Goal: Obtain resource: Download file/media

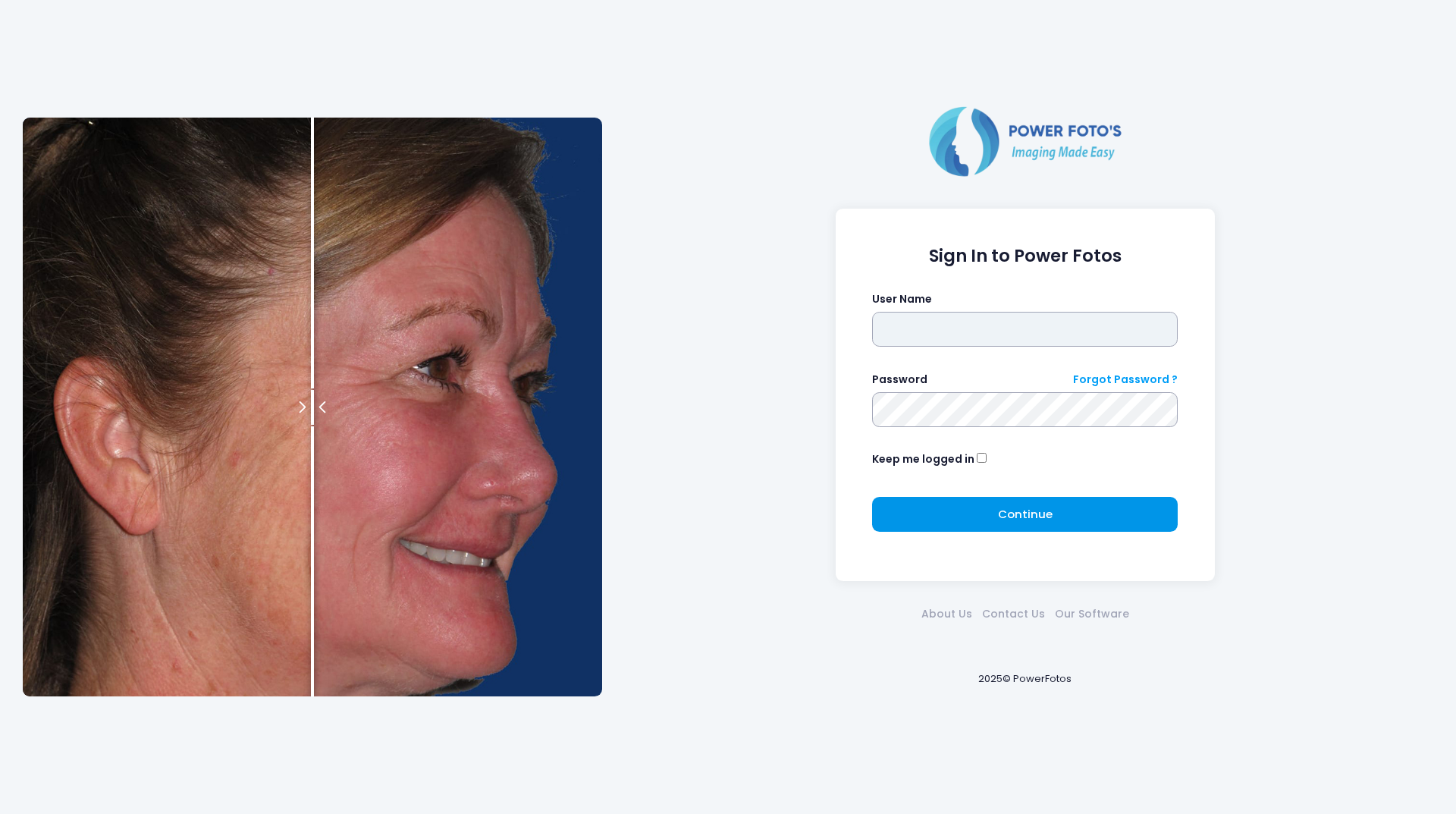
type input "********"
click at [975, 500] on button "Continue Please wait..." at bounding box center [1025, 514] width 306 height 35
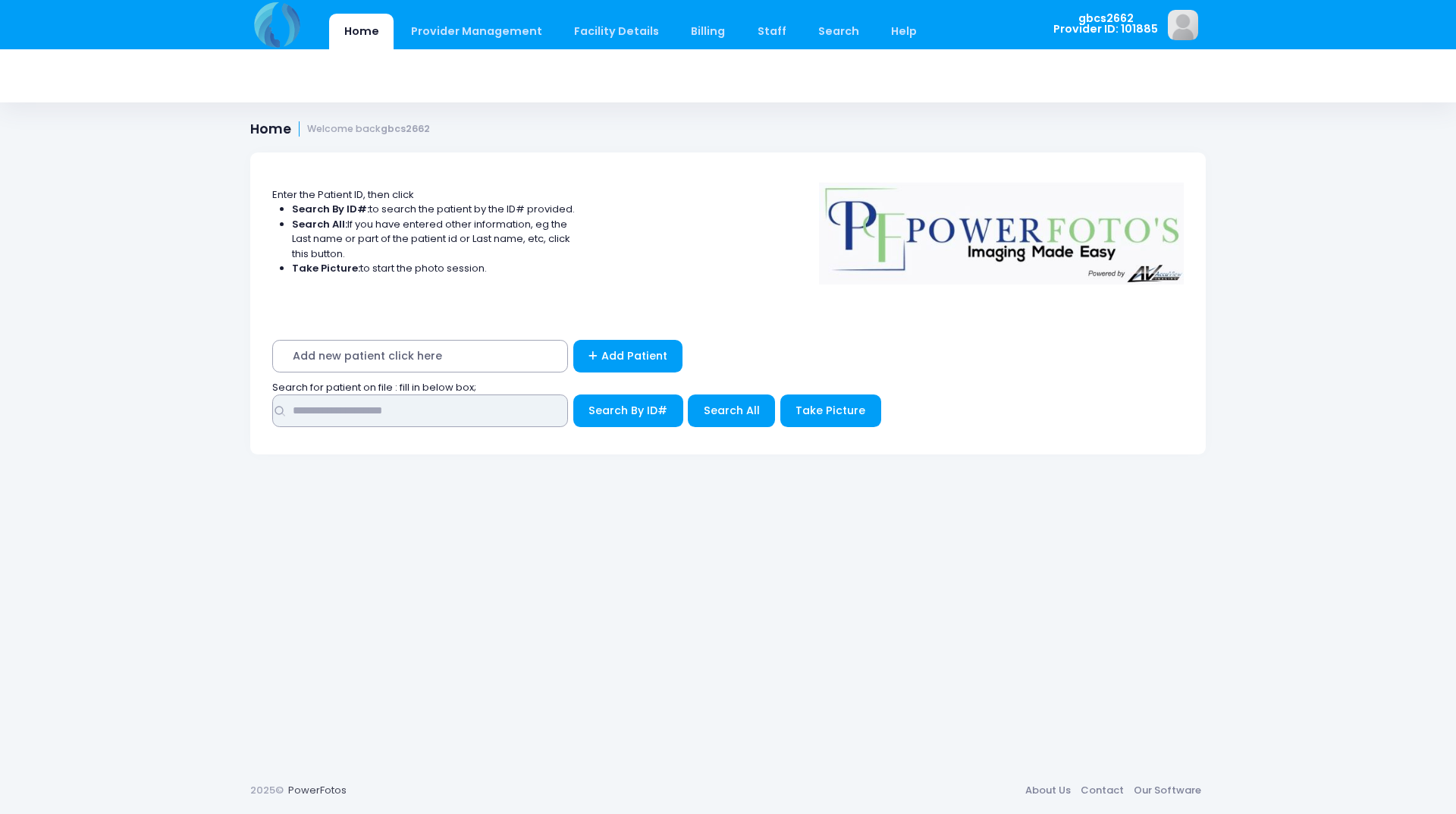
click at [460, 408] on input "text" at bounding box center [420, 410] width 296 height 32
type input "*****"
click at [573, 395] on button "Search By ID#" at bounding box center [628, 410] width 110 height 32
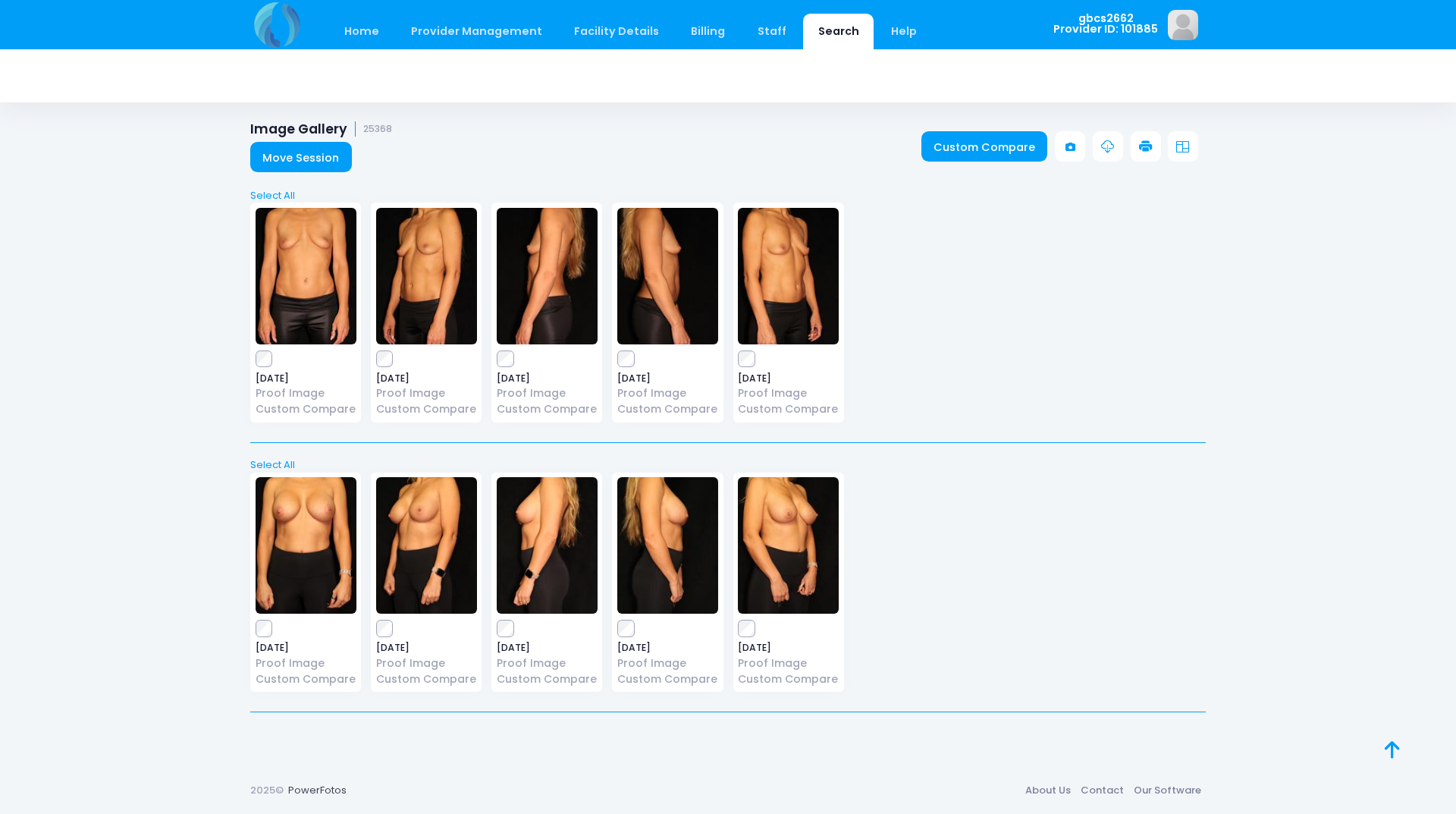
click at [1150, 148] on icon at bounding box center [1146, 148] width 14 height 14
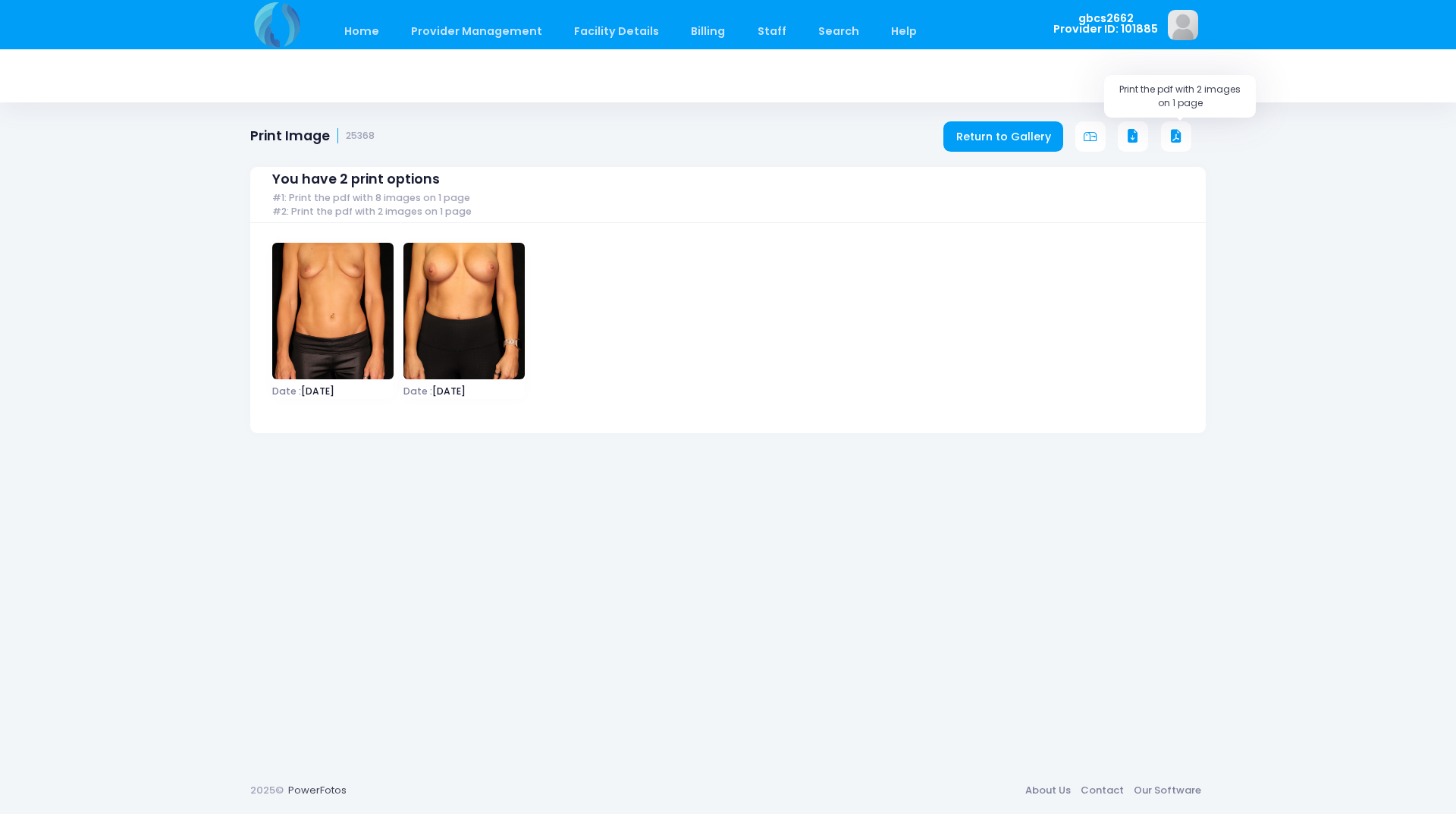
click at [1171, 133] on icon at bounding box center [1176, 137] width 14 height 14
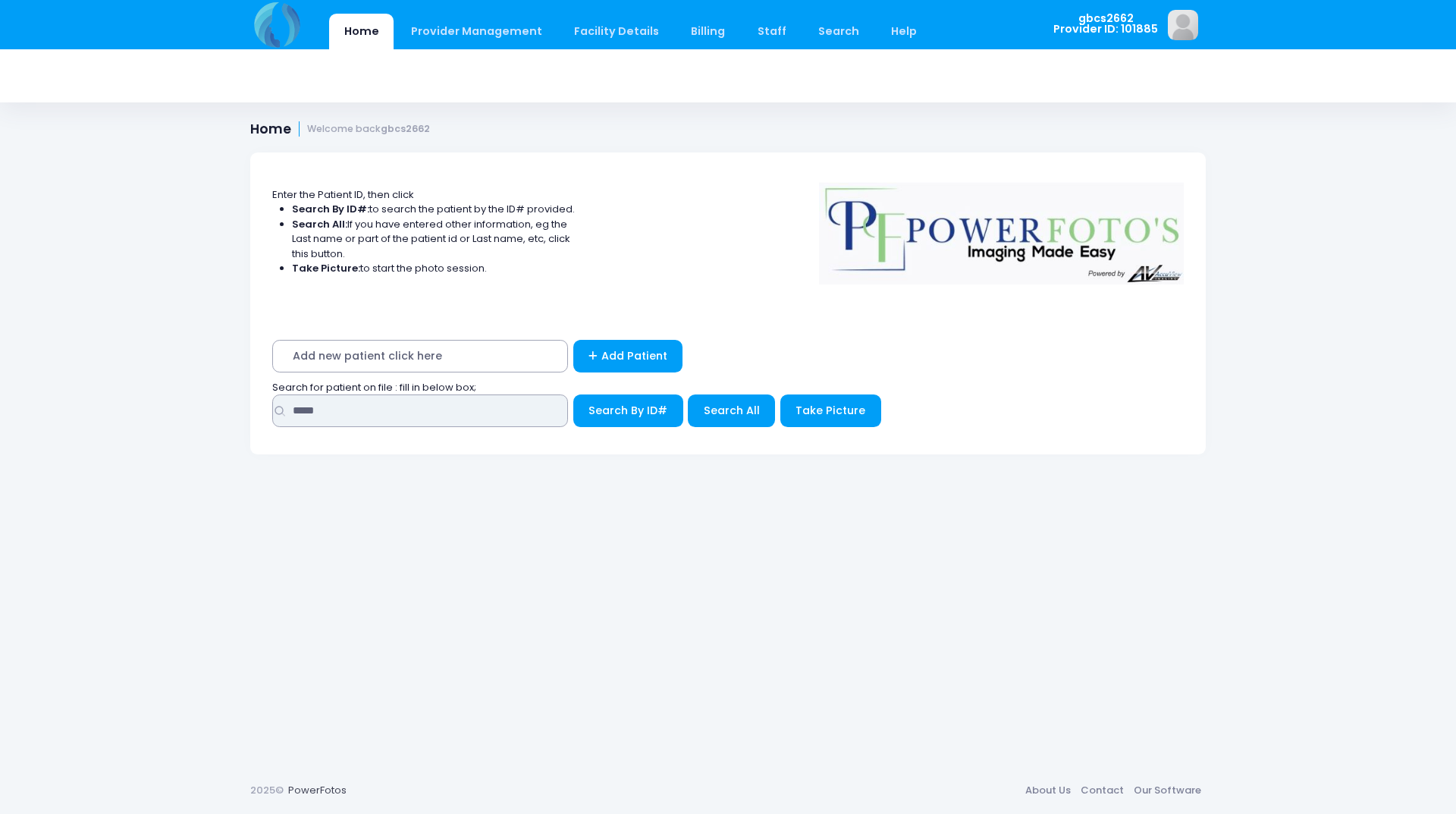
drag, startPoint x: 340, startPoint y: 418, endPoint x: 89, endPoint y: 398, distance: 251.8
click at [89, 398] on div "Home Provider Management Provider Management Add User View Users Billing" at bounding box center [728, 407] width 1456 height 814
type input "*****"
click at [573, 395] on button "Search By ID#" at bounding box center [628, 410] width 110 height 32
drag, startPoint x: 352, startPoint y: 418, endPoint x: 247, endPoint y: 418, distance: 105.0
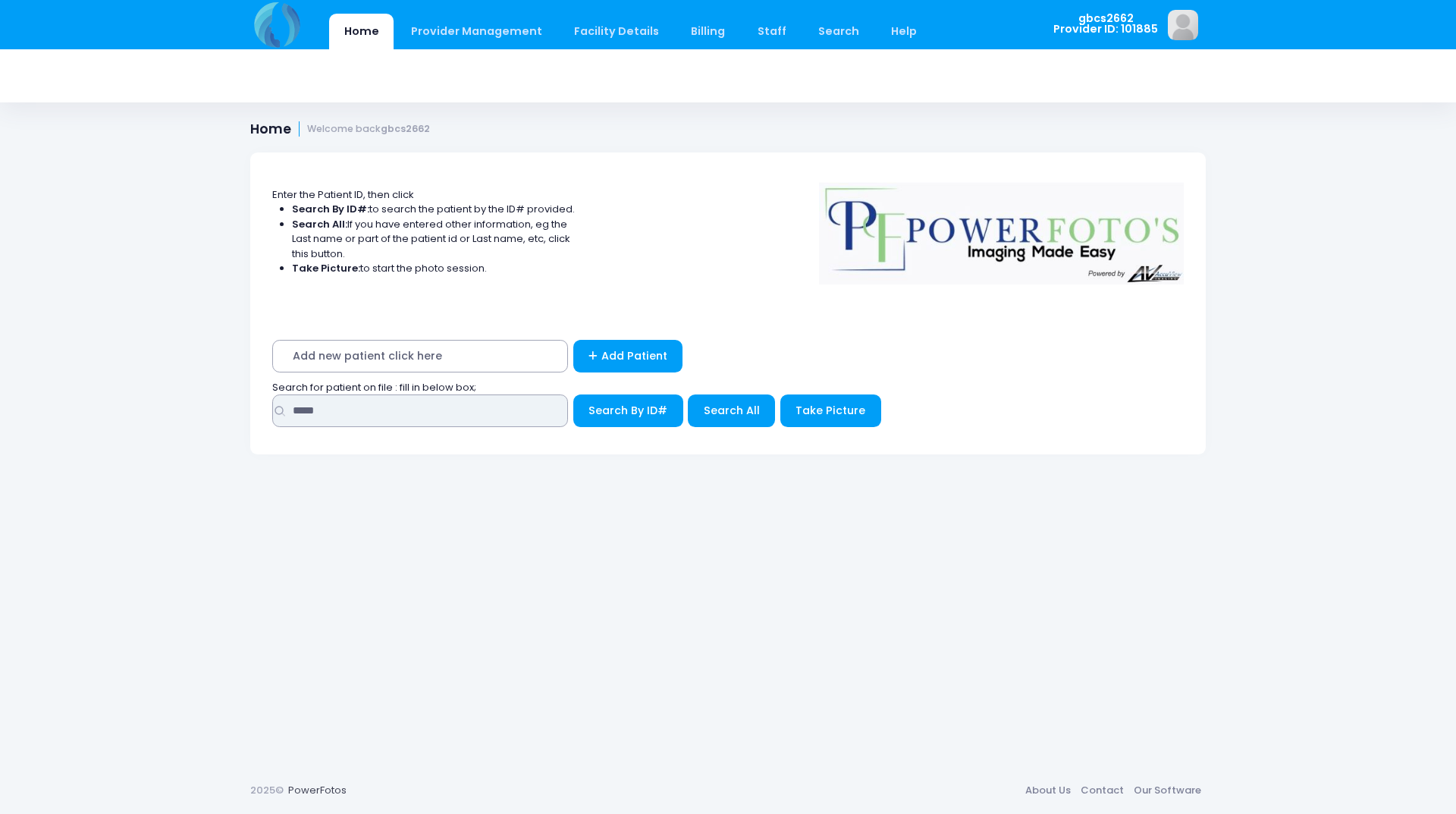
click at [247, 418] on form "Enter the Patient ID, then click Search By ID#: to search the patient by the ID…" at bounding box center [728, 313] width 965 height 320
type input "*****"
click at [573, 395] on button "Search By ID#" at bounding box center [628, 410] width 110 height 32
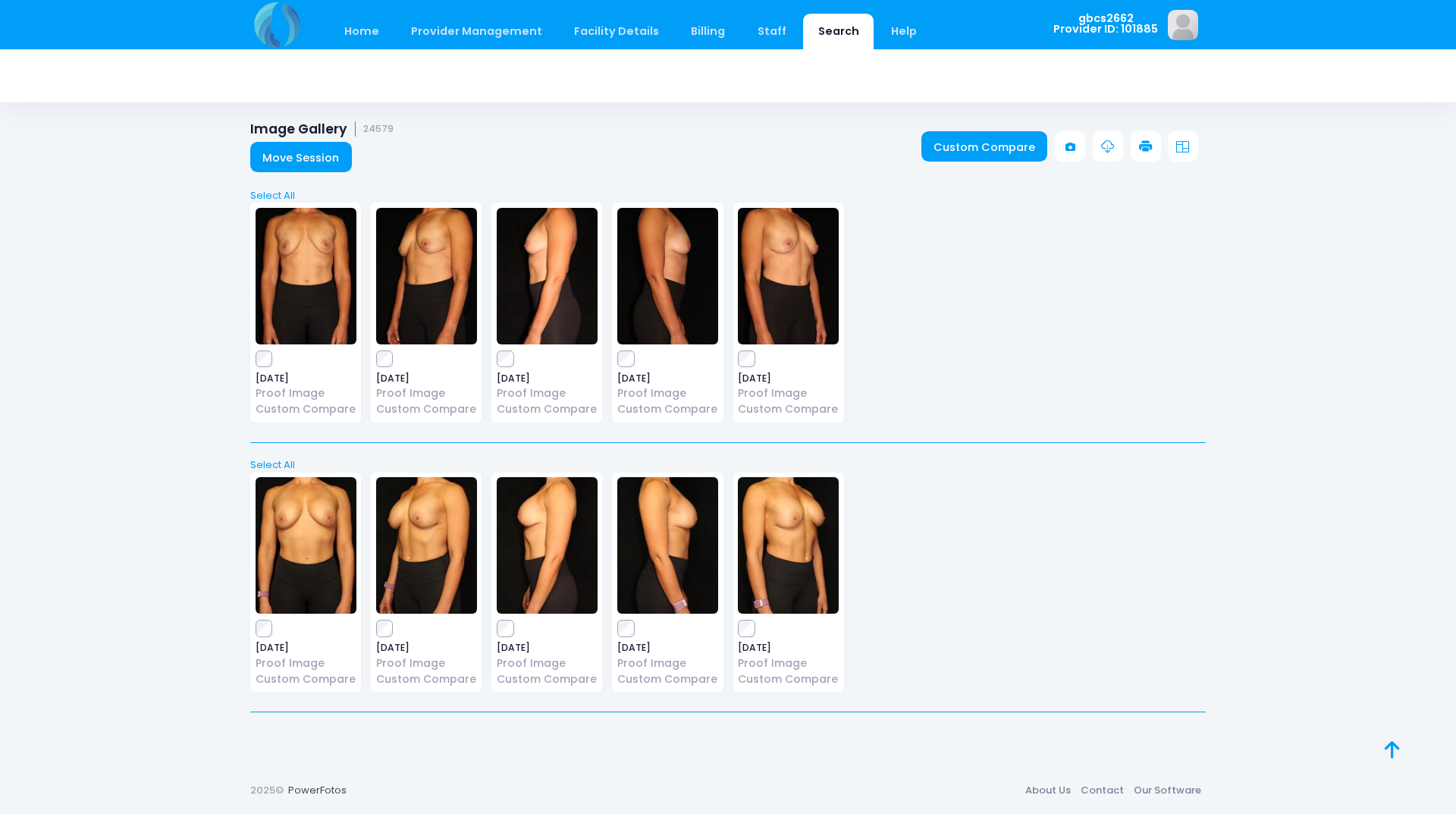
click at [1149, 141] on icon at bounding box center [1146, 148] width 14 height 14
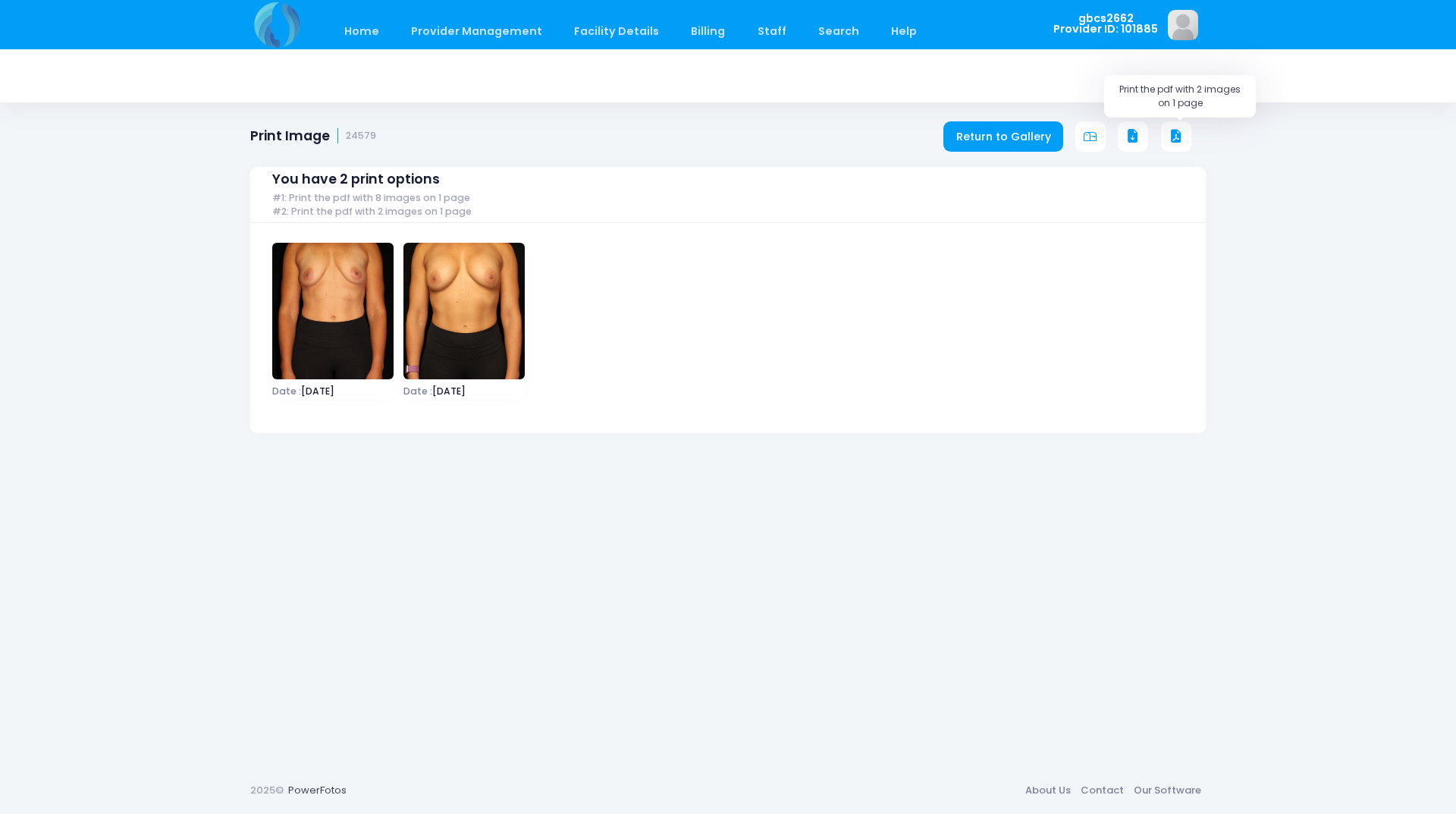
click at [1182, 135] on icon at bounding box center [1176, 137] width 14 height 14
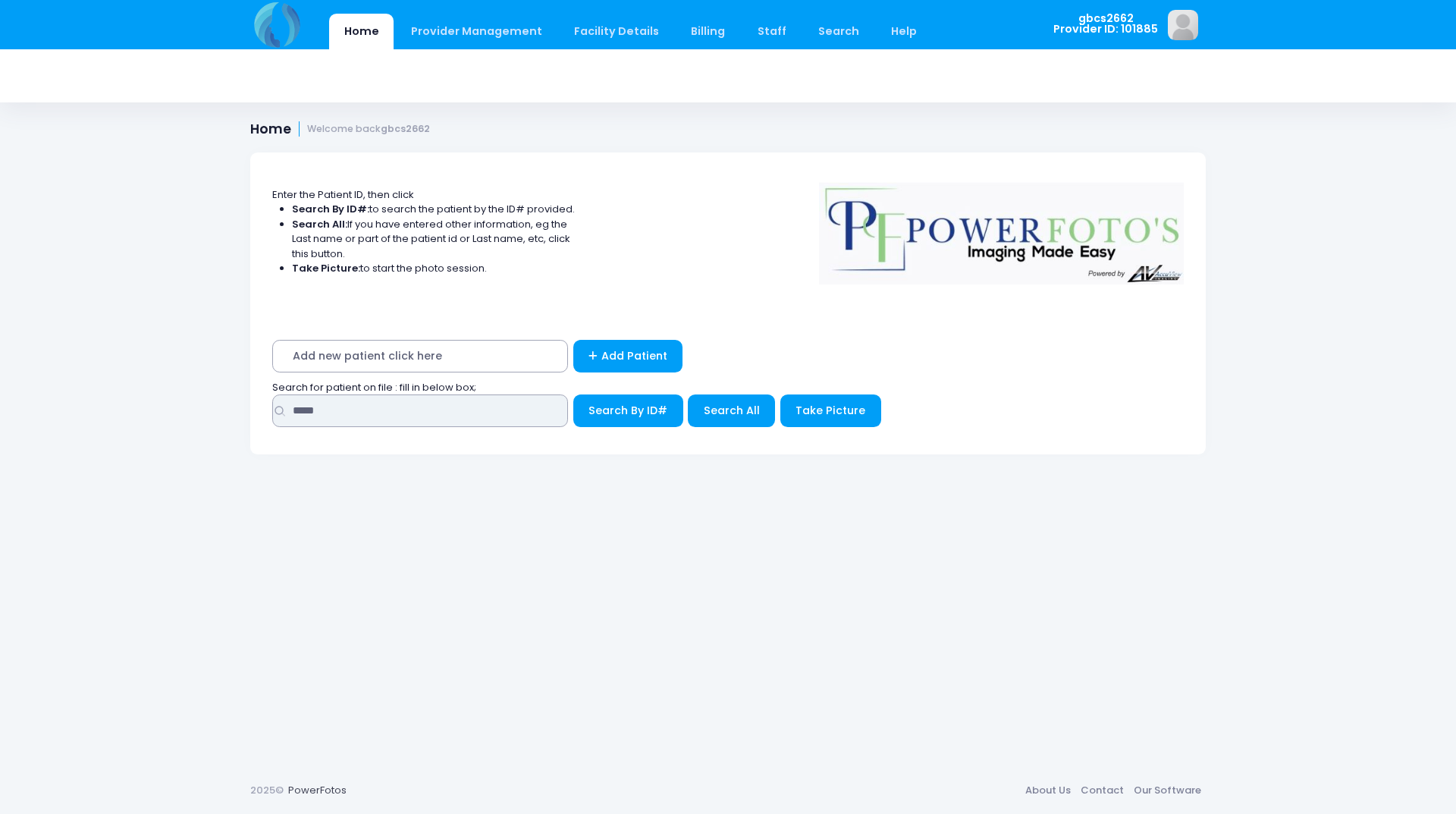
drag, startPoint x: 331, startPoint y: 402, endPoint x: 229, endPoint y: 397, distance: 102.1
click at [229, 397] on div "Enter the Patient ID, then click Search By ID#: to search the patient by the ID…" at bounding box center [728, 449] width 1000 height 638
type input "*****"
click at [573, 395] on button "Search By ID#" at bounding box center [628, 410] width 110 height 32
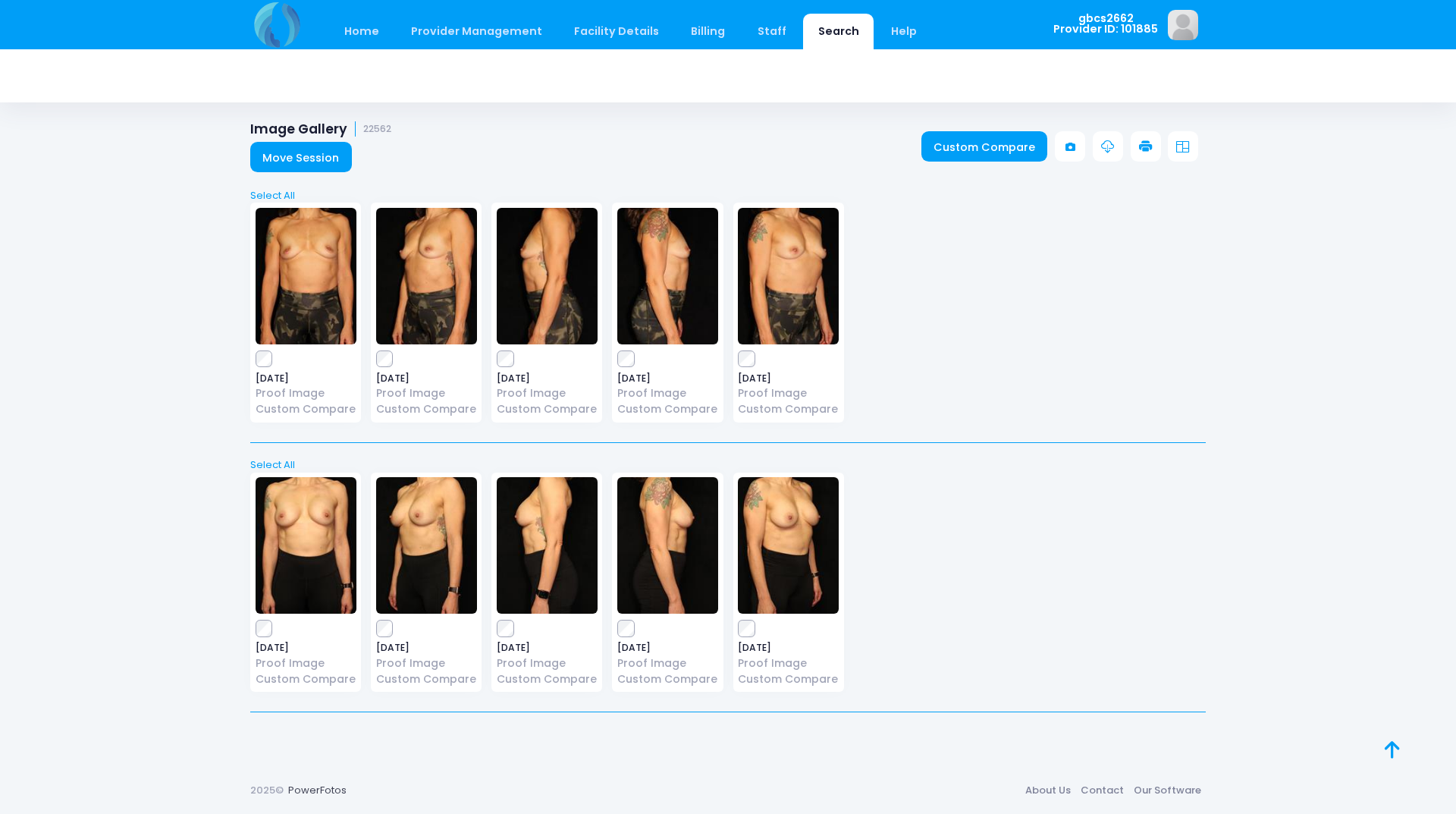
click at [1139, 141] on icon at bounding box center [1146, 148] width 14 height 14
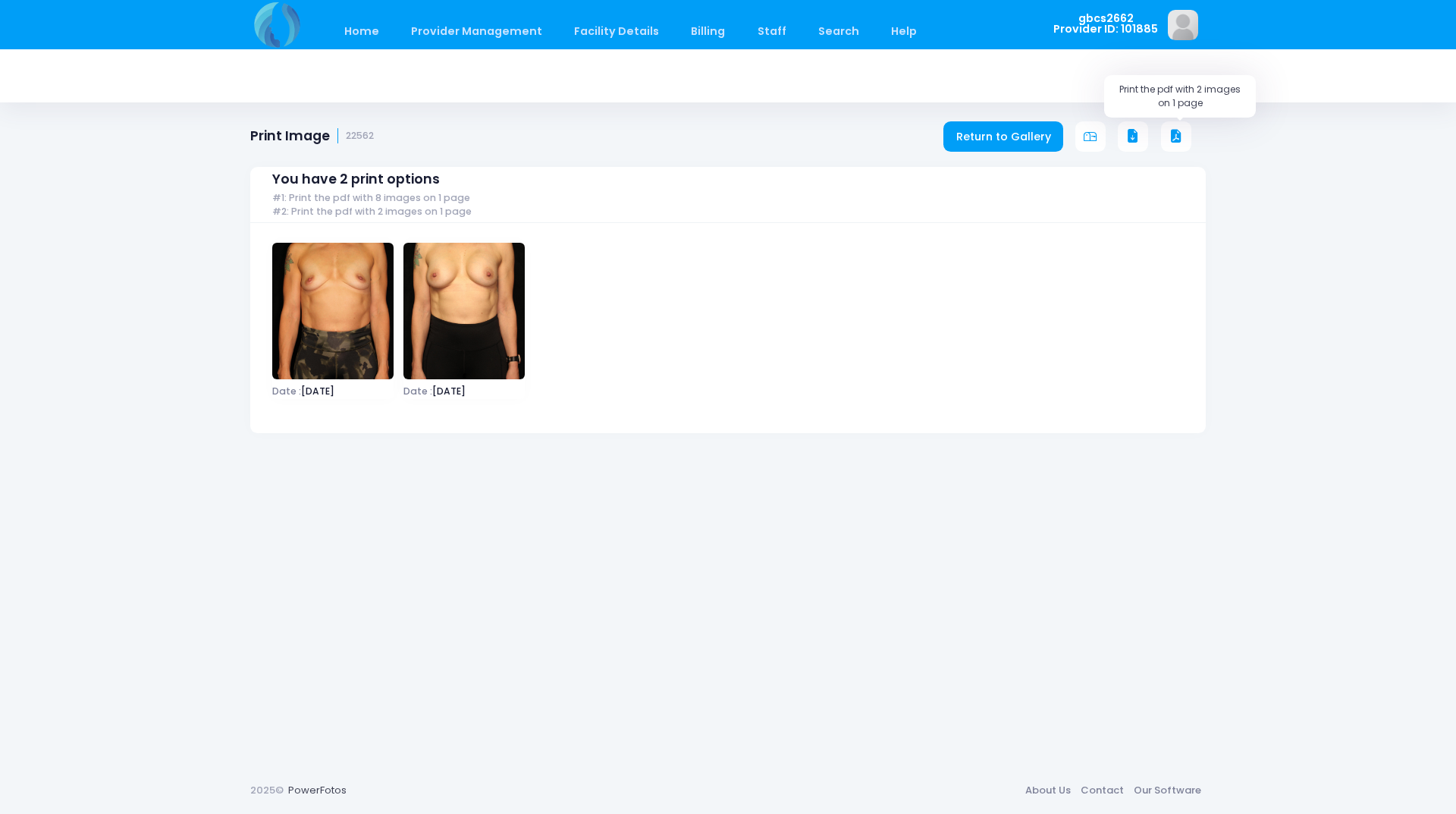
click at [1176, 128] on button at bounding box center [1176, 136] width 31 height 31
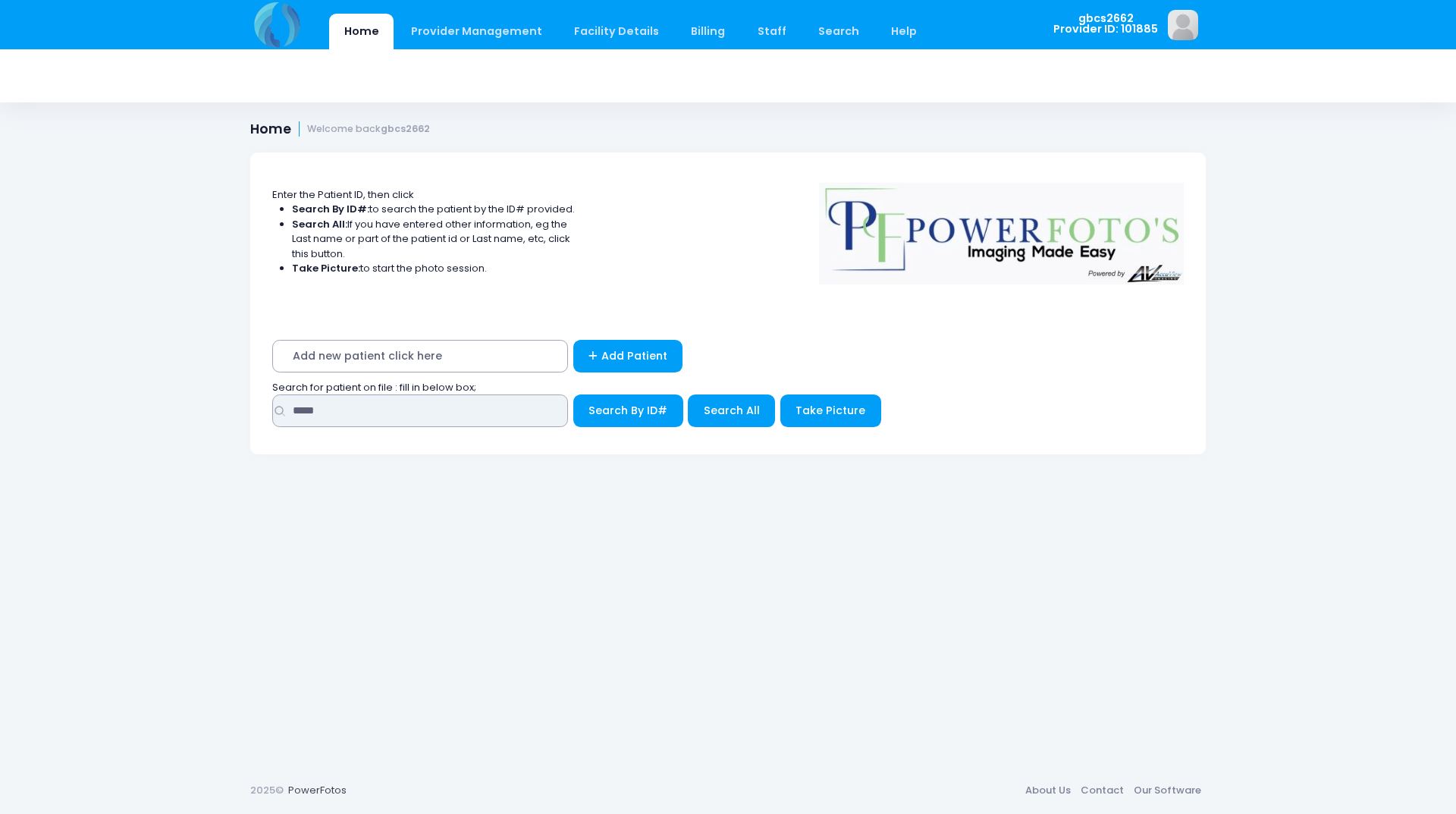
drag, startPoint x: 339, startPoint y: 410, endPoint x: 423, endPoint y: 354, distance: 101.0
click at [122, 406] on div "Home Provider Management Provider Management Add User View Users Billing" at bounding box center [728, 407] width 1456 height 814
type input "*****"
click at [573, 395] on button "Search By ID#" at bounding box center [628, 410] width 110 height 32
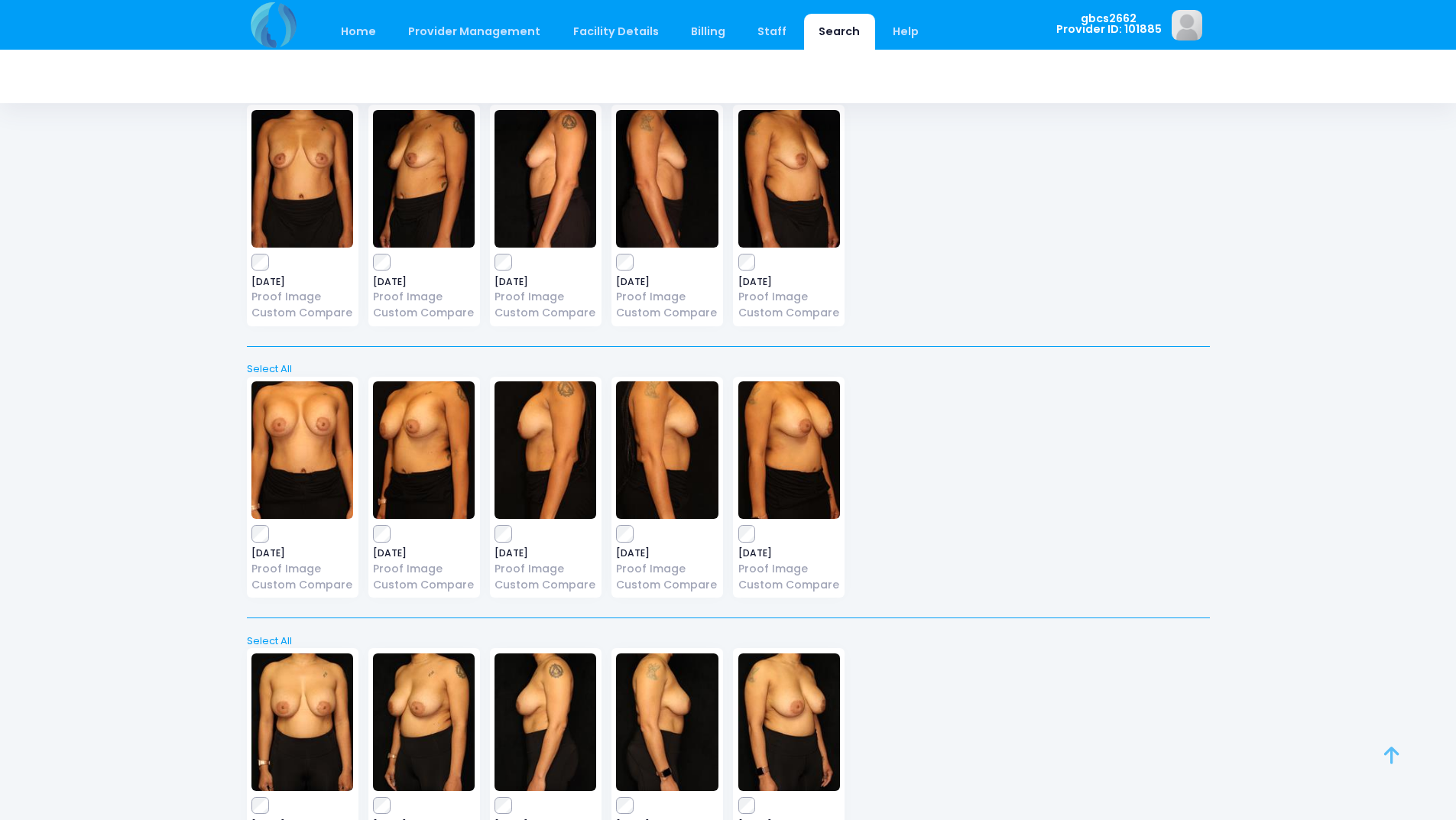
scroll to position [231, 0]
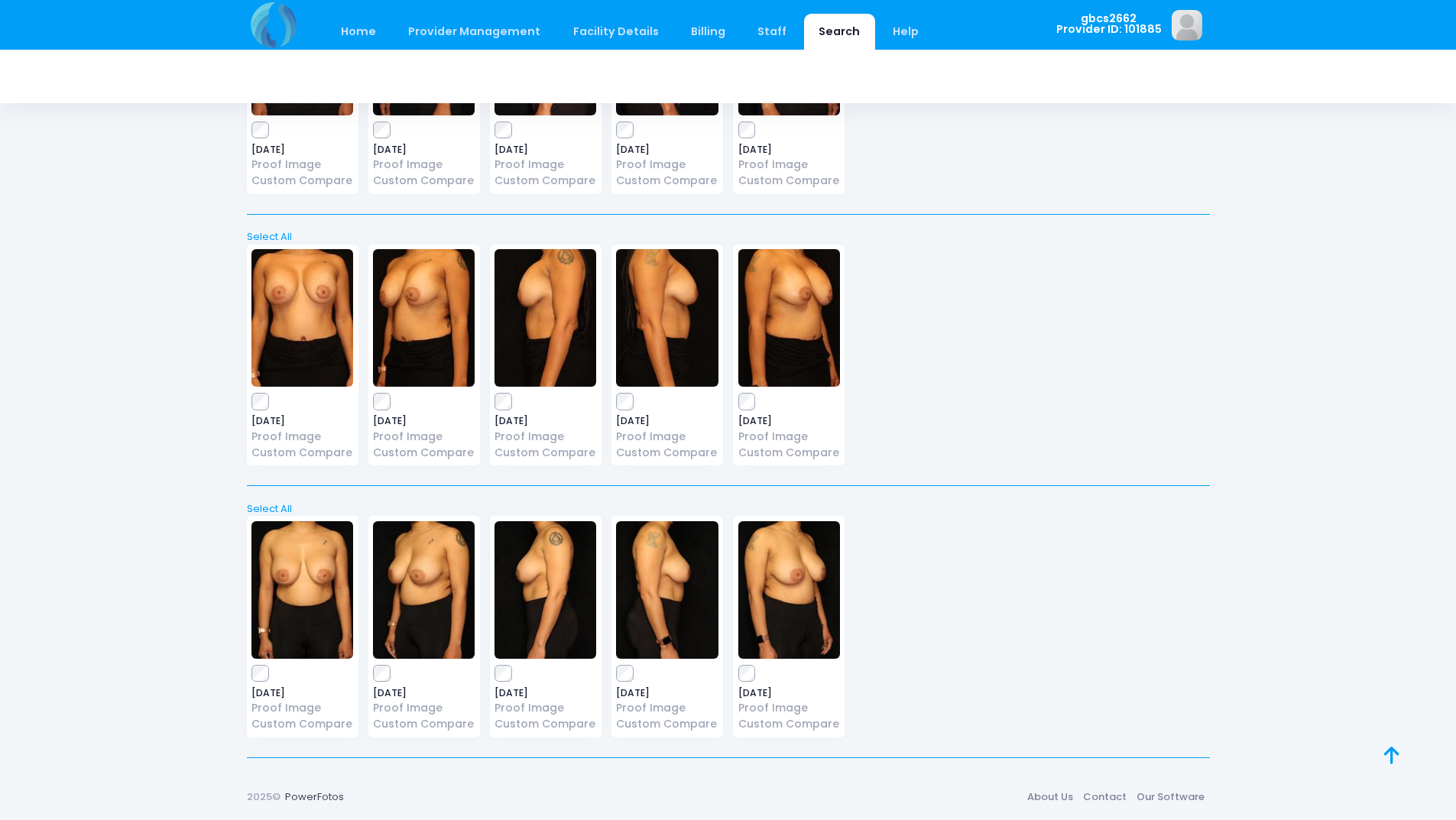
click at [253, 682] on div "2021-03-19 Proof Image Custom Compare" at bounding box center [303, 626] width 112 height 222
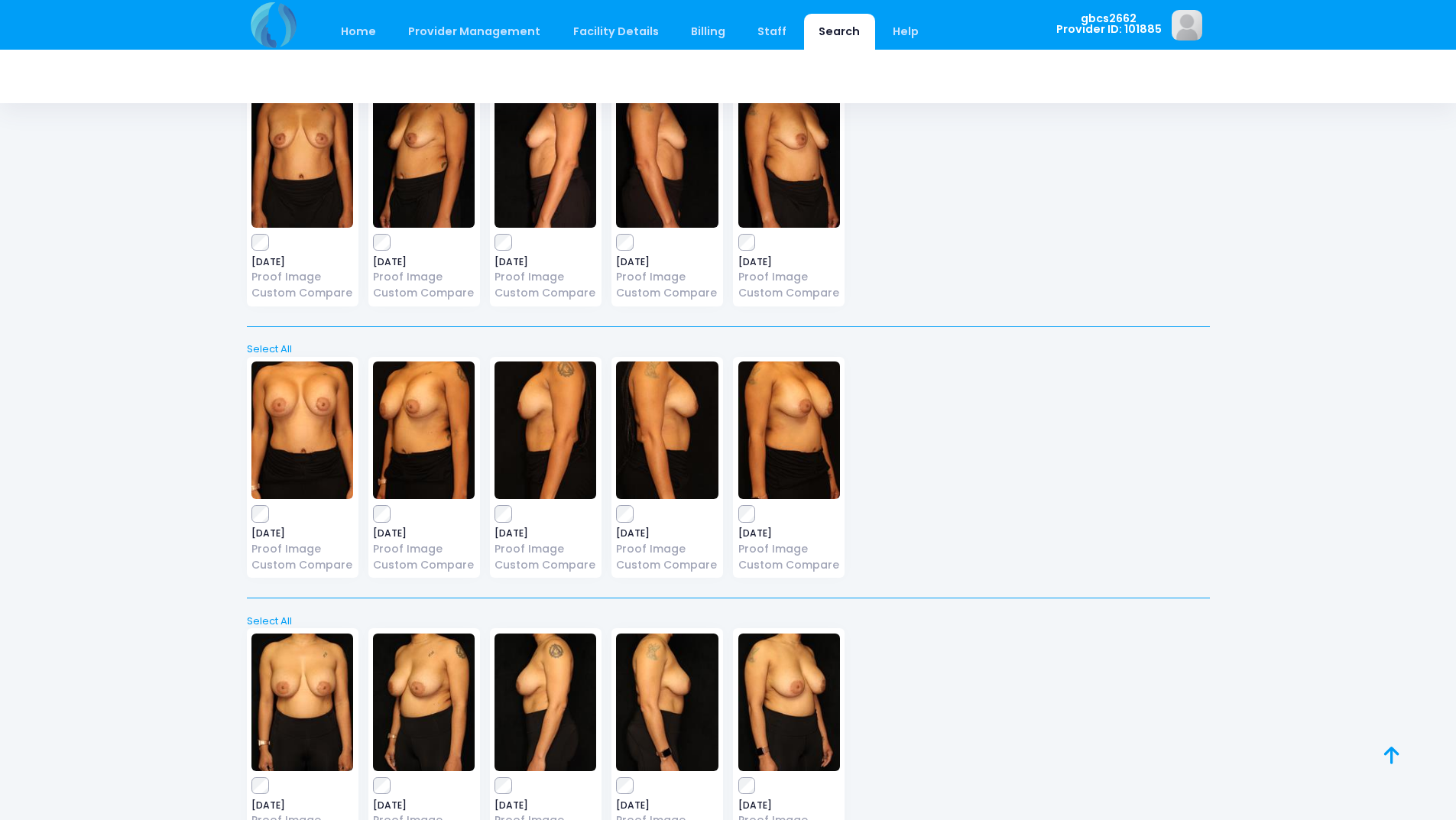
scroll to position [0, 0]
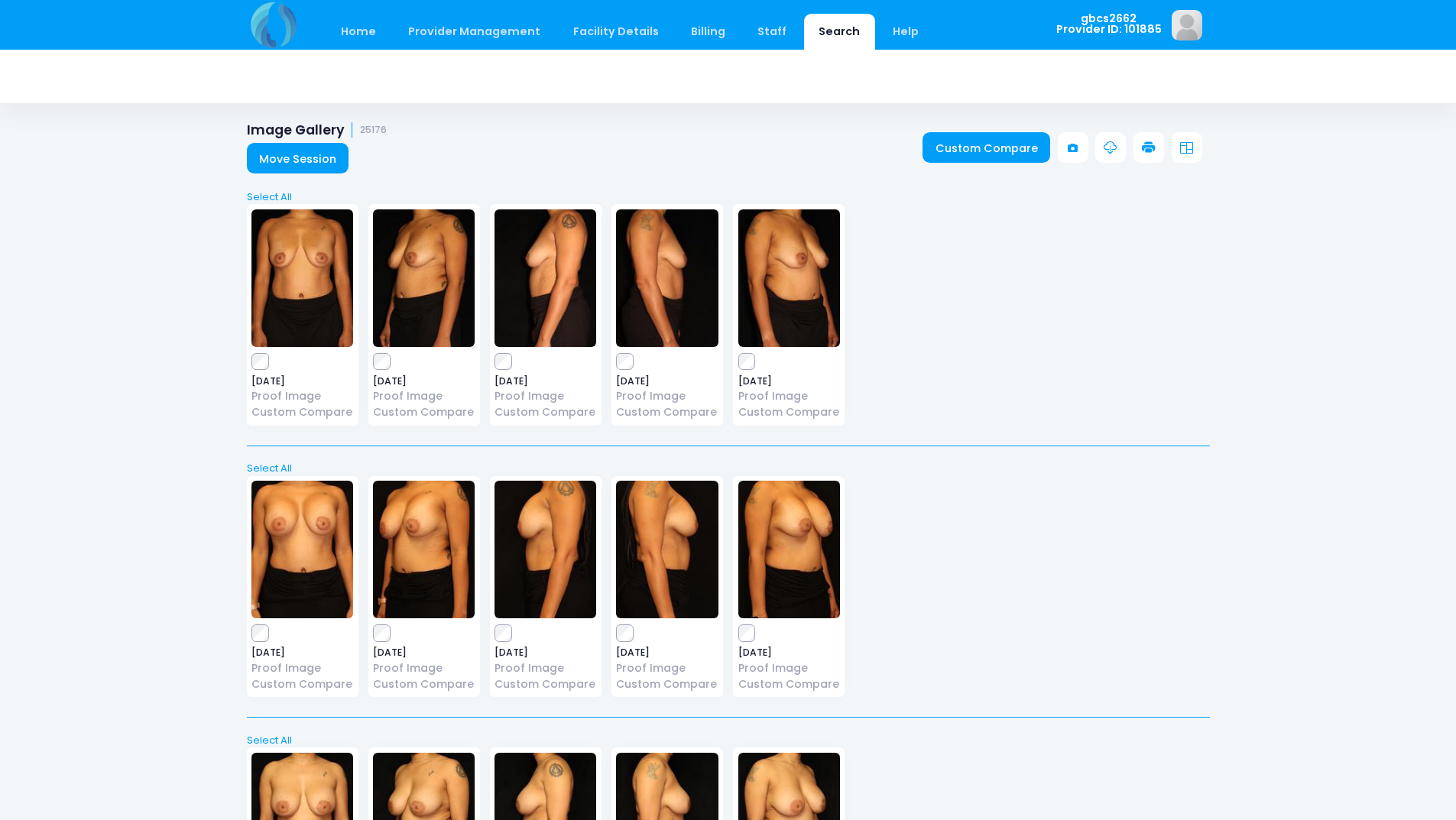
click at [1143, 143] on icon at bounding box center [1149, 149] width 14 height 14
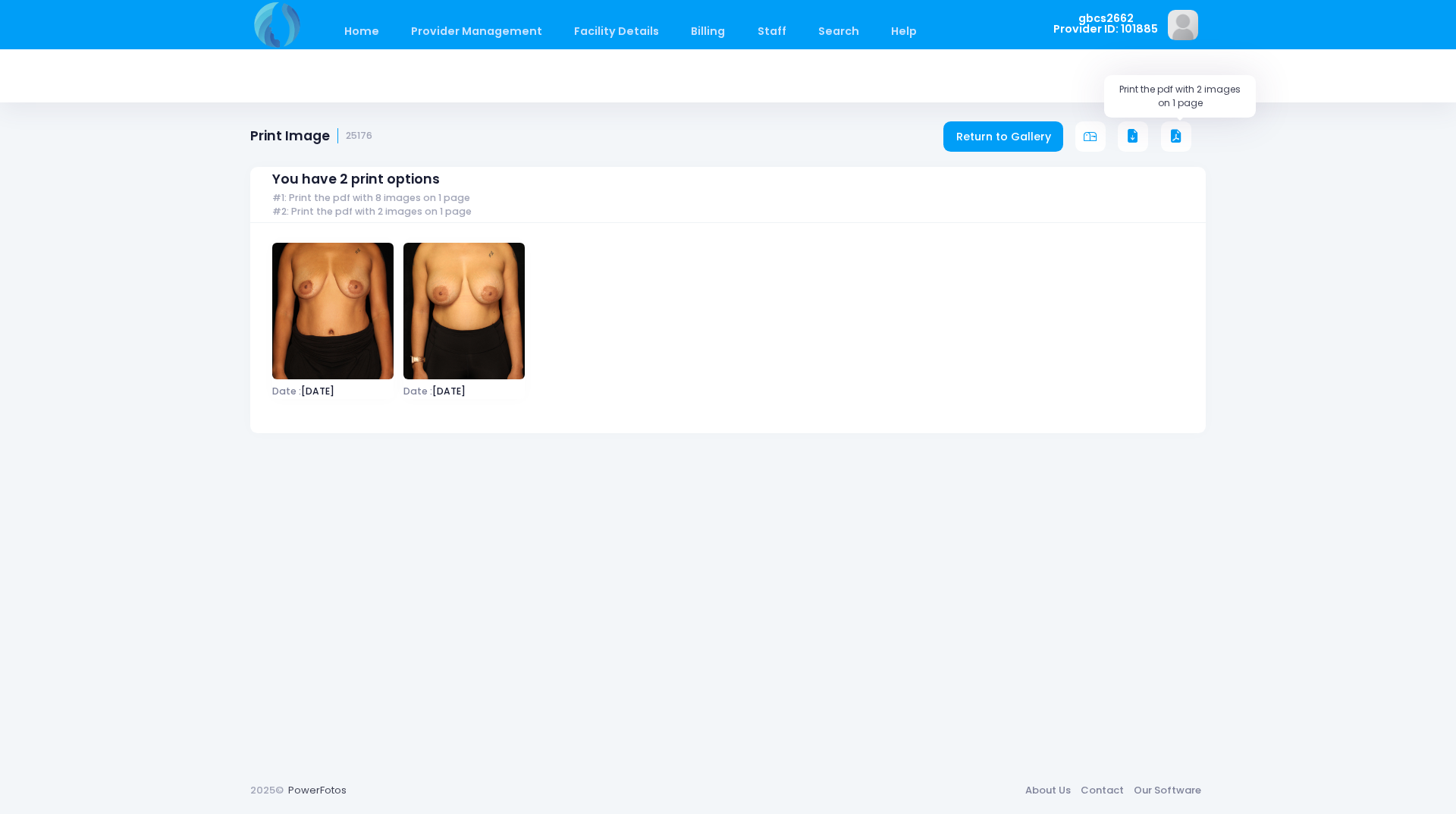
click at [1176, 136] on icon at bounding box center [1176, 137] width 14 height 14
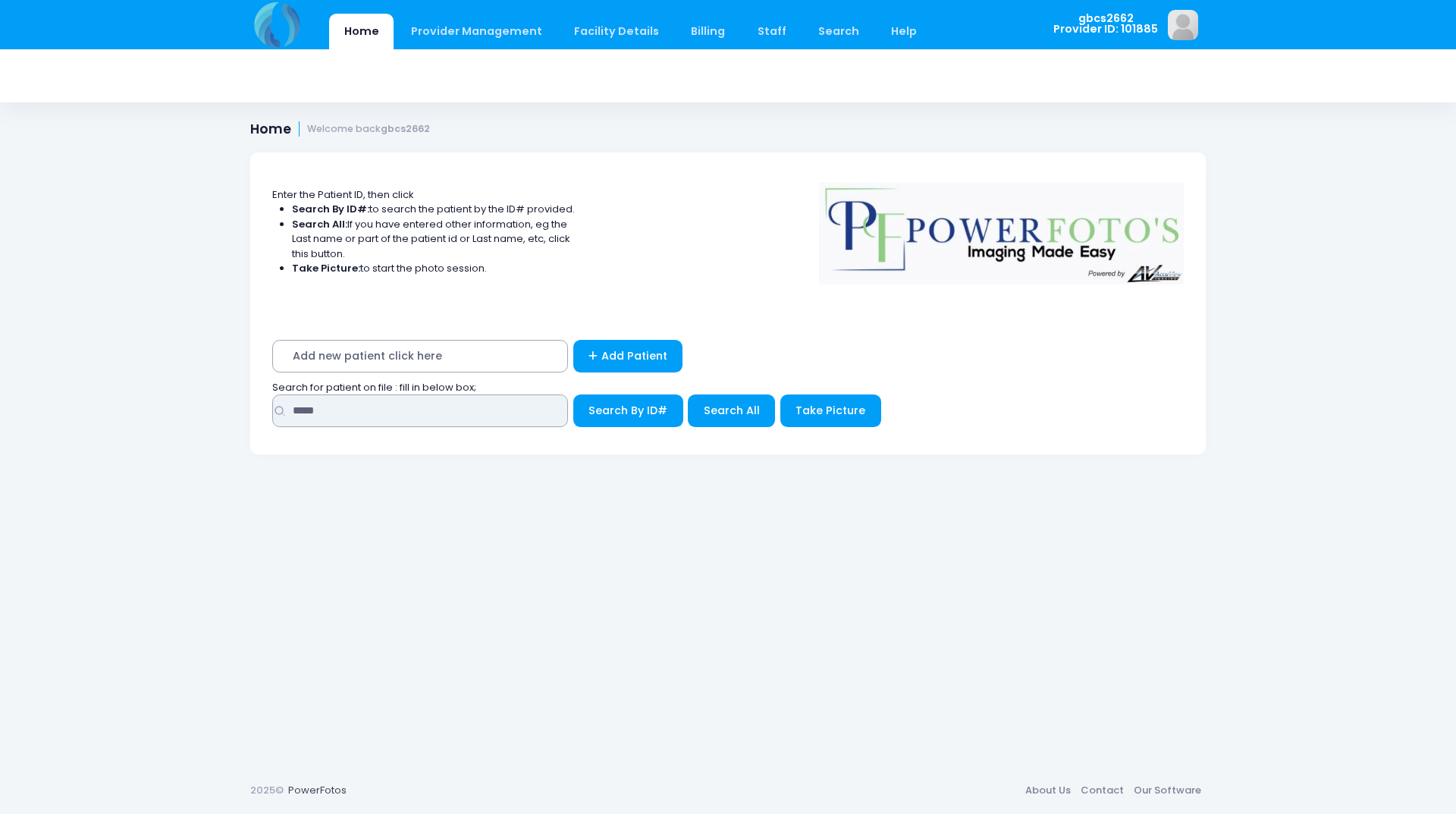
drag, startPoint x: 332, startPoint y: 407, endPoint x: 165, endPoint y: 422, distance: 167.7
click at [161, 422] on div "Home Provider Management Provider Management Add User View Users Billing" at bounding box center [728, 407] width 1456 height 814
type input "*****"
click at [573, 395] on button "Search By ID#" at bounding box center [628, 410] width 110 height 32
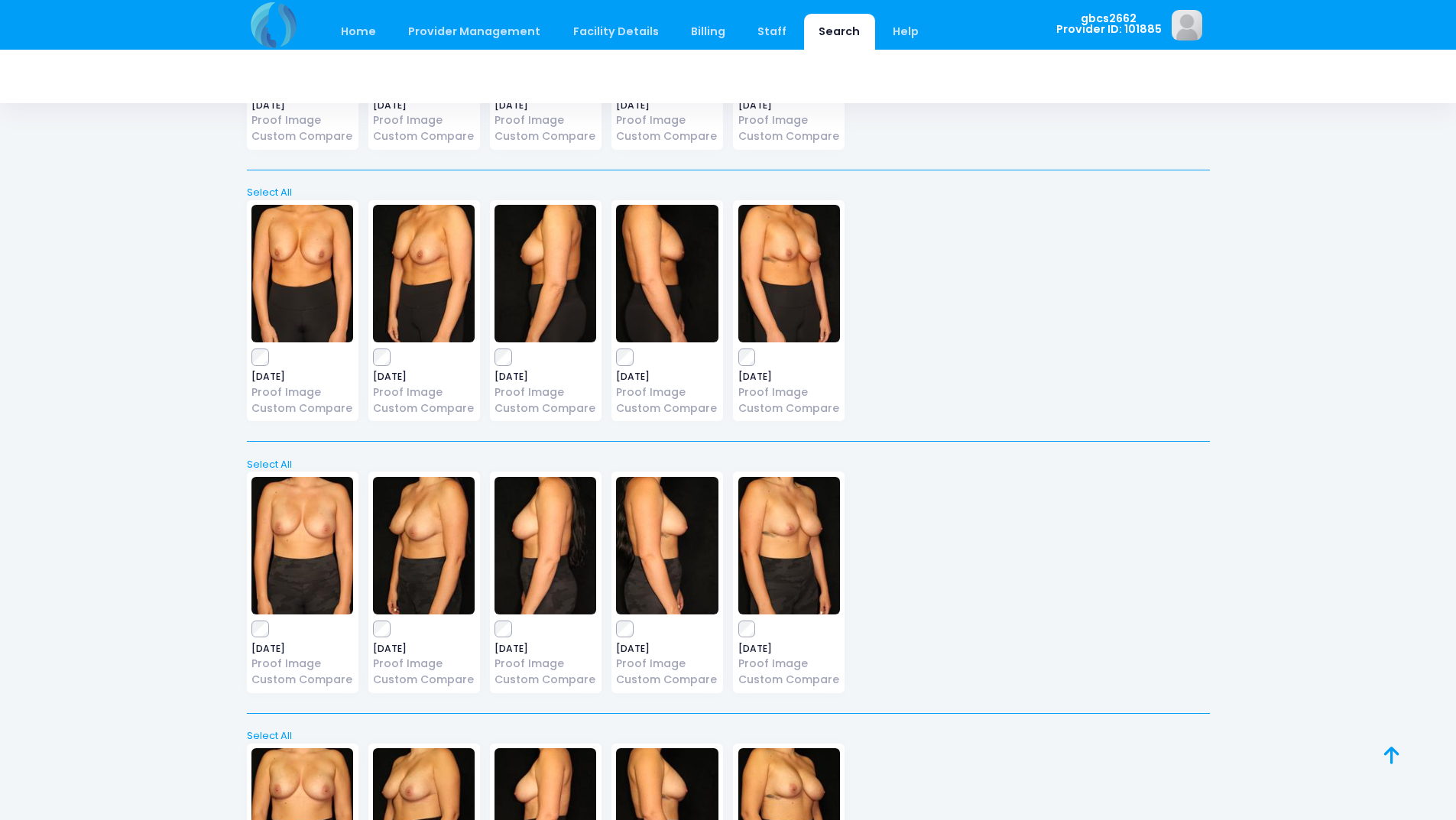
scroll to position [665, 0]
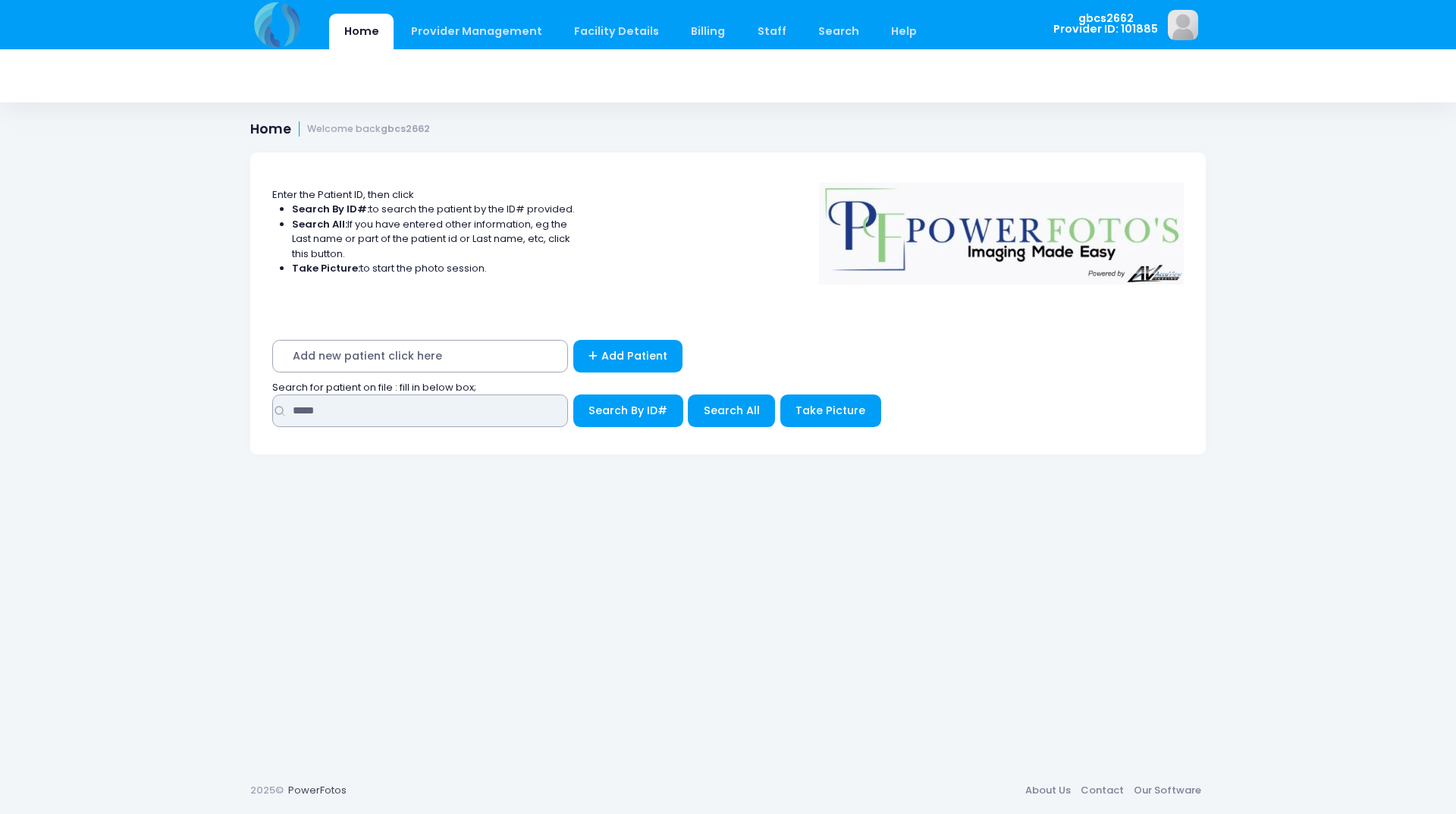
drag, startPoint x: 349, startPoint y: 410, endPoint x: 406, endPoint y: 390, distance: 60.4
click at [9, 446] on div "Home Provider Management Provider Management Add User View Users Billing" at bounding box center [728, 407] width 1456 height 814
click at [573, 395] on button "Search By ID#" at bounding box center [628, 410] width 110 height 32
type input "******"
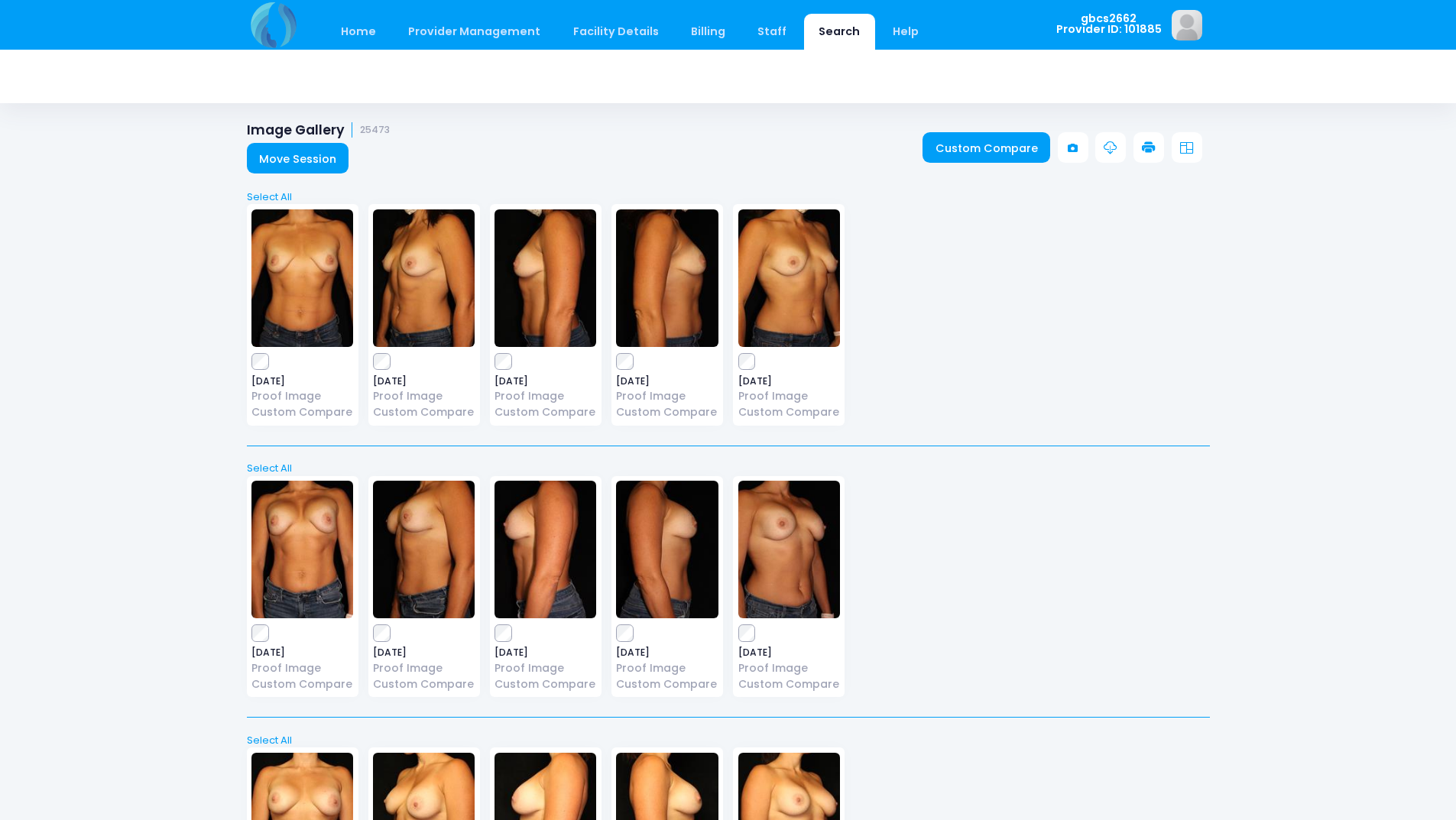
click at [1160, 150] on link at bounding box center [1148, 147] width 31 height 31
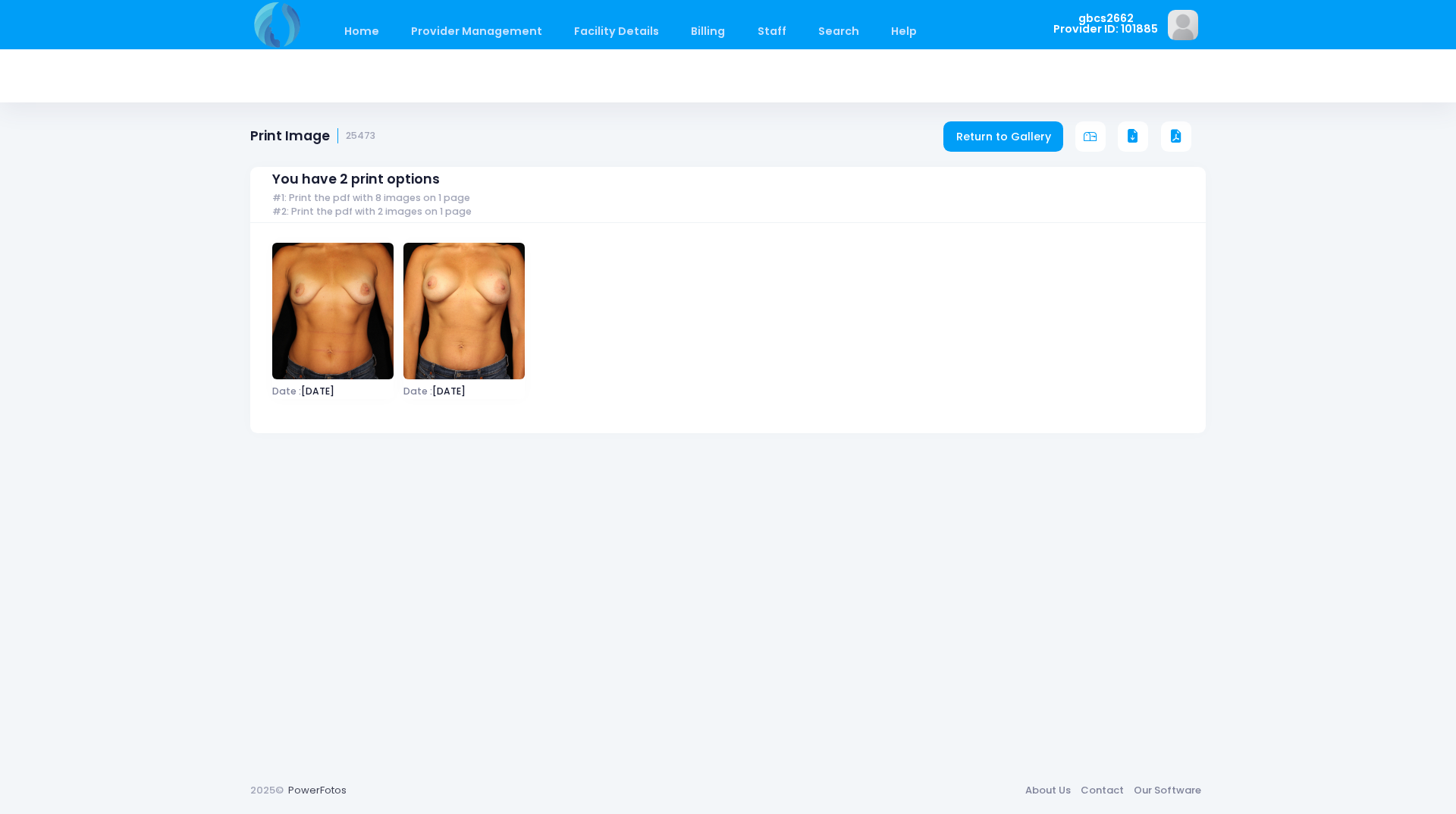
click at [1171, 139] on icon at bounding box center [1176, 137] width 14 height 14
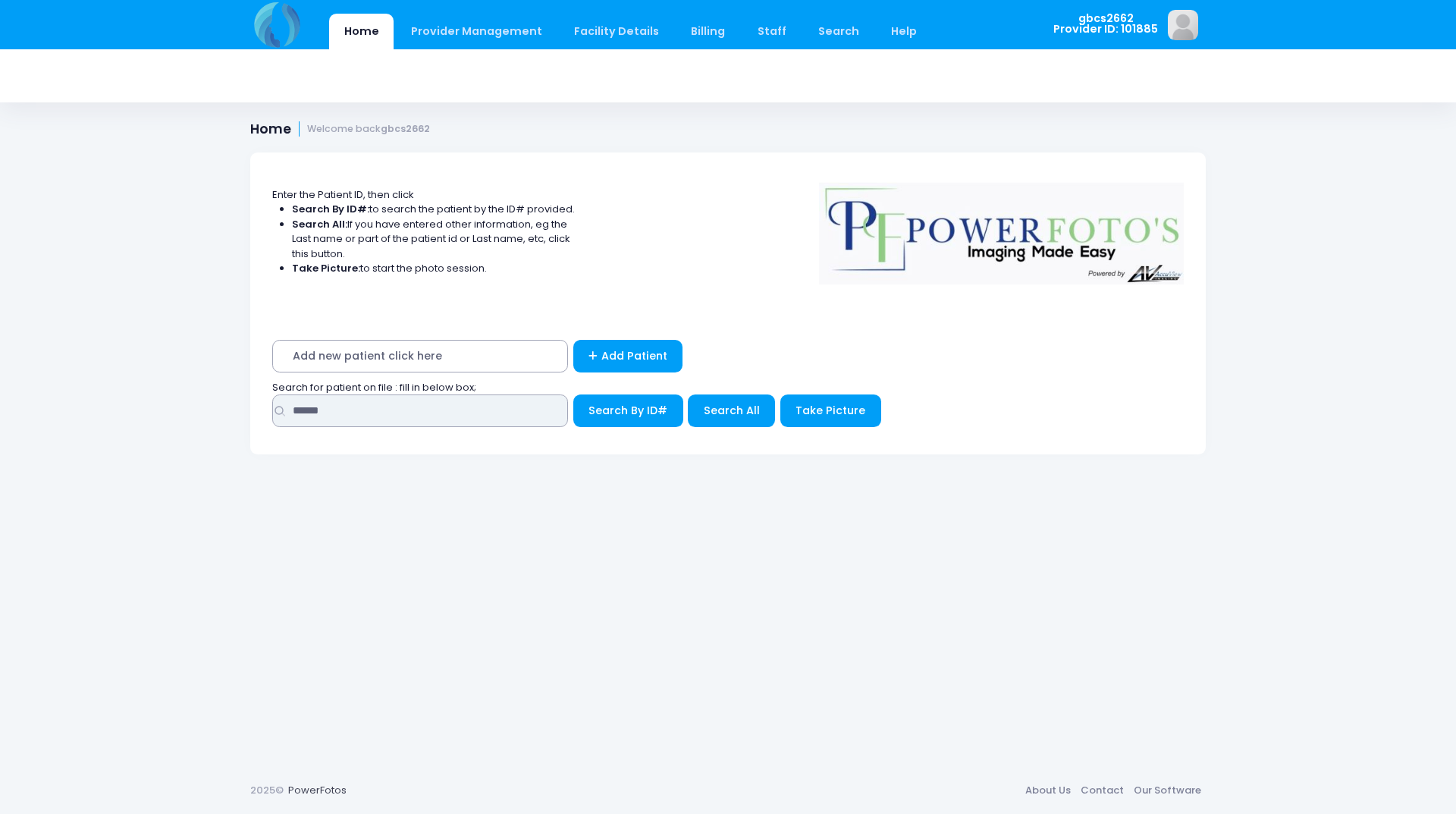
drag, startPoint x: 408, startPoint y: 412, endPoint x: 155, endPoint y: 408, distance: 253.0
click at [155, 408] on div "Home Provider Management Provider Management Add User View Users Billing" at bounding box center [728, 407] width 1456 height 814
type input "*****"
click at [573, 395] on button "Search By ID#" at bounding box center [628, 410] width 110 height 32
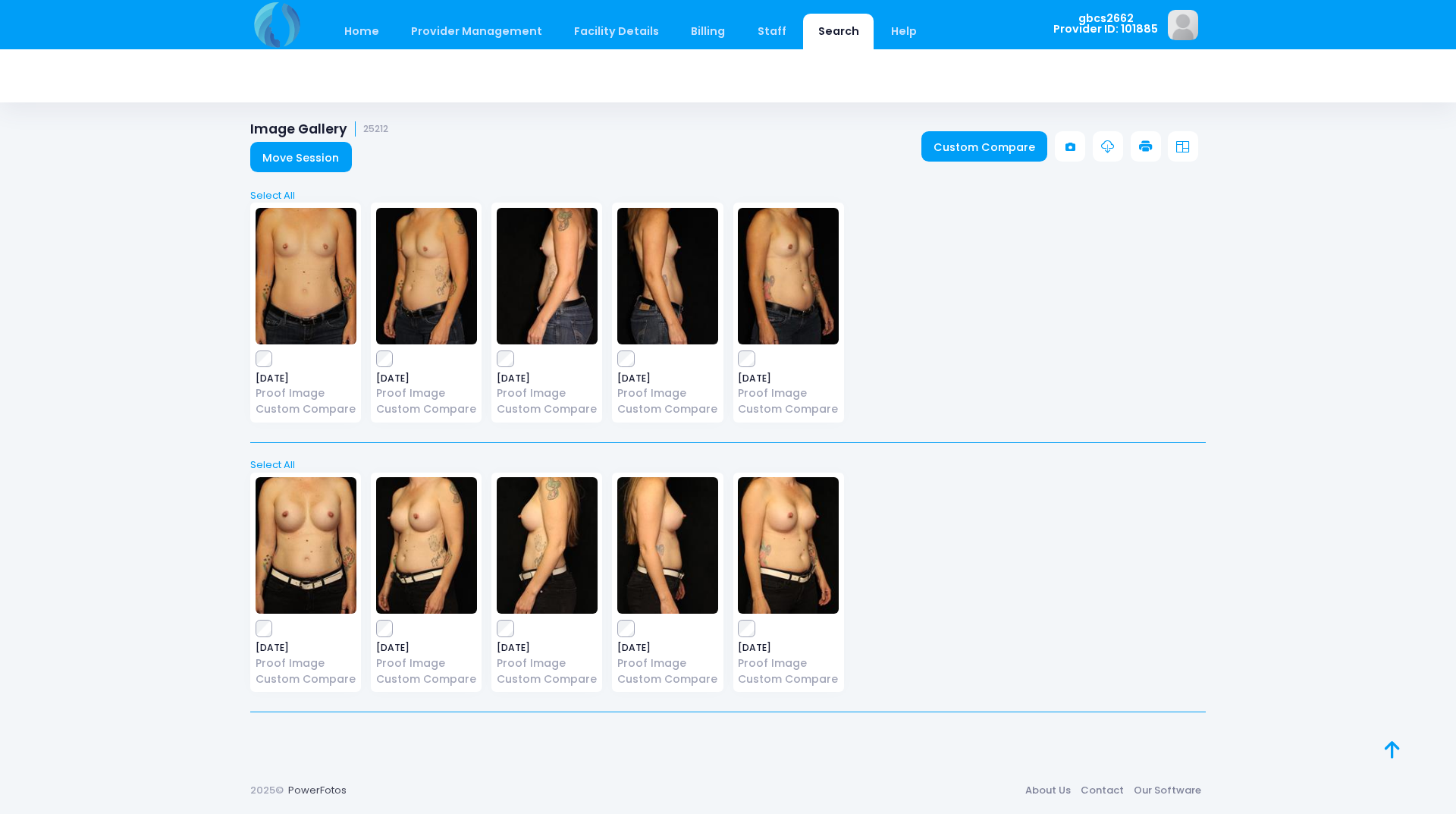
click at [1151, 142] on icon at bounding box center [1146, 148] width 14 height 14
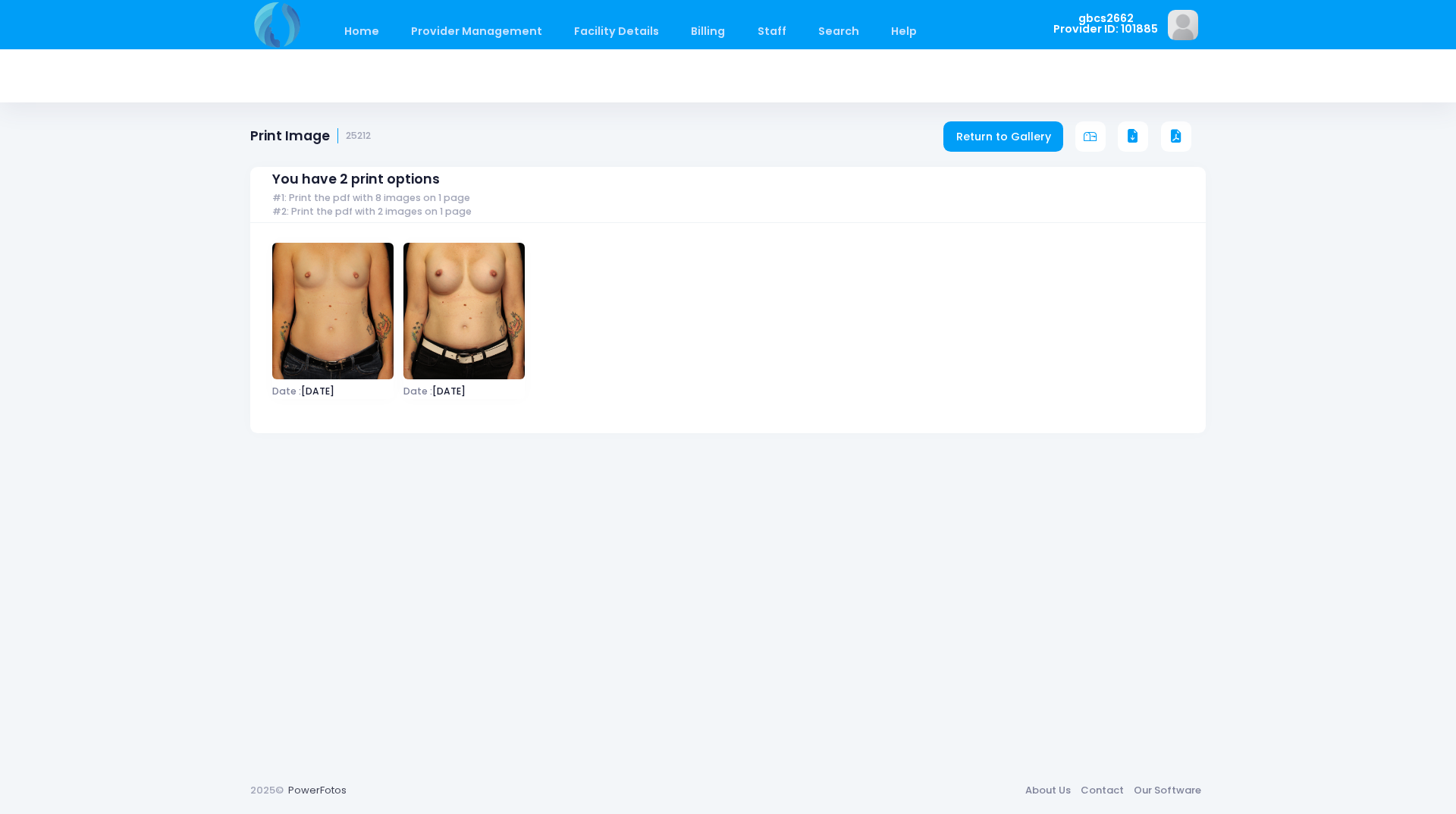
click at [1159, 130] on div "Return to Gallery" at bounding box center [1074, 136] width 263 height 31
click at [1169, 135] on icon at bounding box center [1176, 137] width 14 height 14
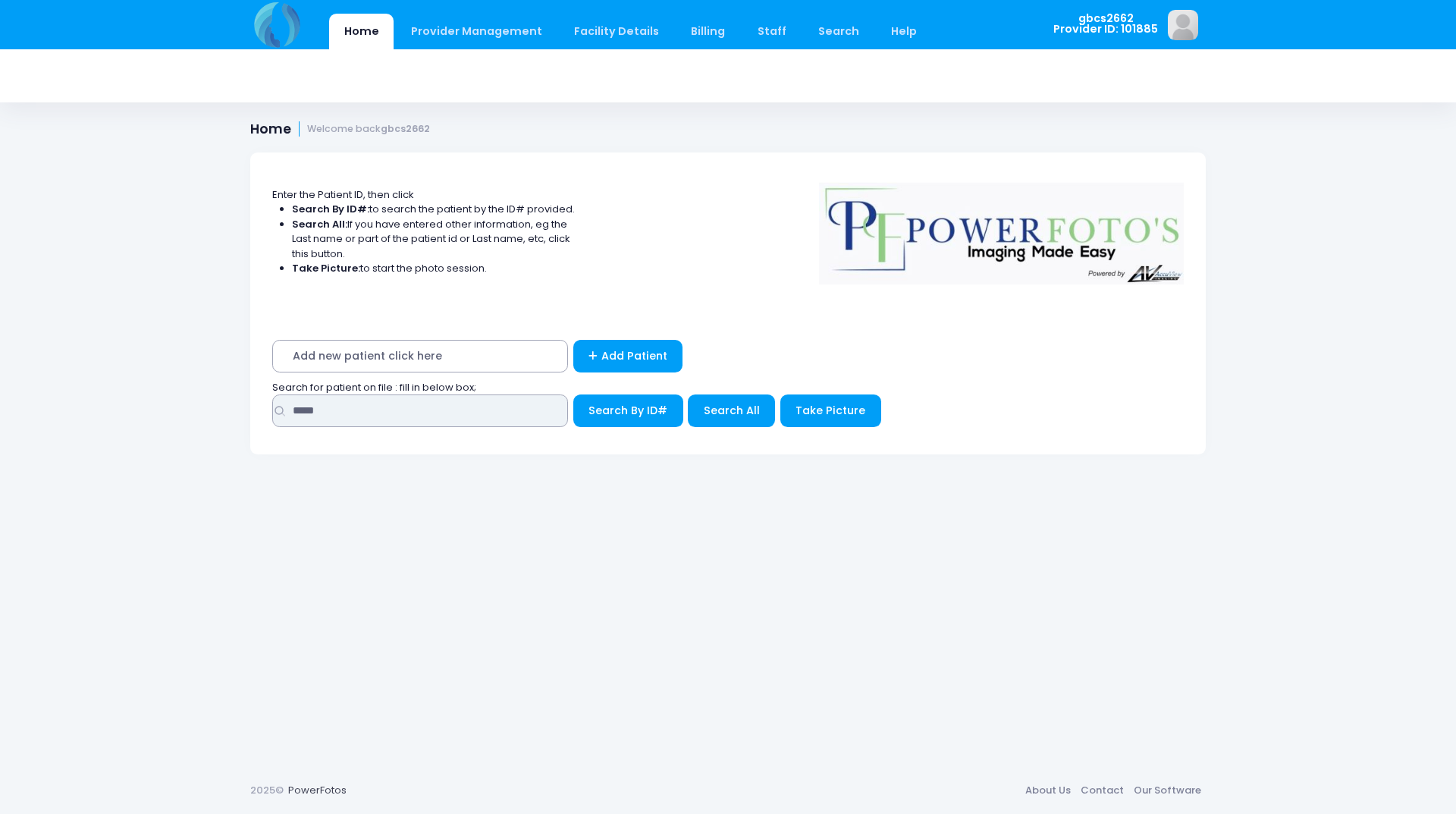
drag, startPoint x: 188, startPoint y: 406, endPoint x: 88, endPoint y: 396, distance: 100.5
click at [69, 397] on div "Home Provider Management Provider Management Add User View Users Billing" at bounding box center [728, 407] width 1456 height 814
type input "*****"
click at [573, 395] on button "Search By ID#" at bounding box center [628, 410] width 110 height 32
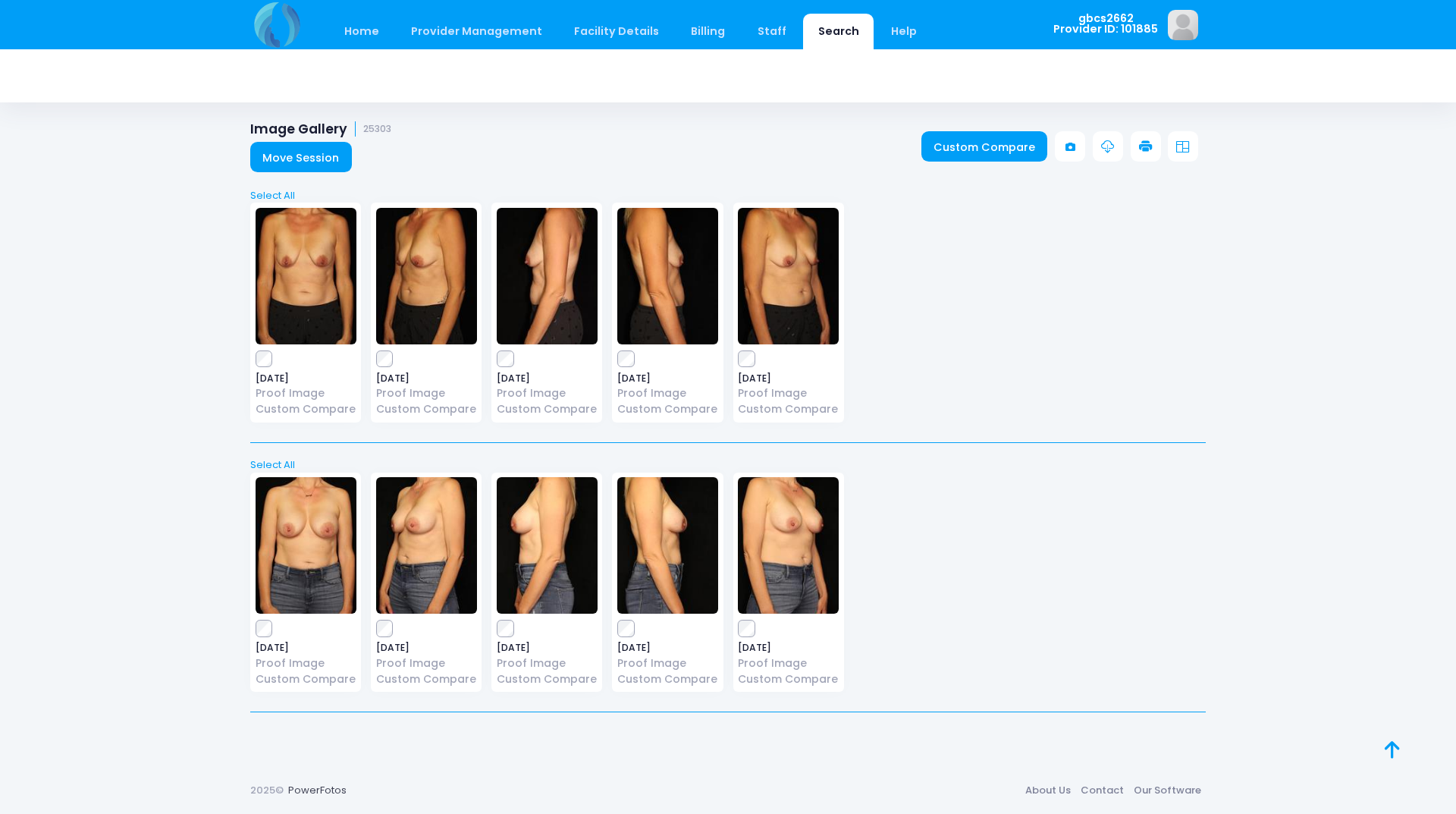
click at [1154, 141] on link at bounding box center [1145, 146] width 31 height 31
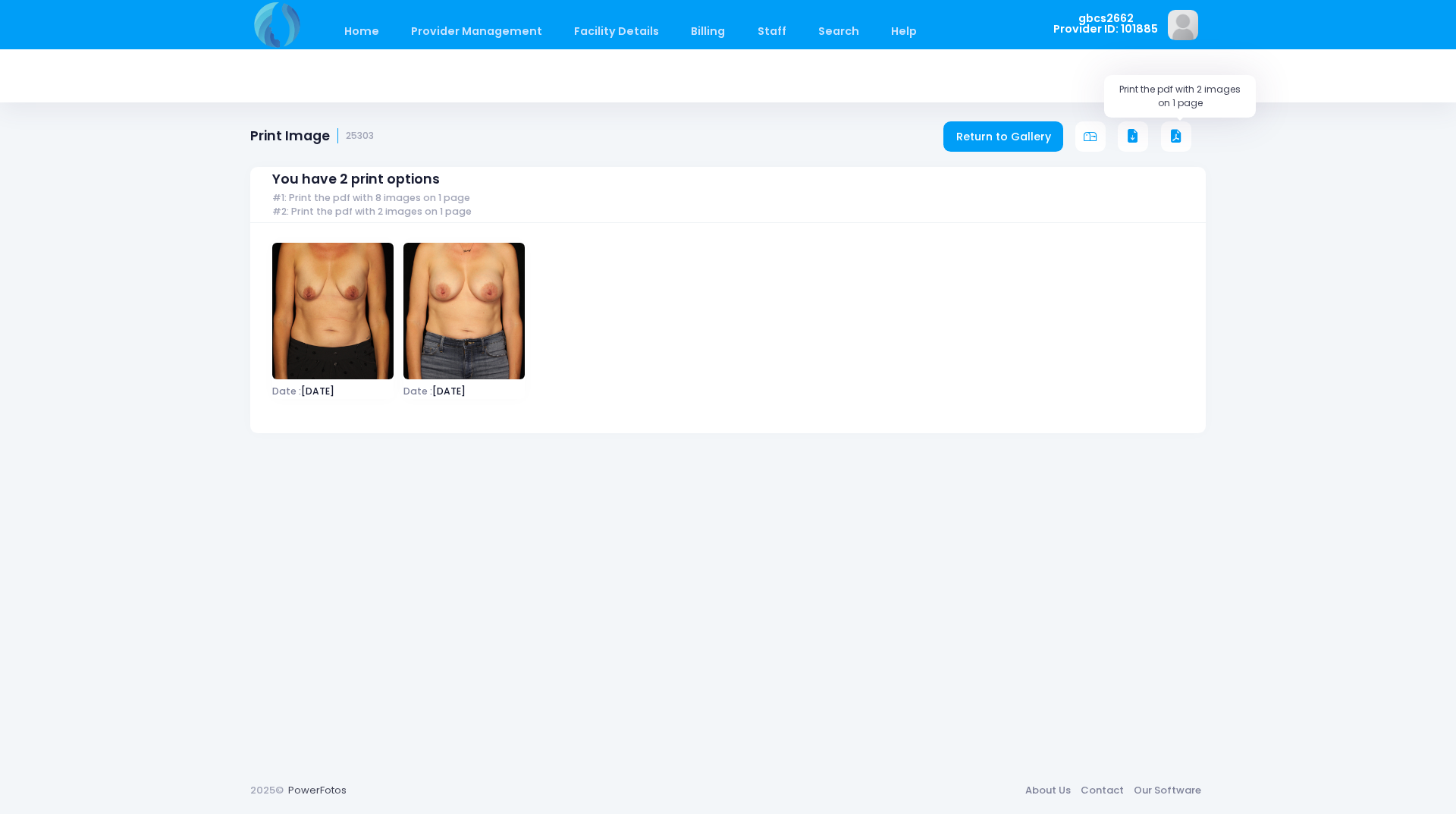
click at [1168, 135] on button at bounding box center [1176, 136] width 31 height 31
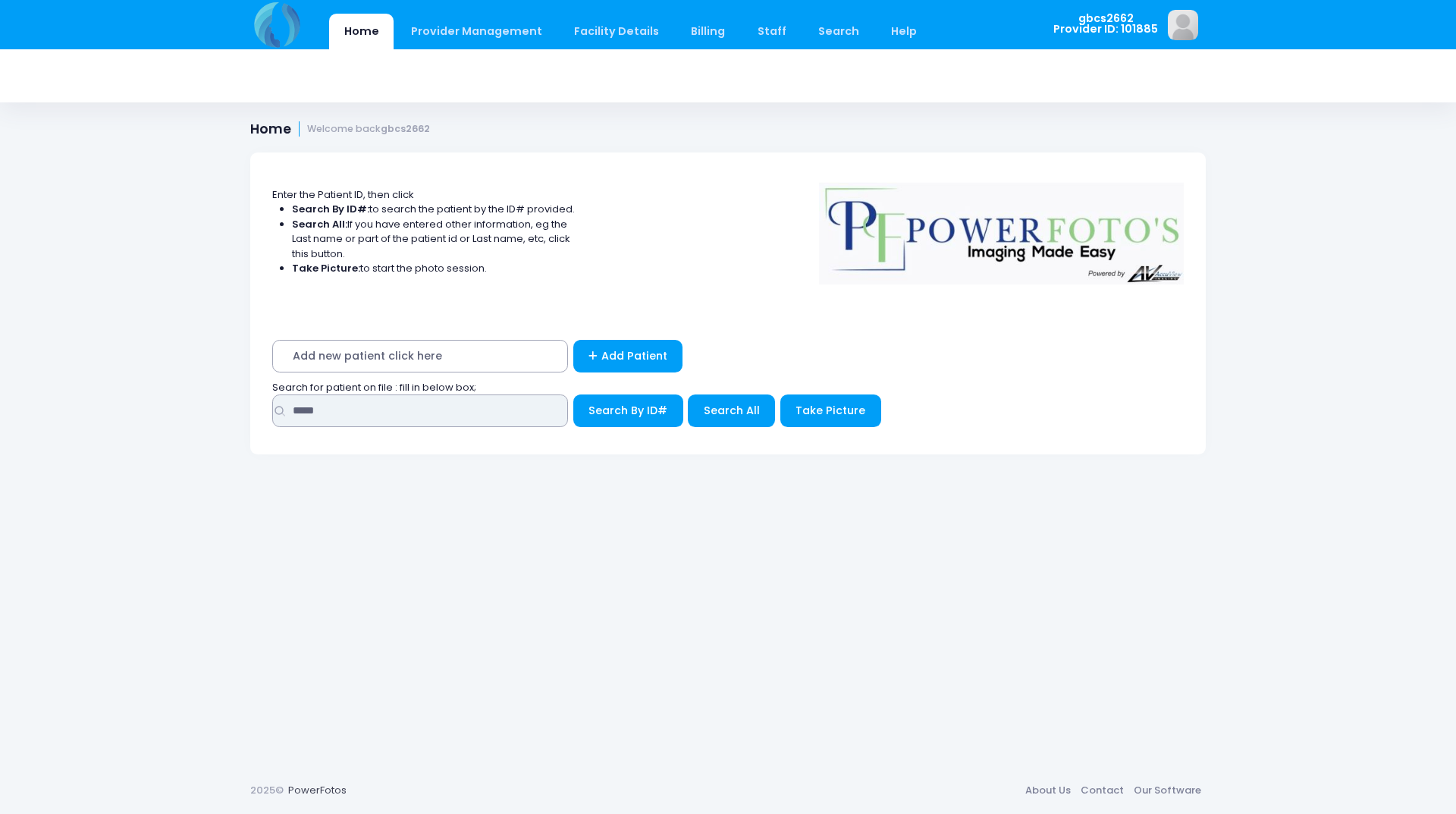
drag, startPoint x: 424, startPoint y: 413, endPoint x: 361, endPoint y: 383, distance: 69.8
click at [134, 413] on div "Home Provider Management Provider Management Add User View Users Billing" at bounding box center [728, 407] width 1456 height 814
type input "*****"
click at [573, 395] on button "Search By ID#" at bounding box center [628, 410] width 110 height 32
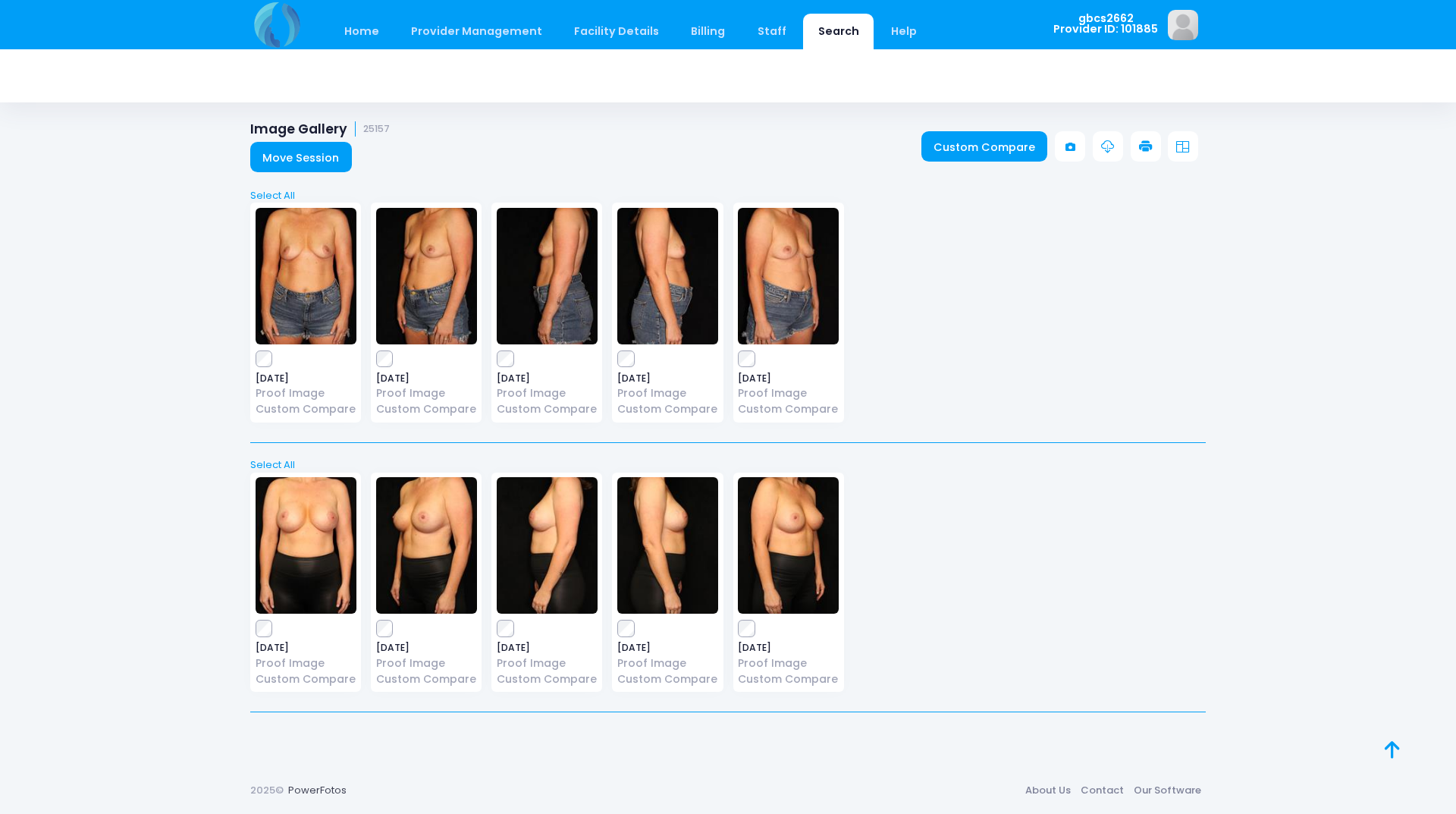
click at [1144, 141] on icon at bounding box center [1146, 148] width 14 height 14
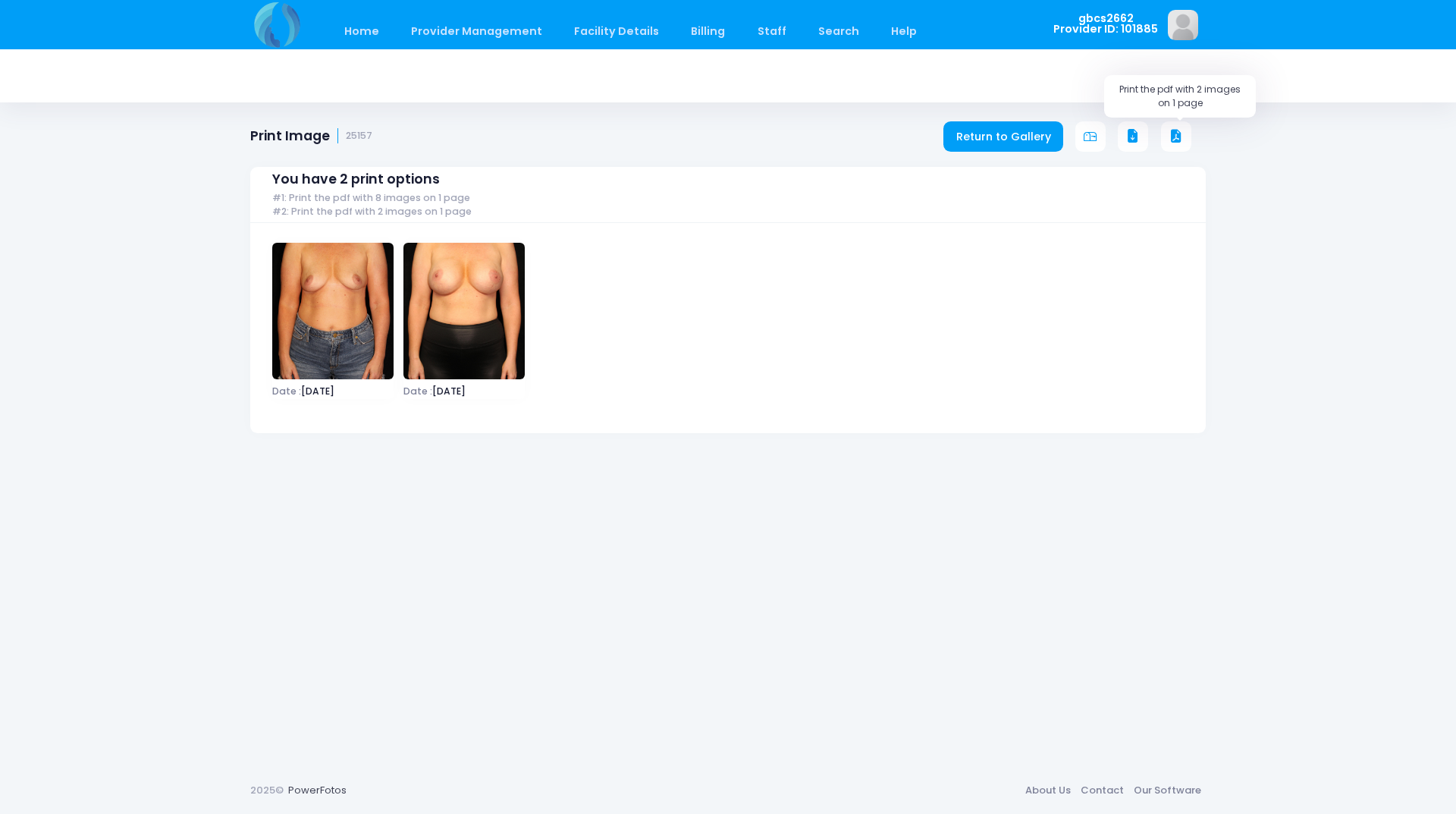
click at [1176, 135] on icon at bounding box center [1176, 137] width 14 height 14
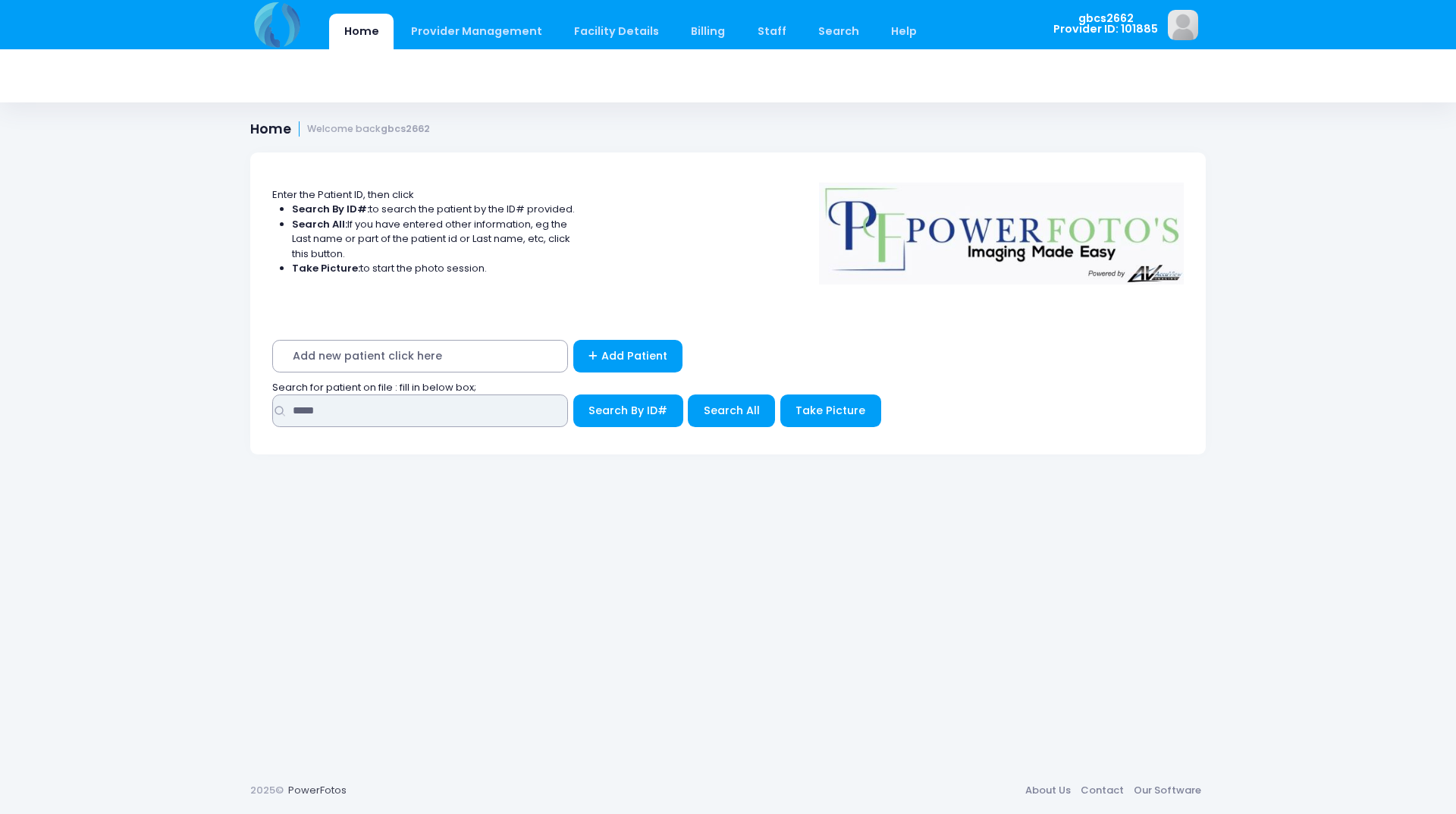
drag, startPoint x: 332, startPoint y: 404, endPoint x: 190, endPoint y: 394, distance: 142.4
click at [192, 396] on div "Home Provider Management Provider Management Add User View Users Billing" at bounding box center [728, 407] width 1456 height 814
type input "*****"
click at [573, 395] on button "Search By ID#" at bounding box center [628, 410] width 110 height 32
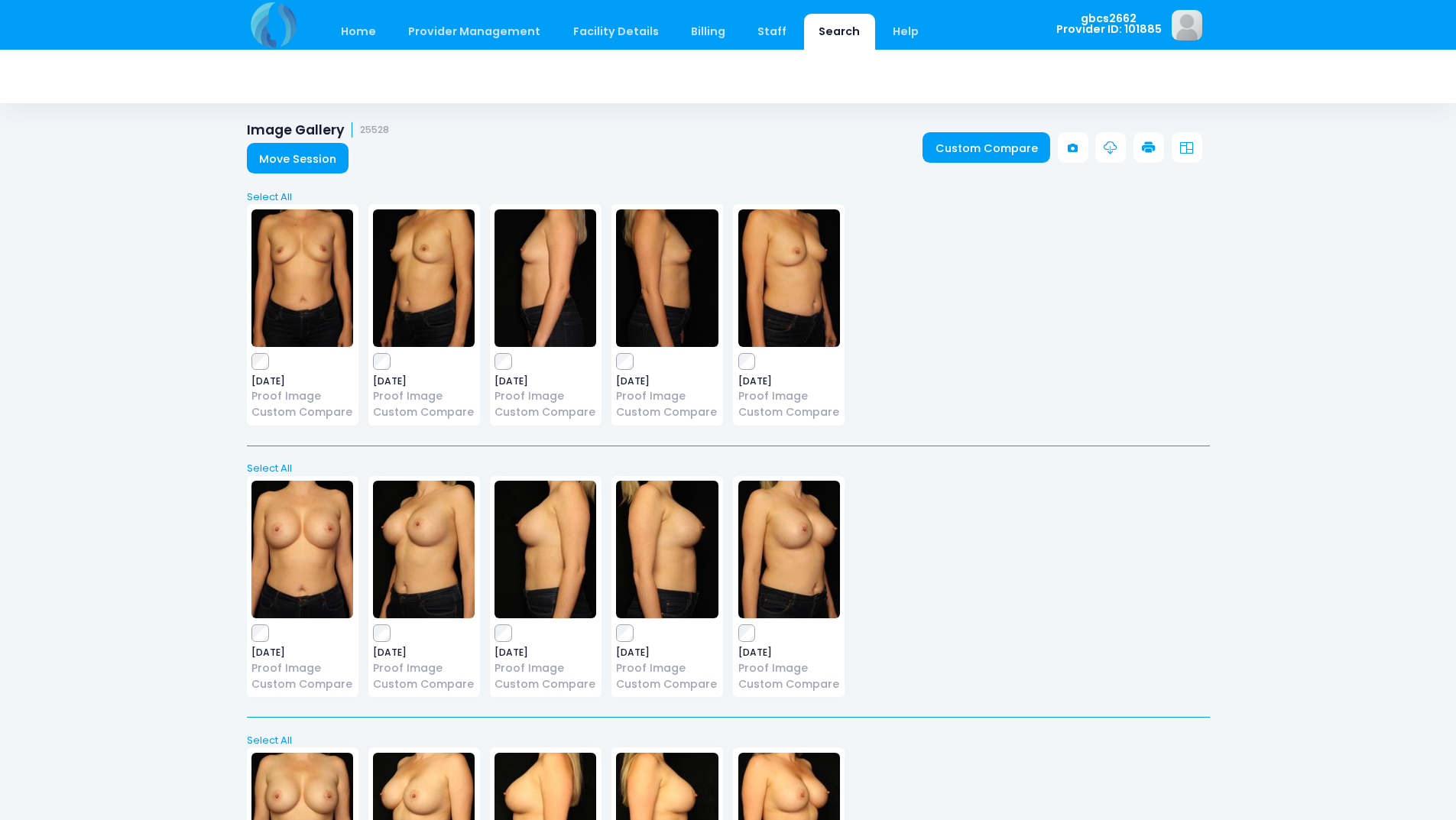
click at [1142, 146] on icon at bounding box center [1149, 149] width 14 height 14
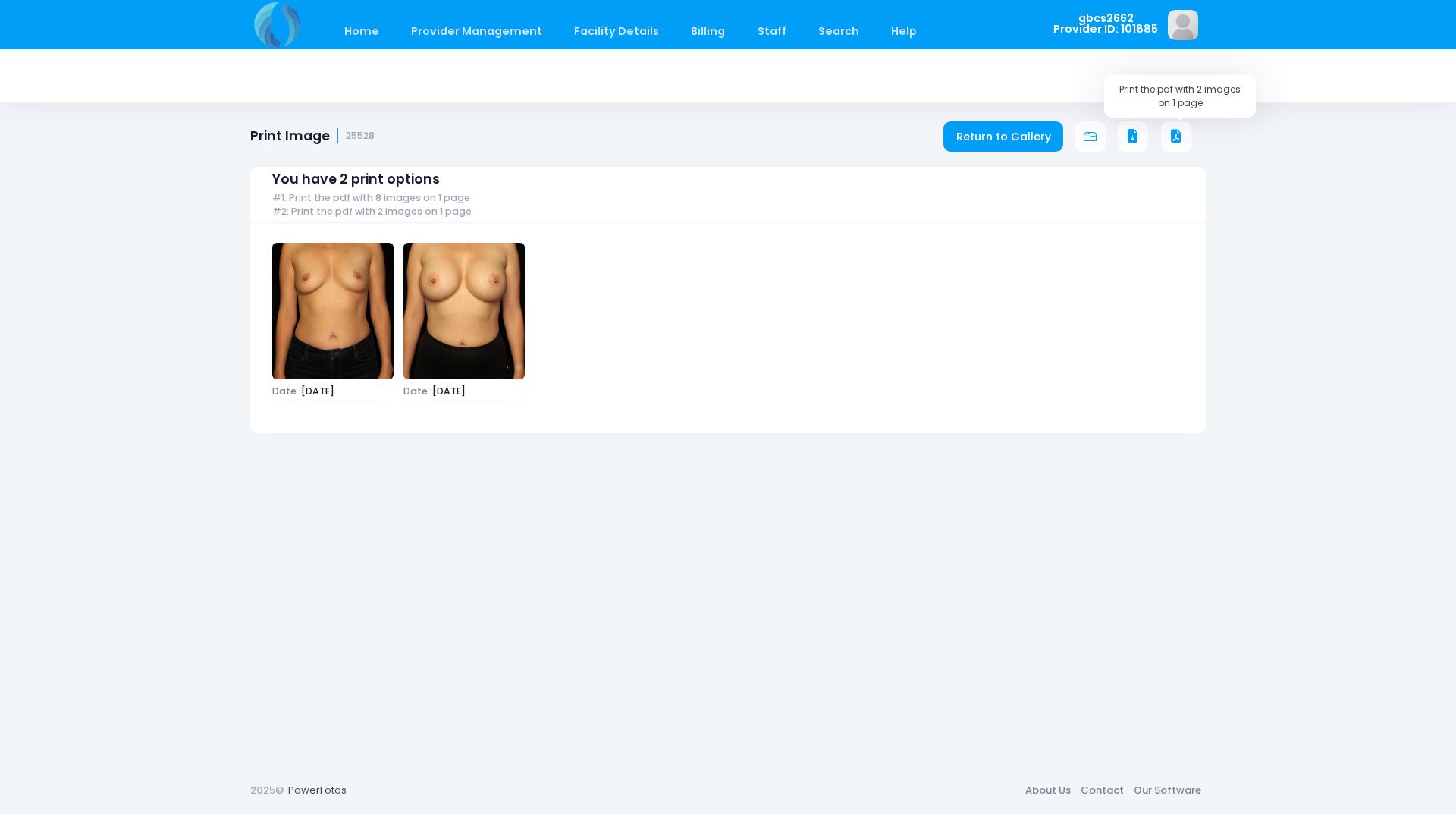
click at [1173, 130] on icon at bounding box center [1176, 137] width 14 height 14
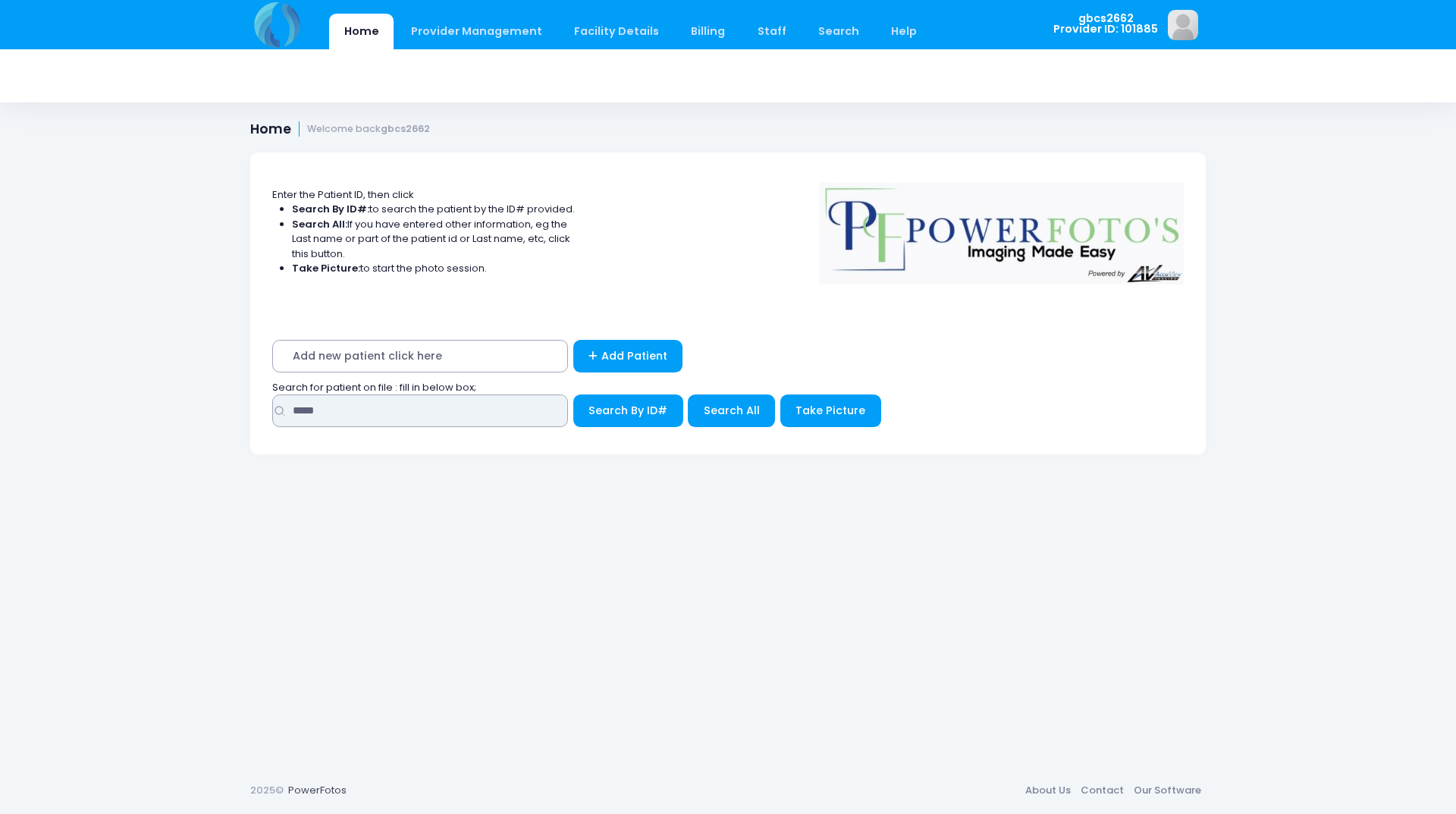
drag, startPoint x: 364, startPoint y: 398, endPoint x: 168, endPoint y: 398, distance: 196.0
click at [168, 398] on div "Home Provider Management Provider Management Add User View Users Billing" at bounding box center [728, 407] width 1456 height 814
type input "*****"
click at [573, 395] on button "Search By ID#" at bounding box center [628, 410] width 110 height 32
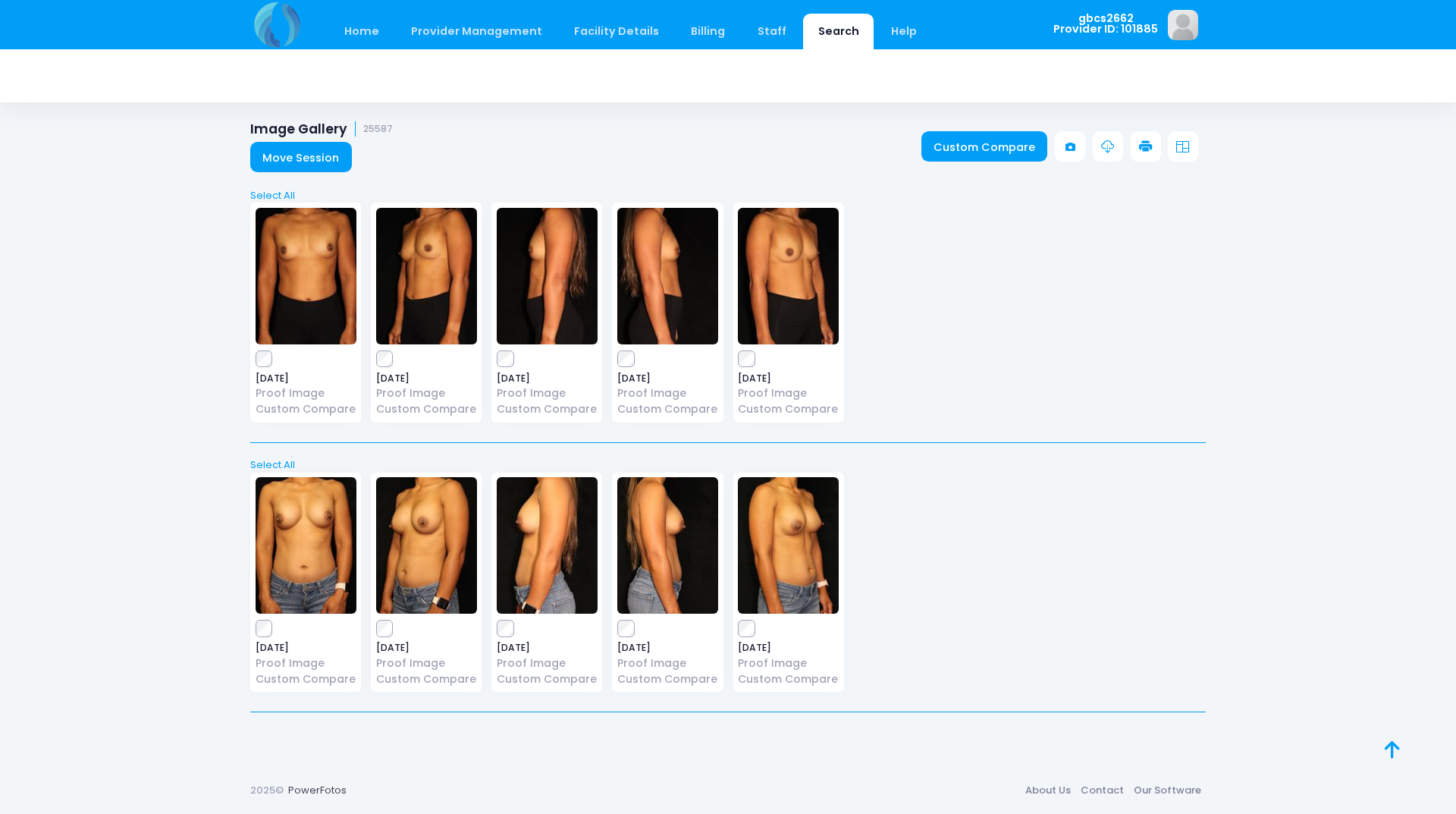
click at [1152, 145] on link at bounding box center [1145, 146] width 31 height 31
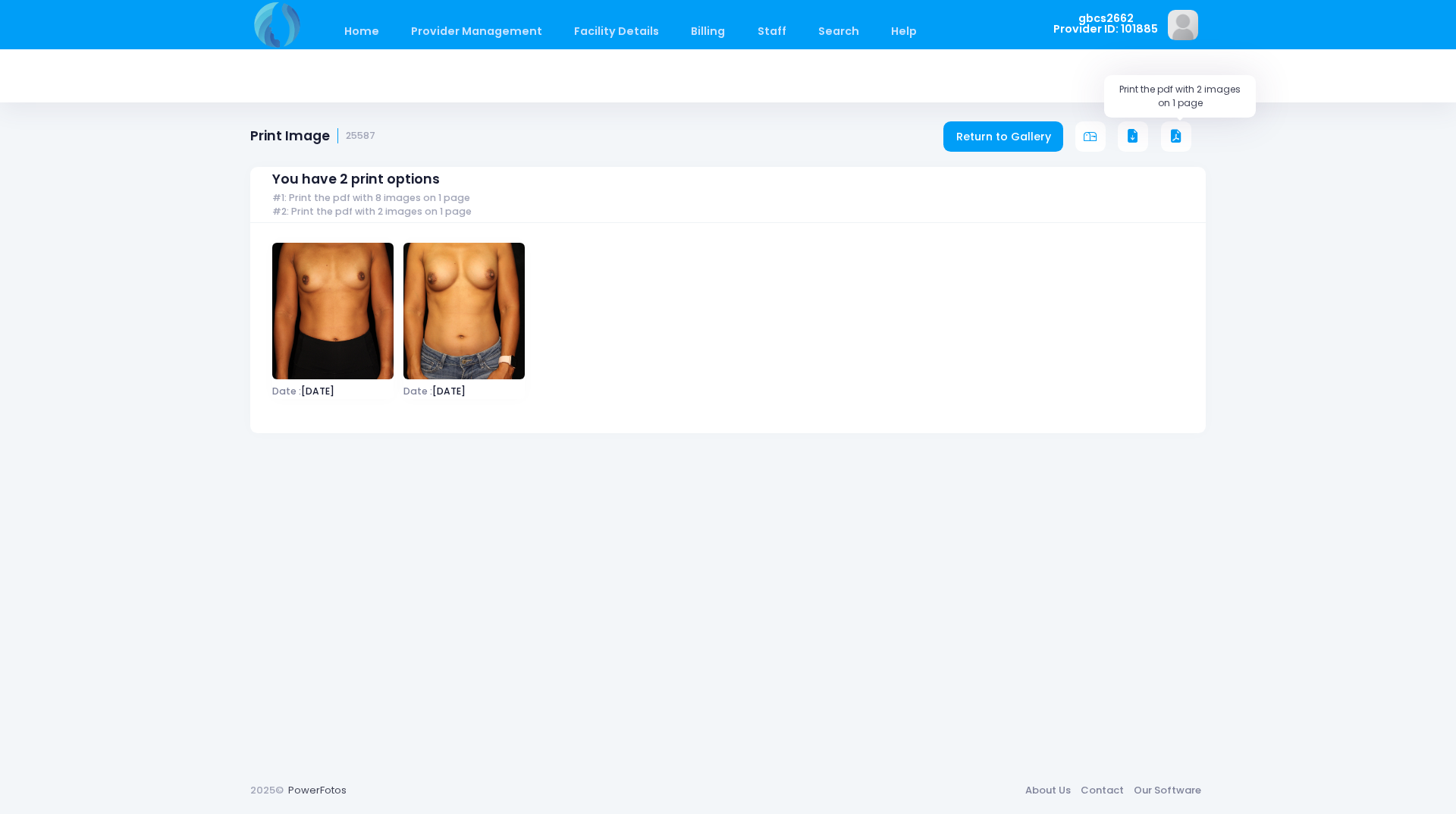
click at [1168, 133] on button at bounding box center [1176, 136] width 31 height 31
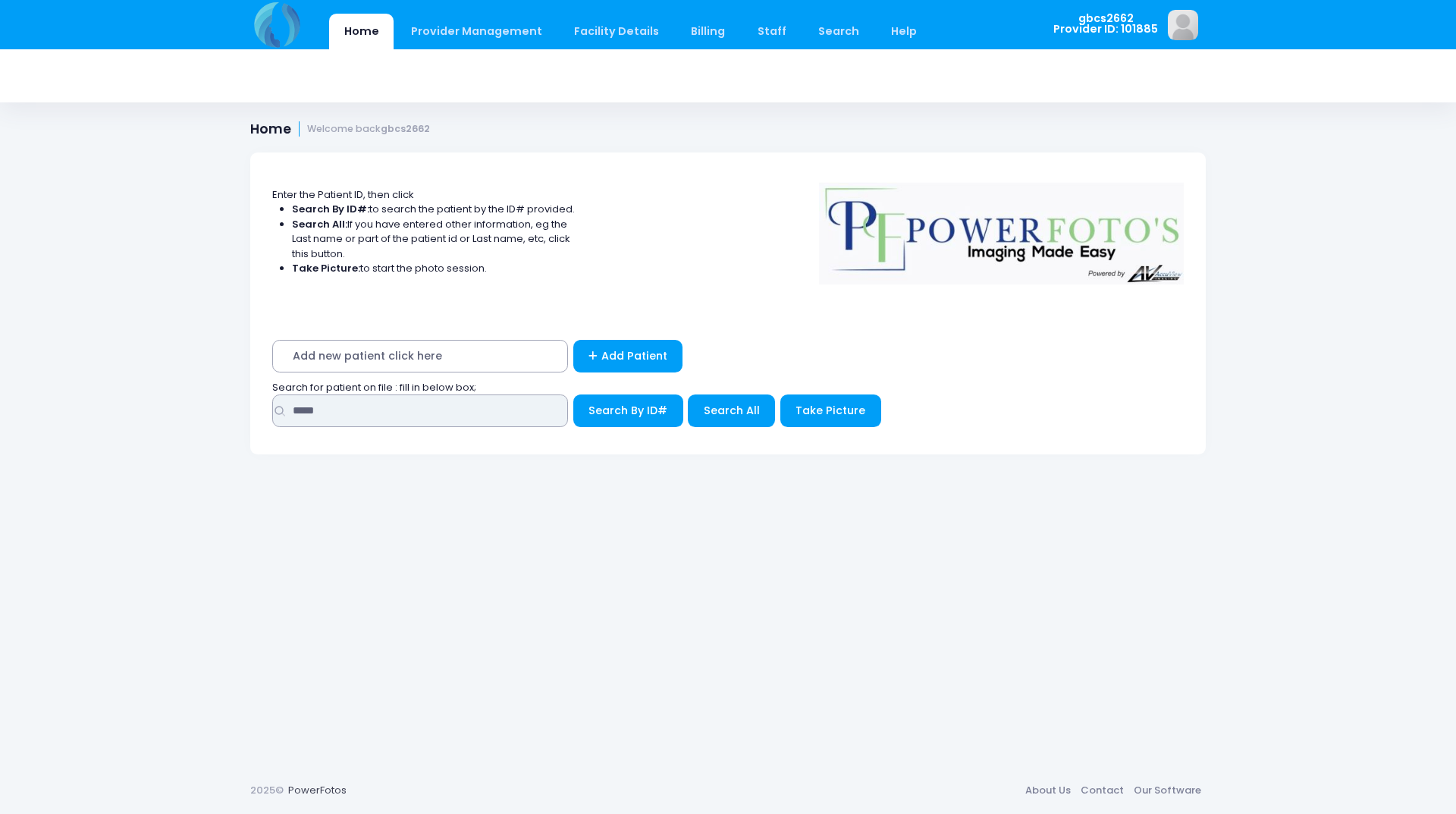
drag, startPoint x: 386, startPoint y: 412, endPoint x: 144, endPoint y: 378, distance: 244.4
click at [145, 378] on div "Home Provider Management Provider Management Add User View Users Billing" at bounding box center [728, 407] width 1456 height 814
type input "*****"
click at [573, 395] on button "Search By ID#" at bounding box center [628, 410] width 110 height 32
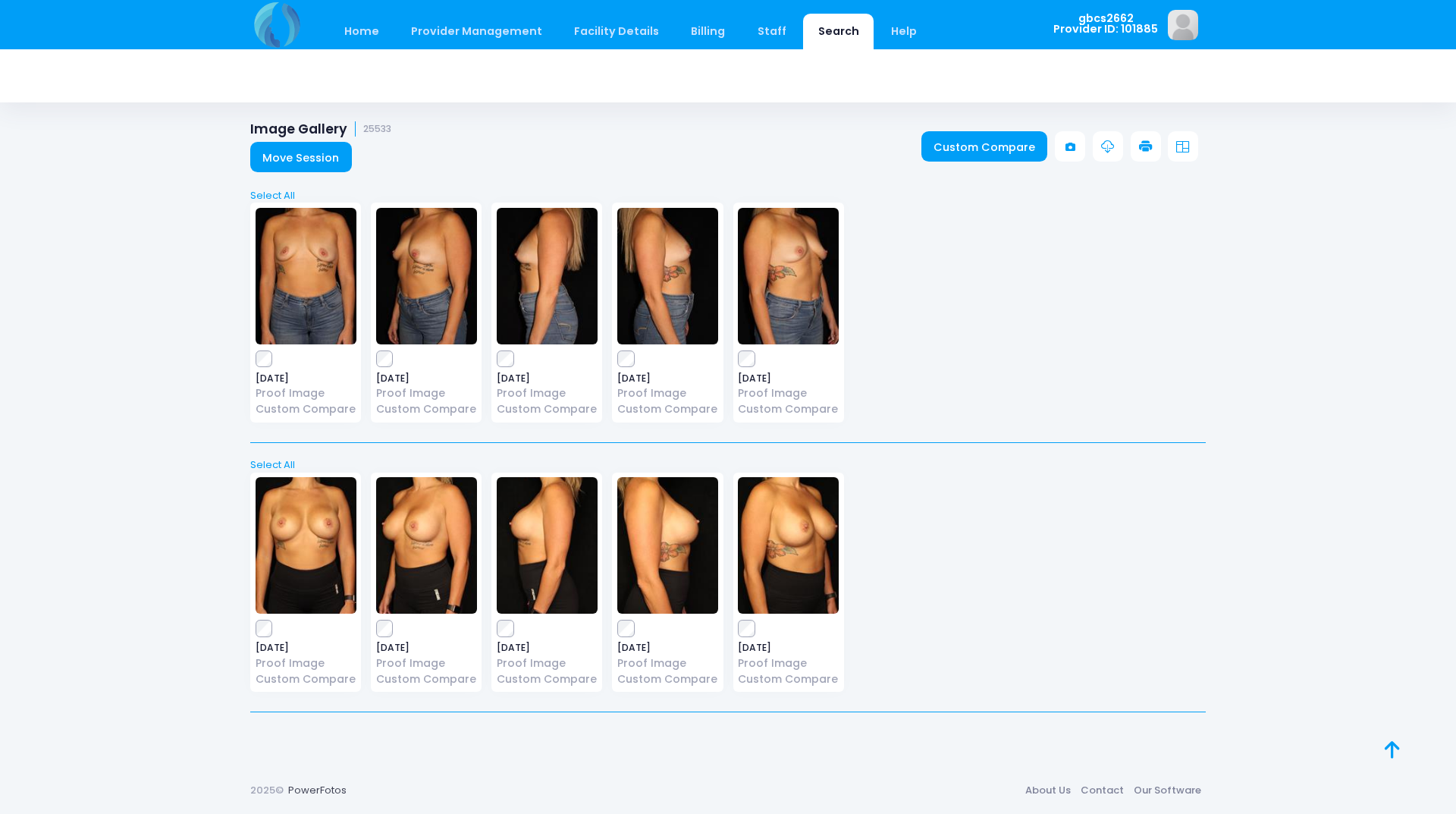
click at [1144, 143] on icon at bounding box center [1146, 148] width 14 height 14
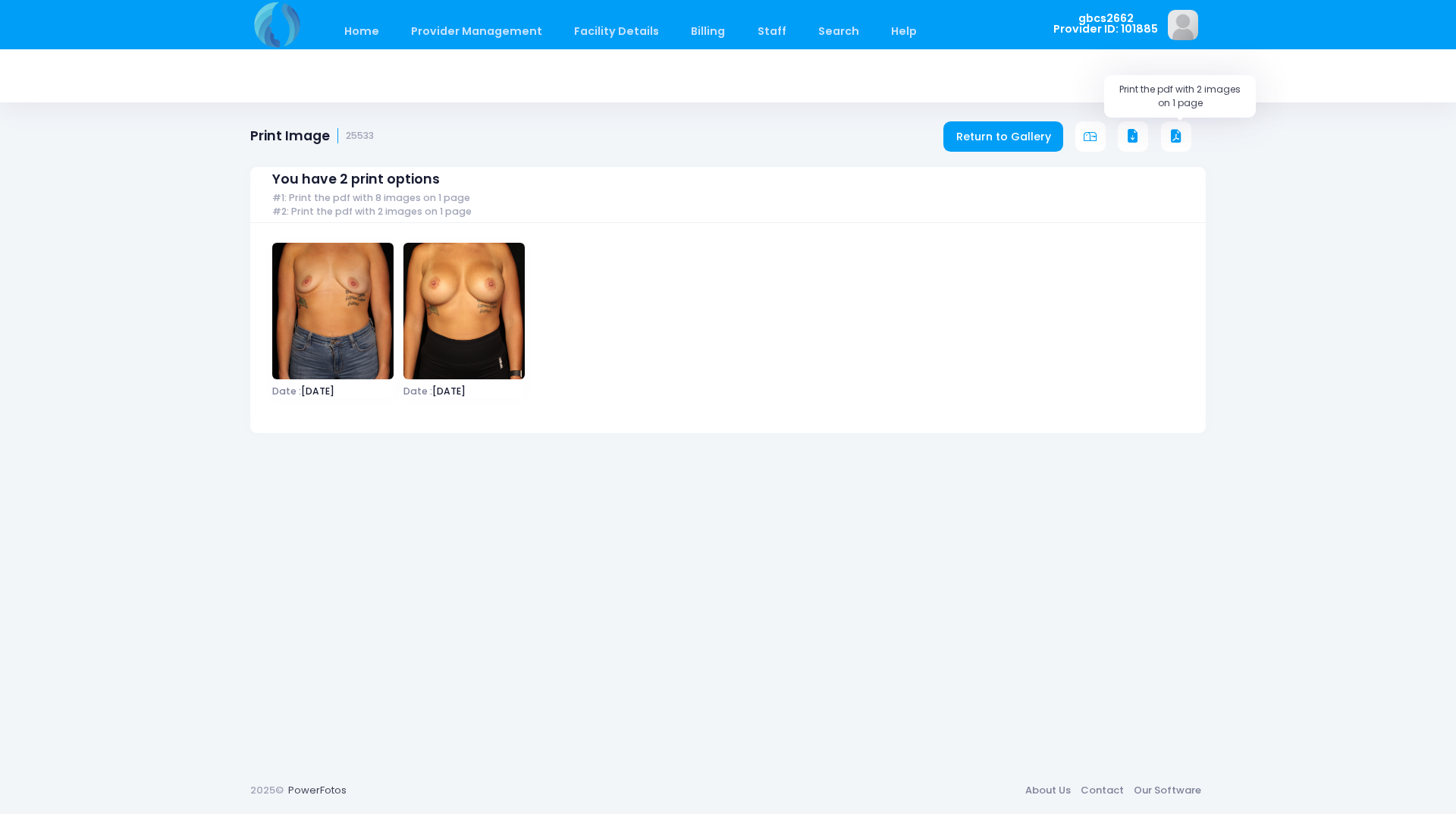
click at [1185, 135] on button at bounding box center [1176, 136] width 31 height 31
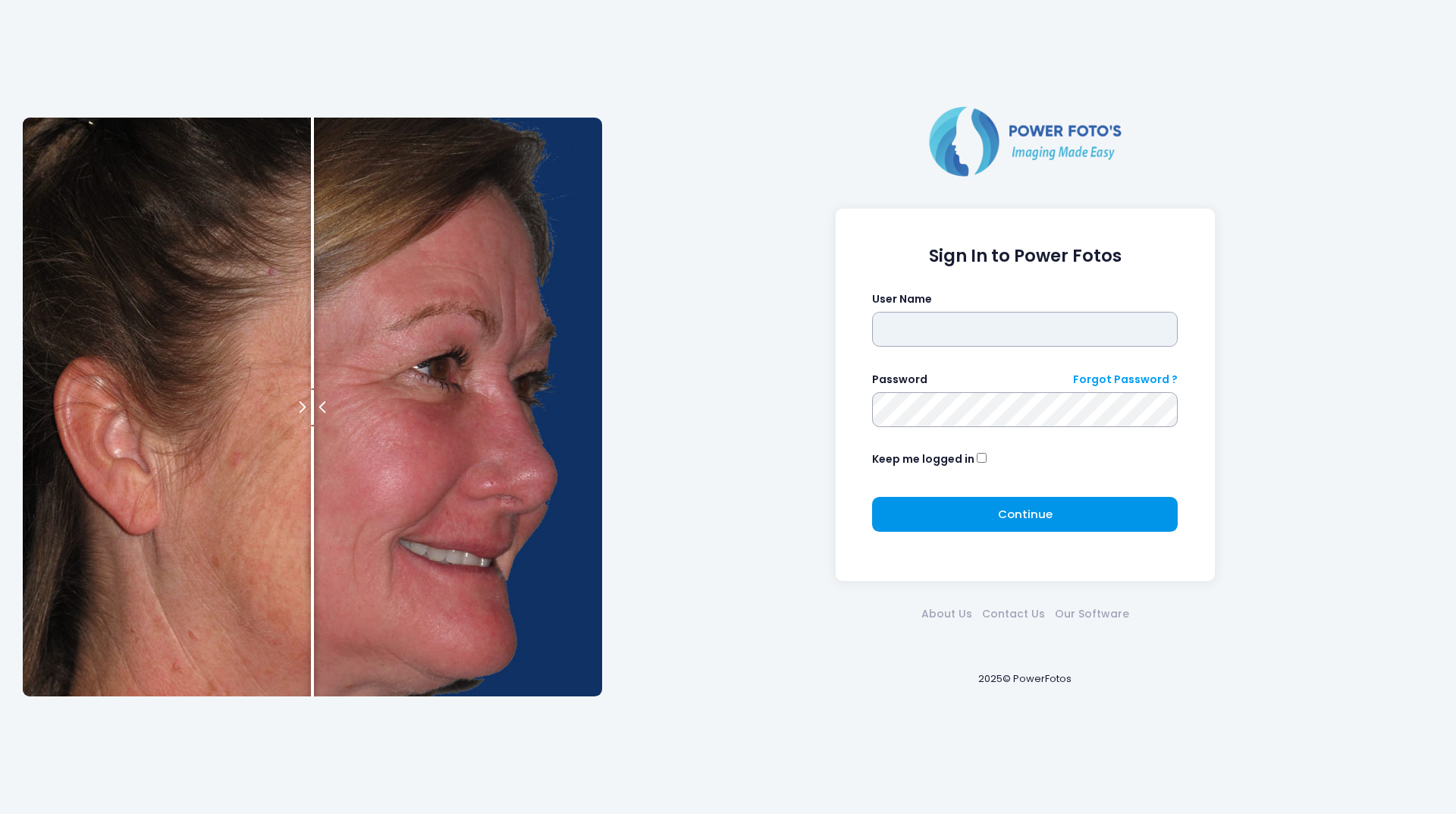
type input "********"
click at [986, 520] on button "Continue Please wait..." at bounding box center [1025, 514] width 306 height 35
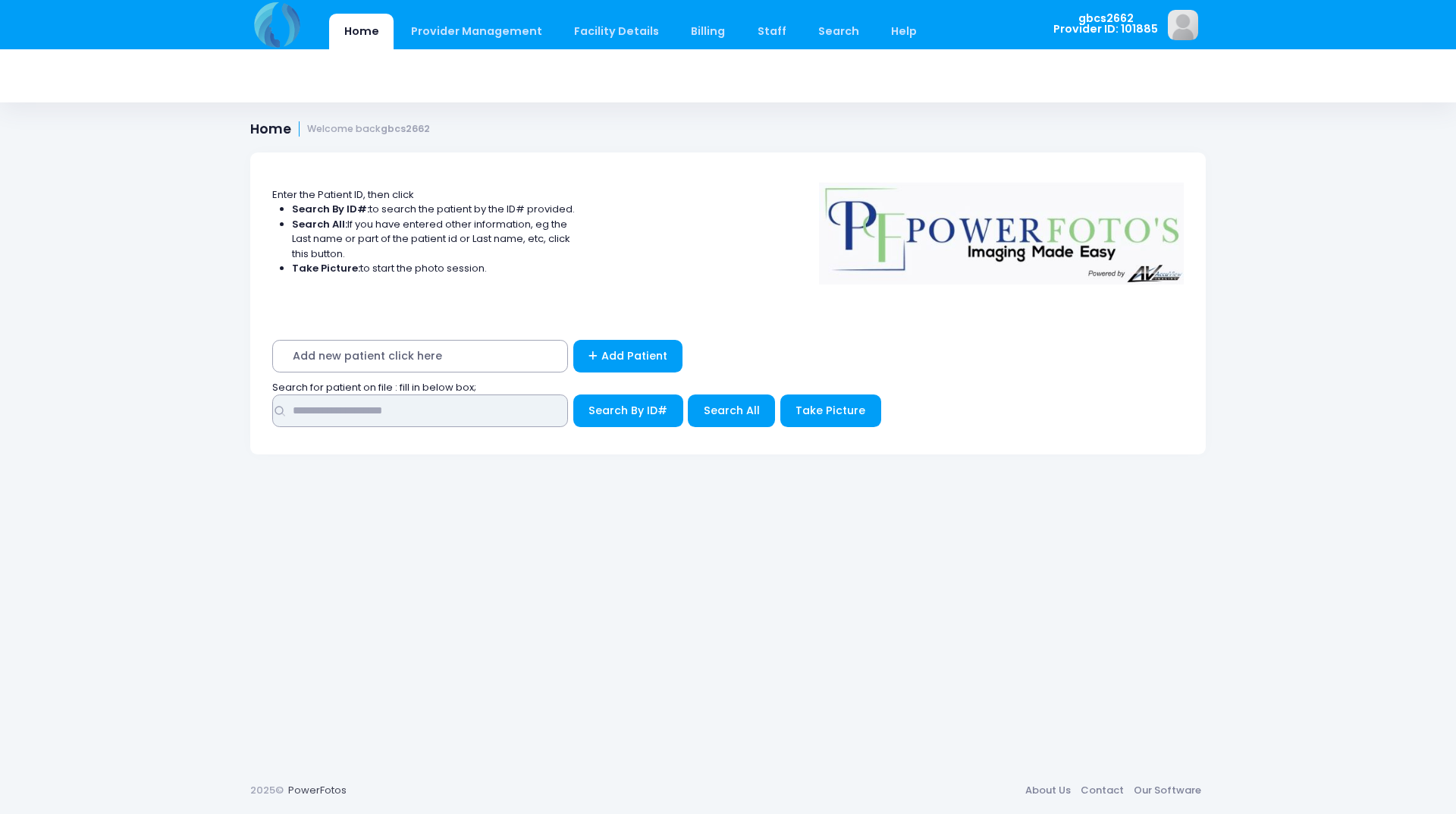
click at [416, 410] on input "text" at bounding box center [420, 410] width 296 height 32
type input "*****"
click at [573, 395] on button "Search By ID#" at bounding box center [628, 410] width 110 height 32
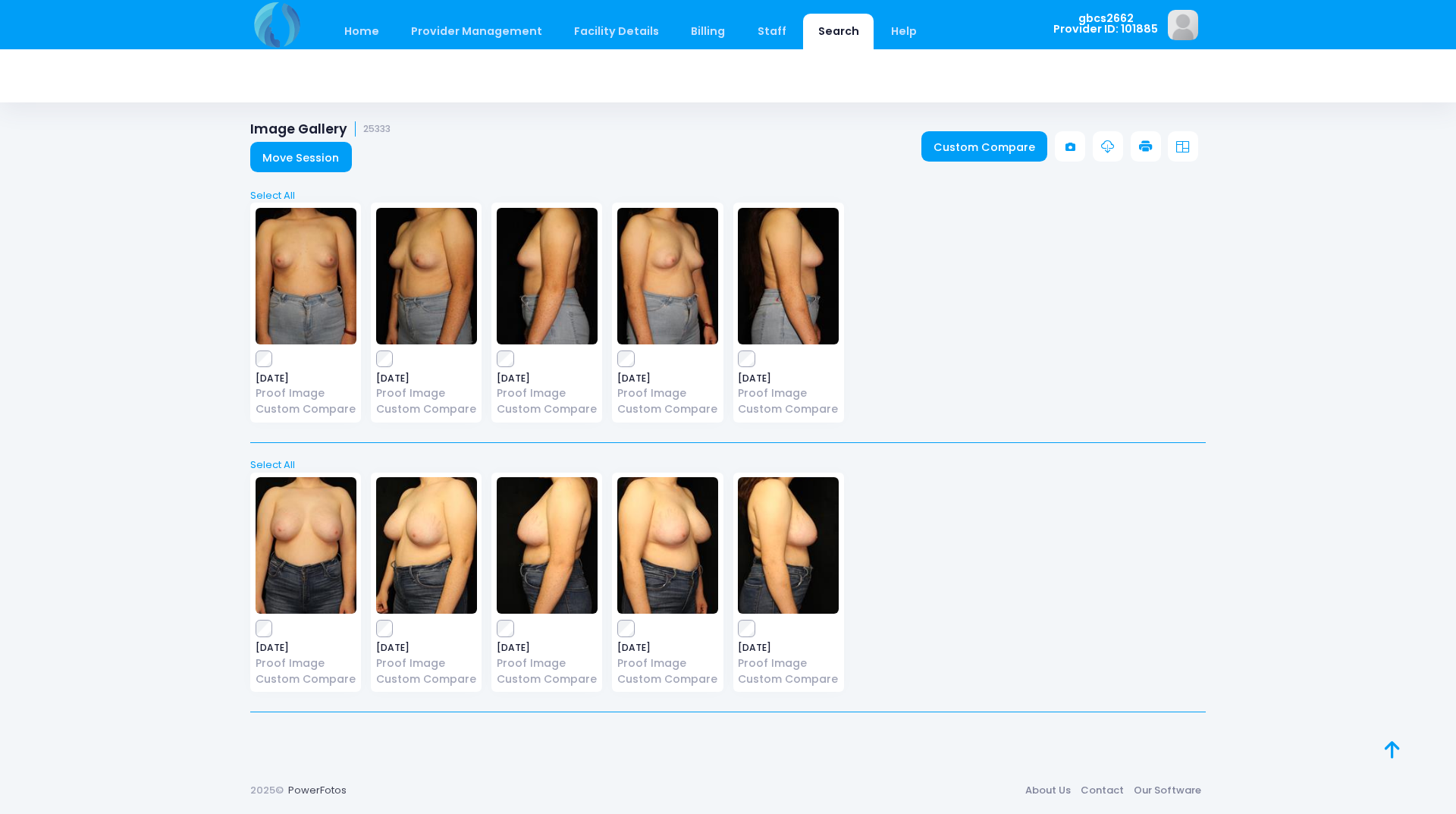
click at [1146, 148] on icon at bounding box center [1146, 148] width 14 height 14
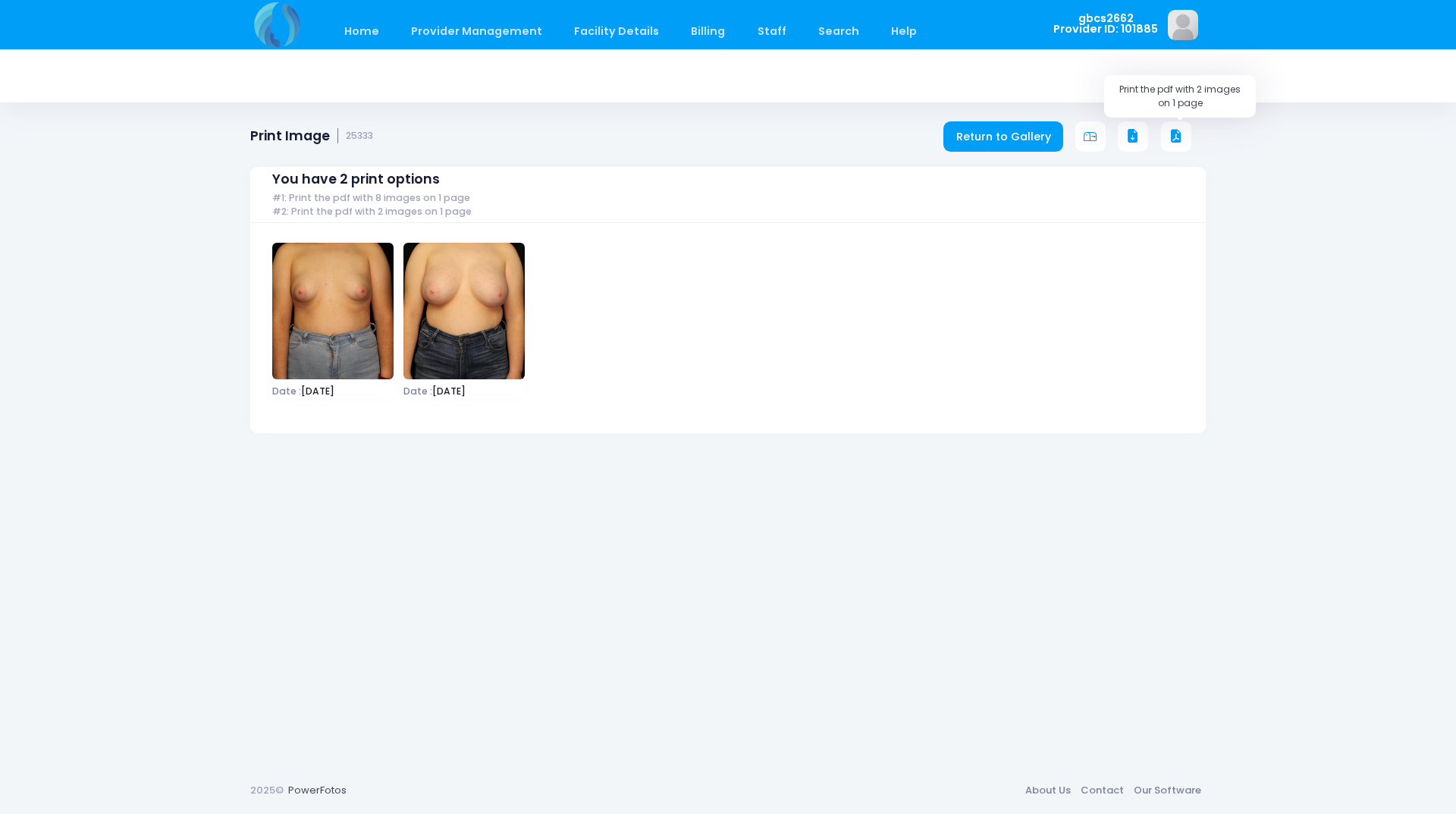
click at [1173, 141] on icon at bounding box center [1176, 137] width 14 height 14
click at [1178, 130] on icon at bounding box center [1176, 137] width 14 height 14
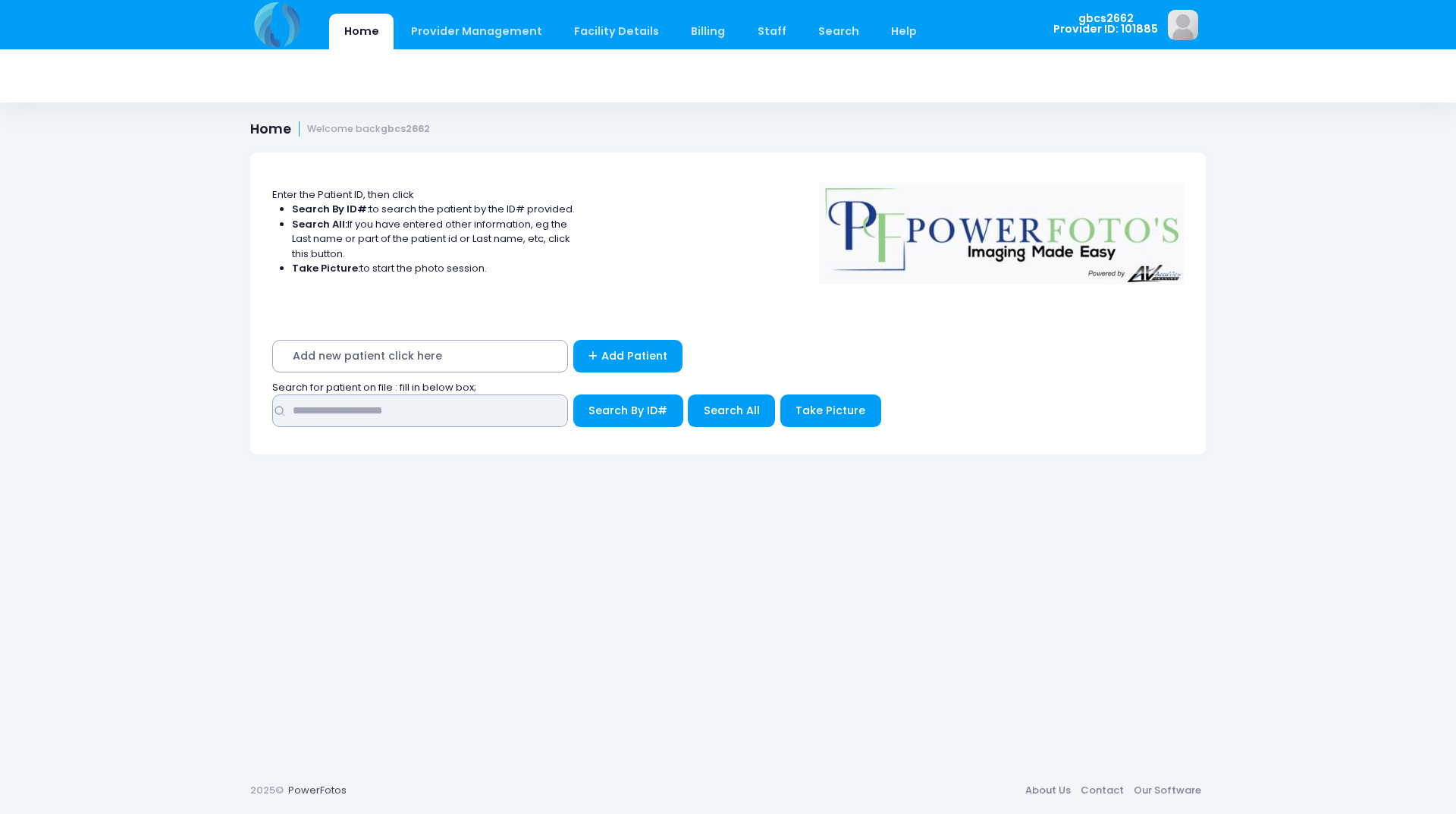
drag, startPoint x: 353, startPoint y: 405, endPoint x: 104, endPoint y: 362, distance: 252.7
click at [106, 367] on div "Home Provider Management Provider Management Add User View Users Billing" at bounding box center [728, 407] width 1456 height 814
type input "*****"
click at [573, 395] on button "Search By ID#" at bounding box center [628, 410] width 110 height 32
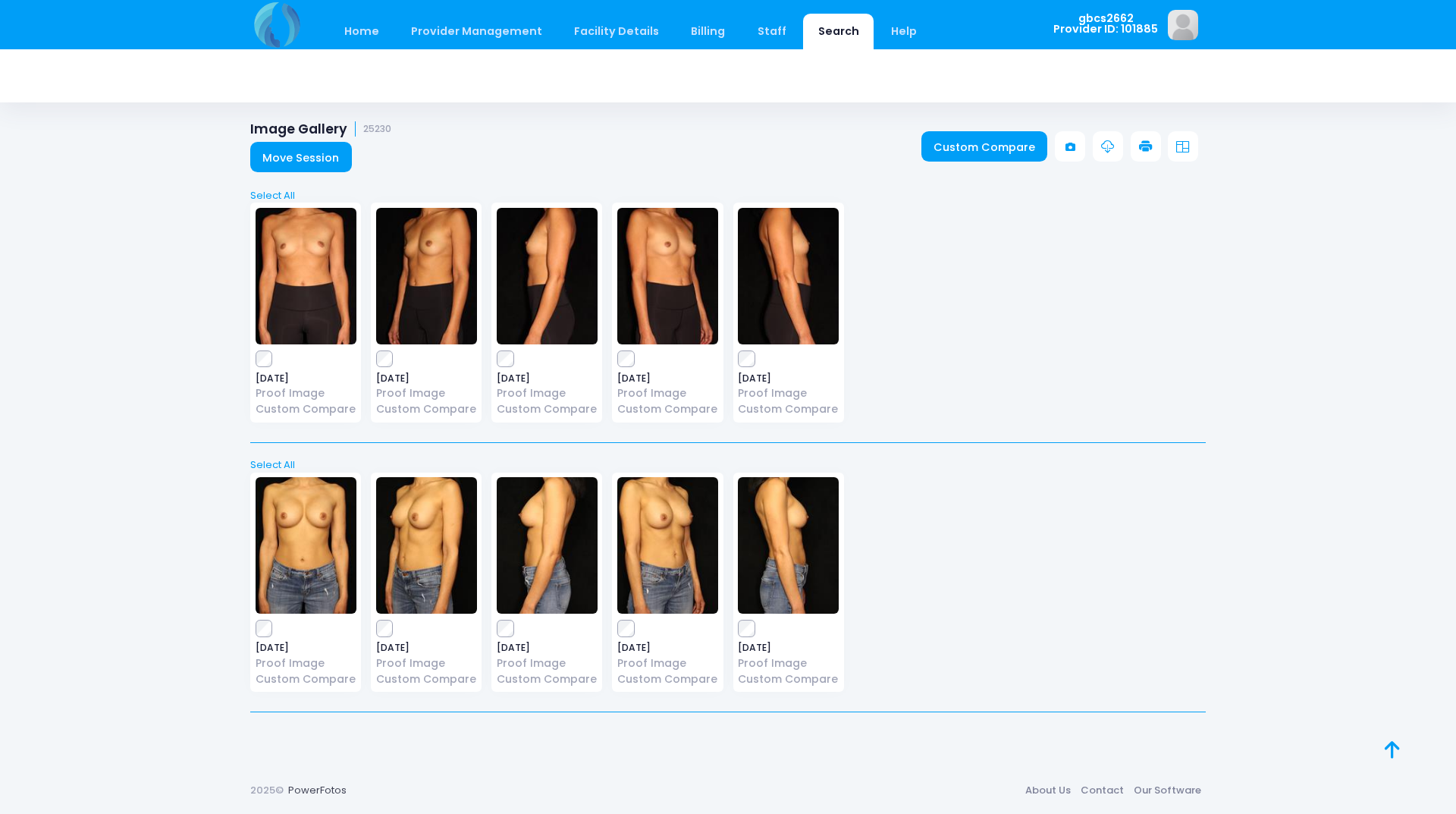
click at [268, 617] on div "2021-04-09 Proof Image Custom Compare" at bounding box center [306, 583] width 111 height 220
click at [1139, 144] on icon at bounding box center [1146, 148] width 14 height 14
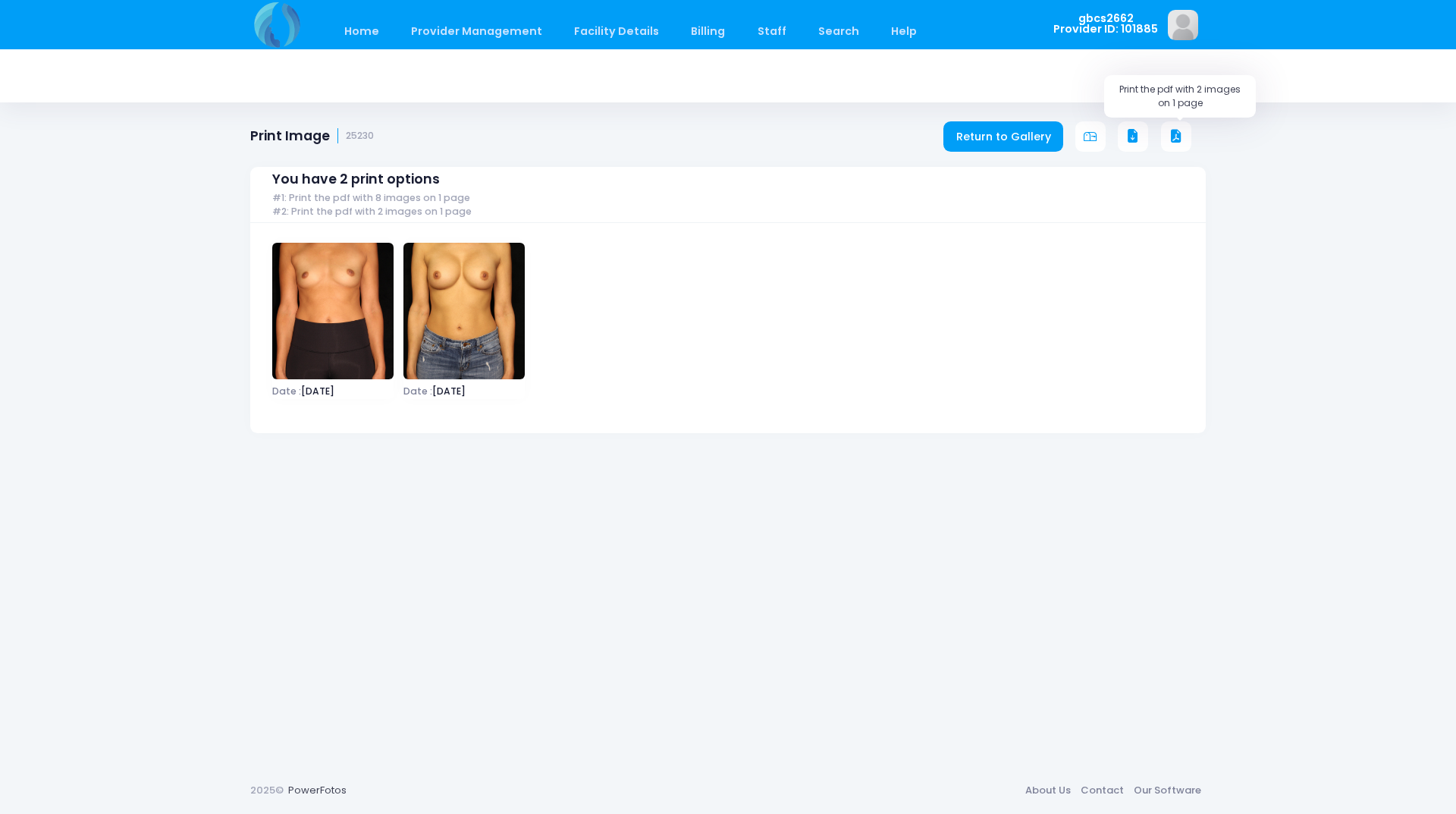
click at [1181, 140] on icon at bounding box center [1176, 137] width 14 height 14
click at [1178, 132] on icon at bounding box center [1176, 137] width 14 height 14
click at [1178, 140] on icon at bounding box center [1176, 137] width 14 height 14
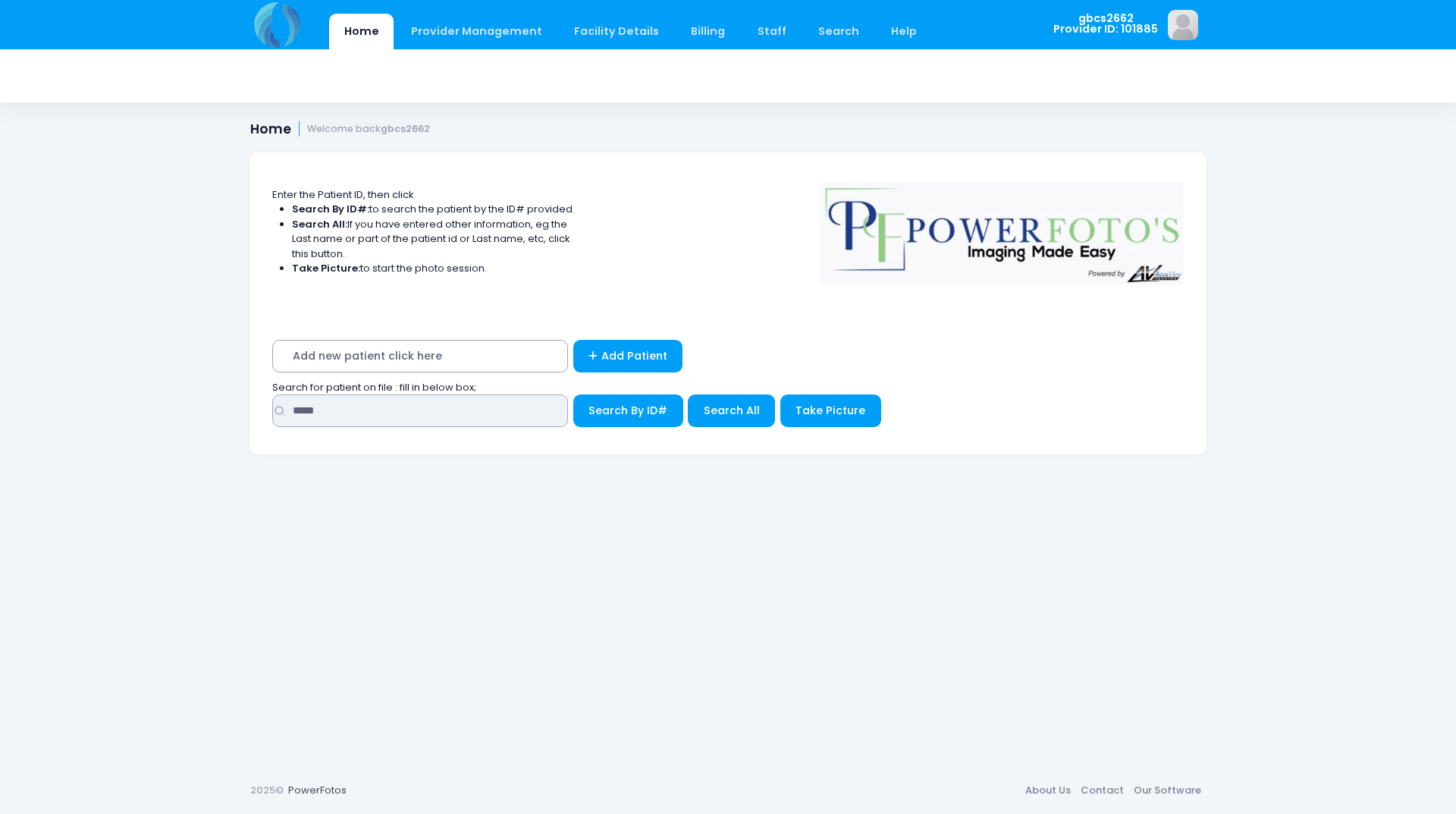
drag, startPoint x: 337, startPoint y: 415, endPoint x: 285, endPoint y: 311, distance: 116.3
click at [142, 380] on div "Home Provider Management Provider Management Add User View Users Billing" at bounding box center [728, 407] width 1456 height 814
type input "*****"
click at [573, 395] on button "Search By ID#" at bounding box center [628, 410] width 110 height 32
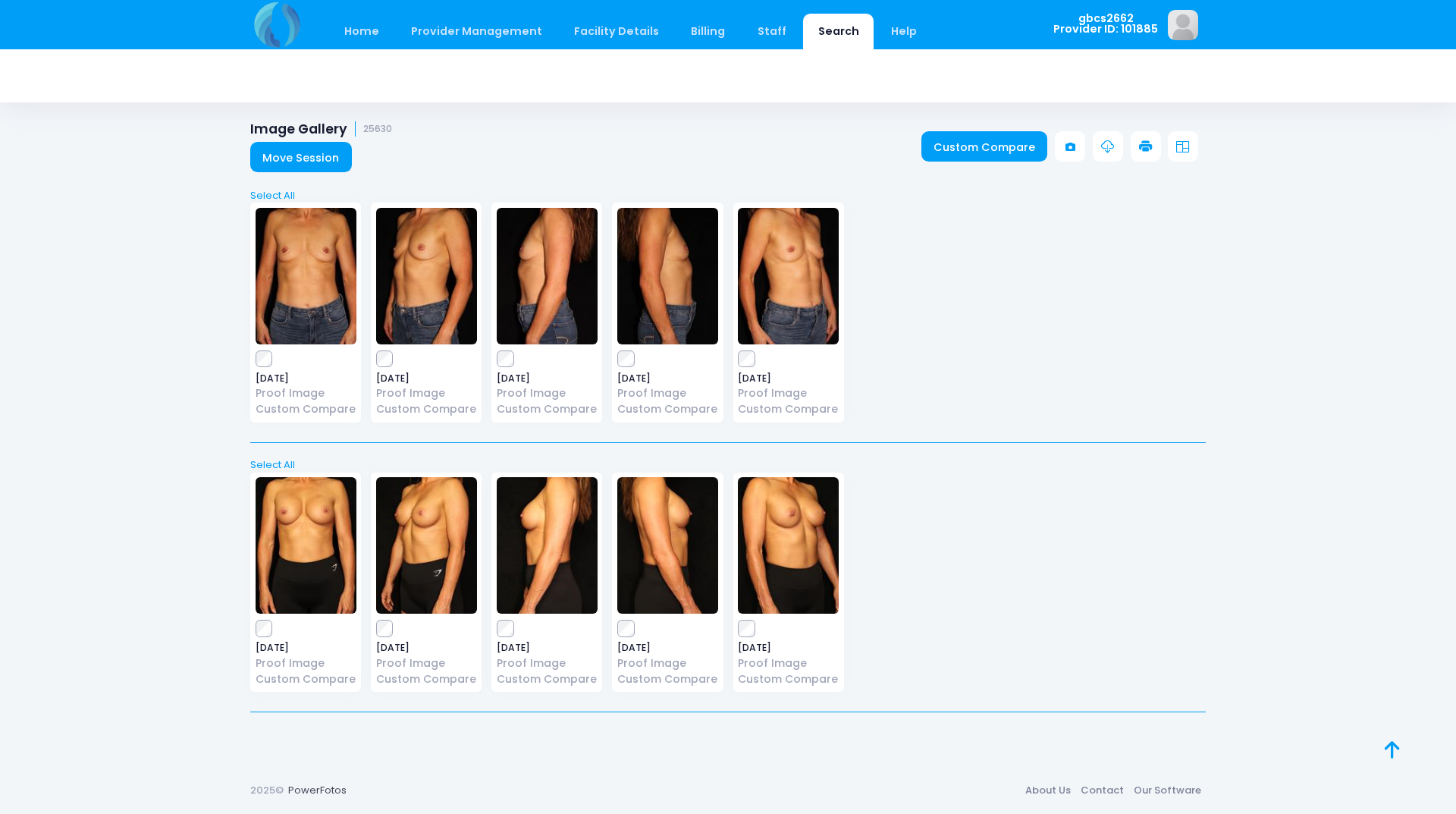
click at [1148, 141] on icon at bounding box center [1146, 148] width 14 height 14
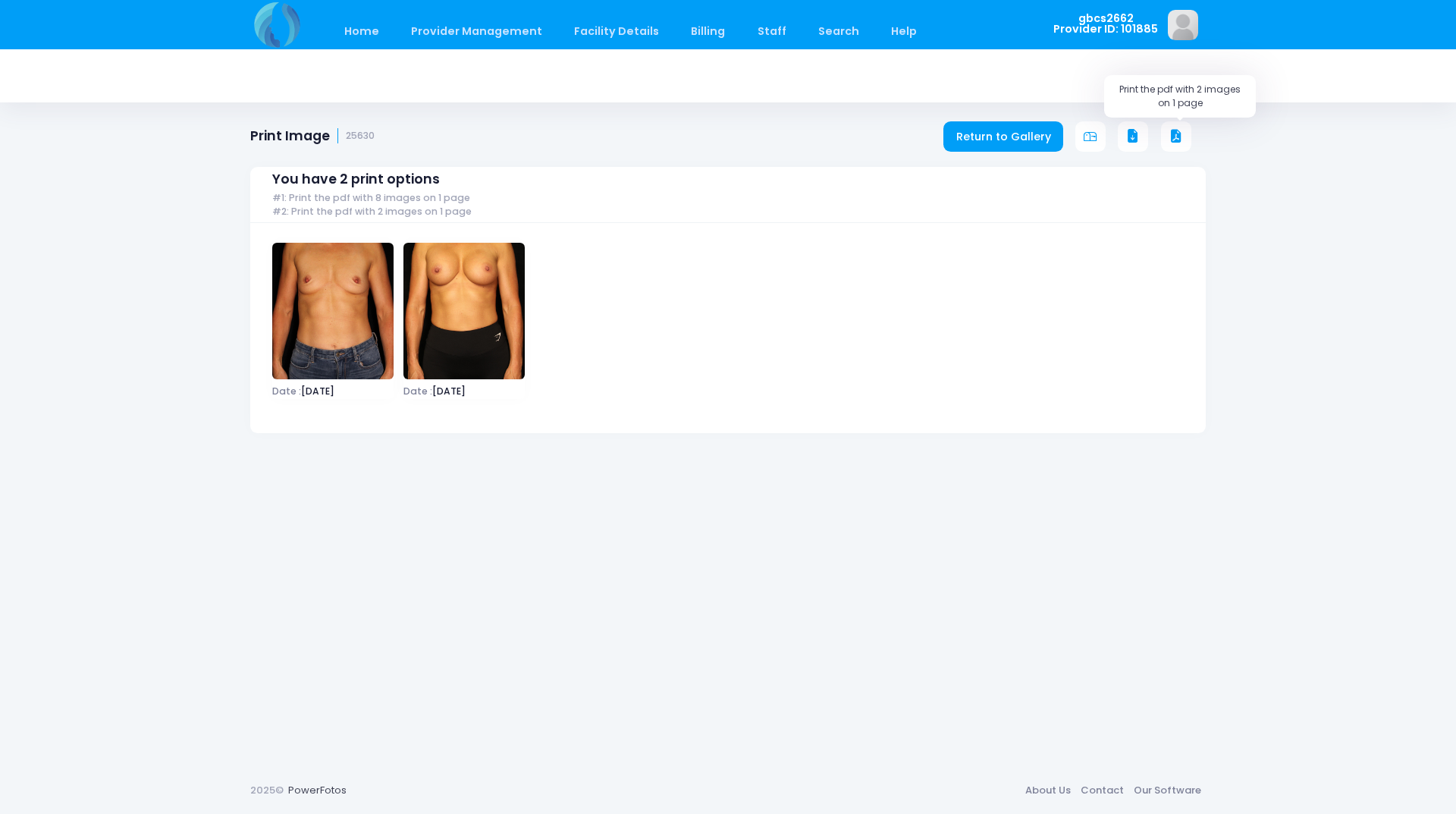
click at [1171, 128] on button at bounding box center [1176, 136] width 31 height 31
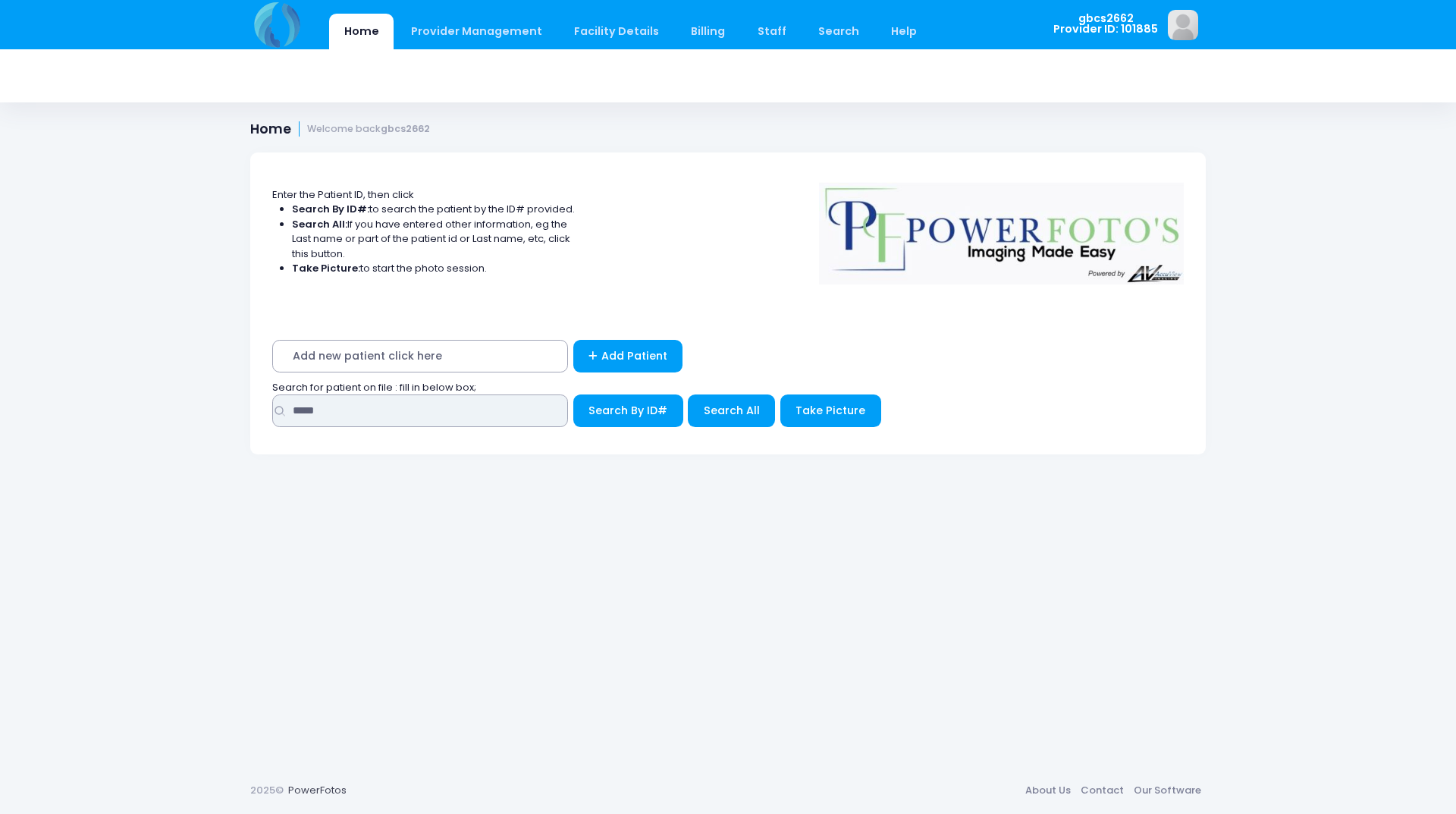
drag, startPoint x: 366, startPoint y: 410, endPoint x: 251, endPoint y: 398, distance: 115.6
click at [251, 398] on div "Add new patient click here Add Patient Search for patient on file : fill in bel…" at bounding box center [728, 388] width 955 height 135
type input "*****"
click at [573, 395] on button "Search By ID#" at bounding box center [628, 410] width 110 height 32
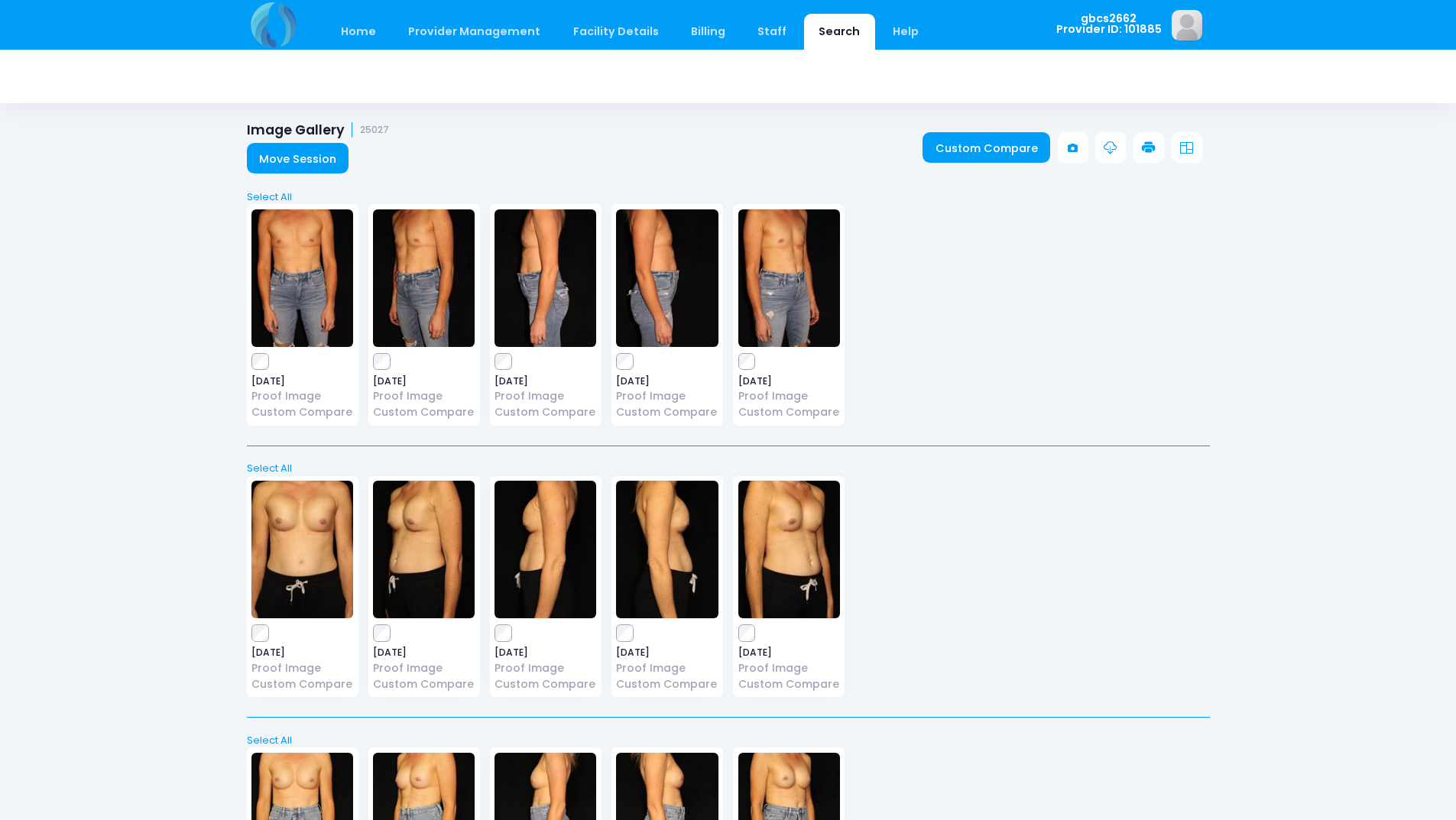
click at [1152, 144] on icon at bounding box center [1149, 149] width 14 height 14
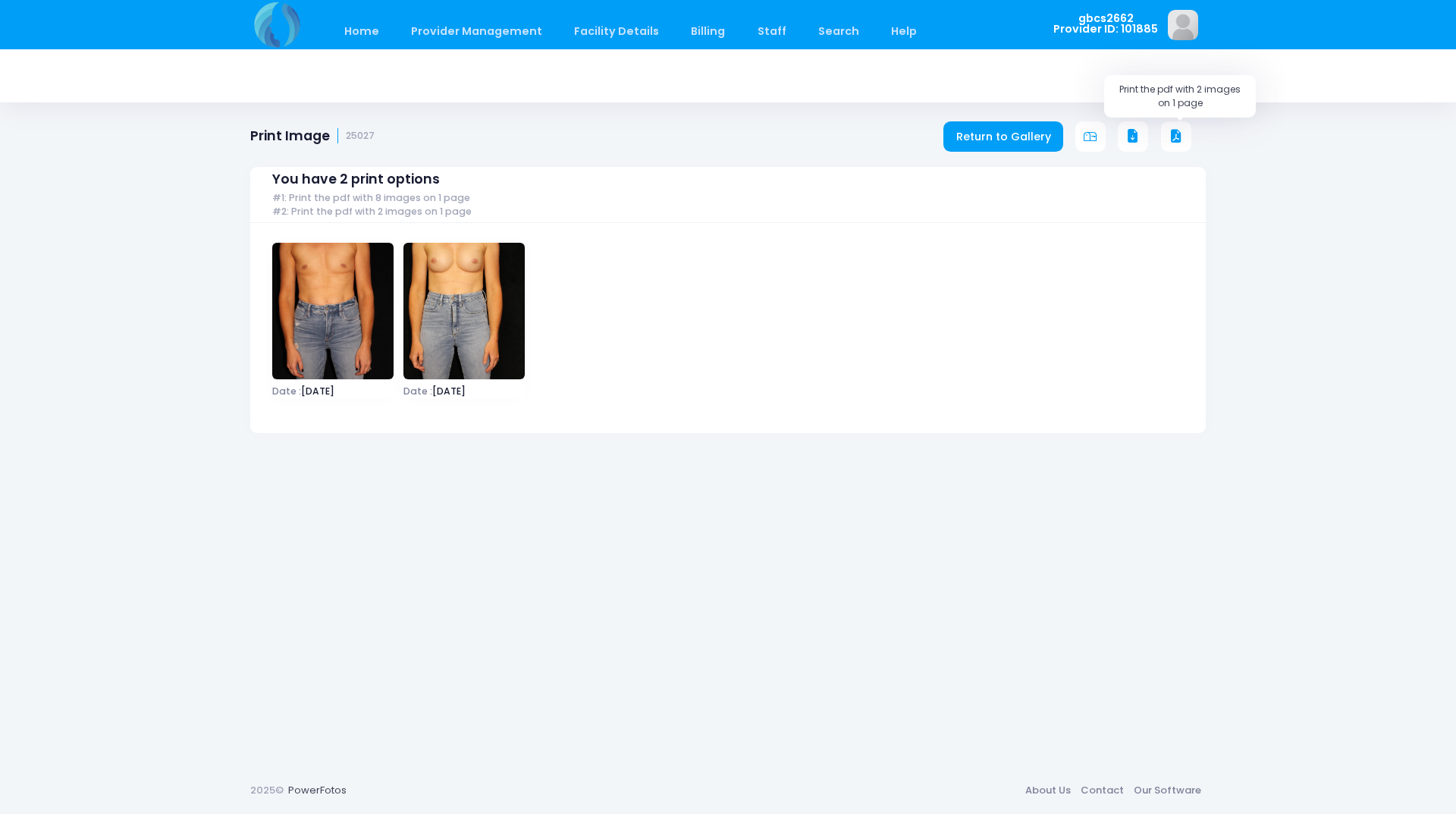
click at [1177, 134] on icon at bounding box center [1176, 137] width 14 height 14
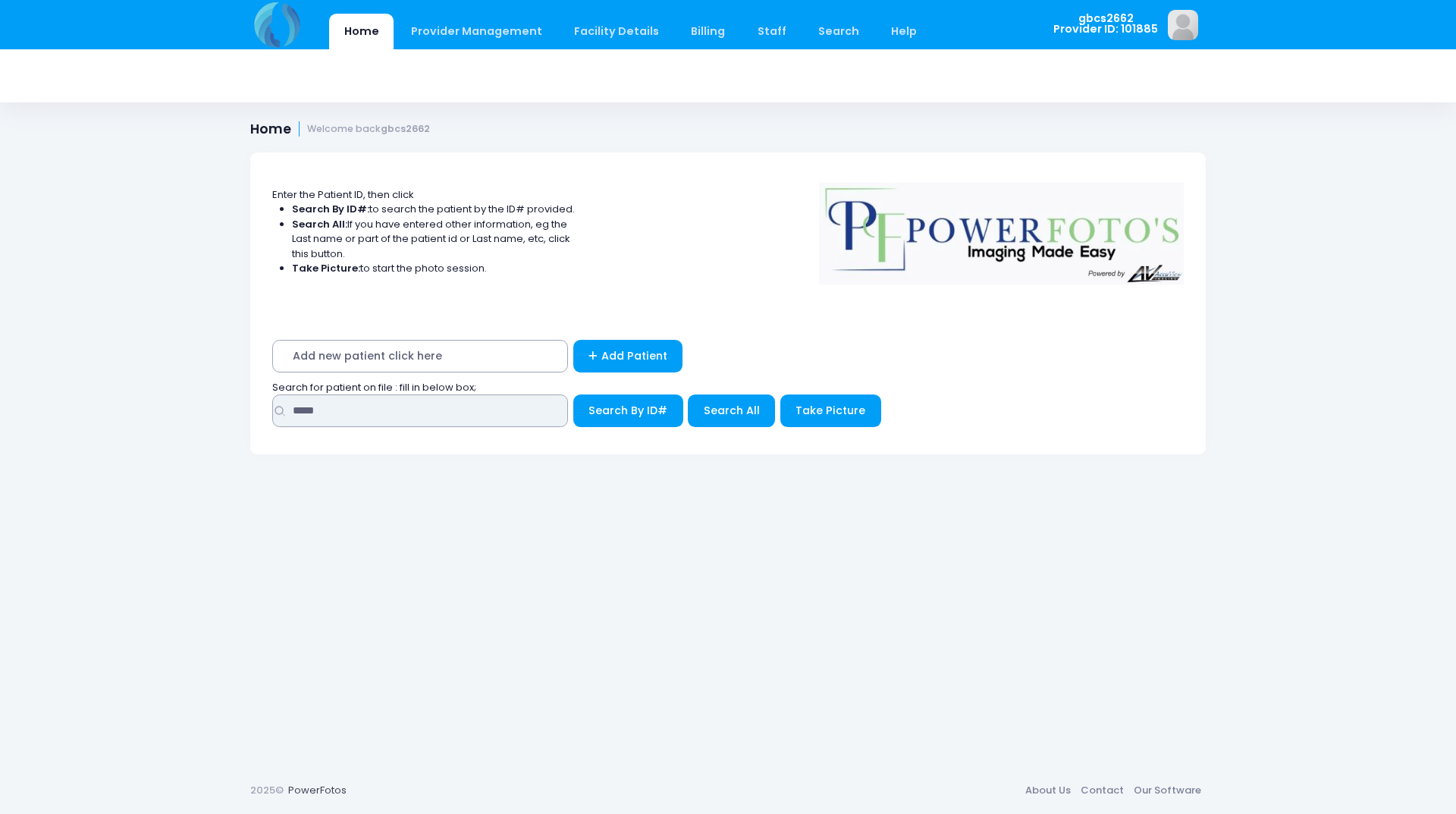
drag, startPoint x: 337, startPoint y: 408, endPoint x: 190, endPoint y: 408, distance: 147.0
click at [190, 408] on div "Home Provider Management Provider Management Add User View Users Billing" at bounding box center [728, 407] width 1456 height 814
type input "*****"
click at [573, 395] on button "Search By ID#" at bounding box center [628, 410] width 110 height 32
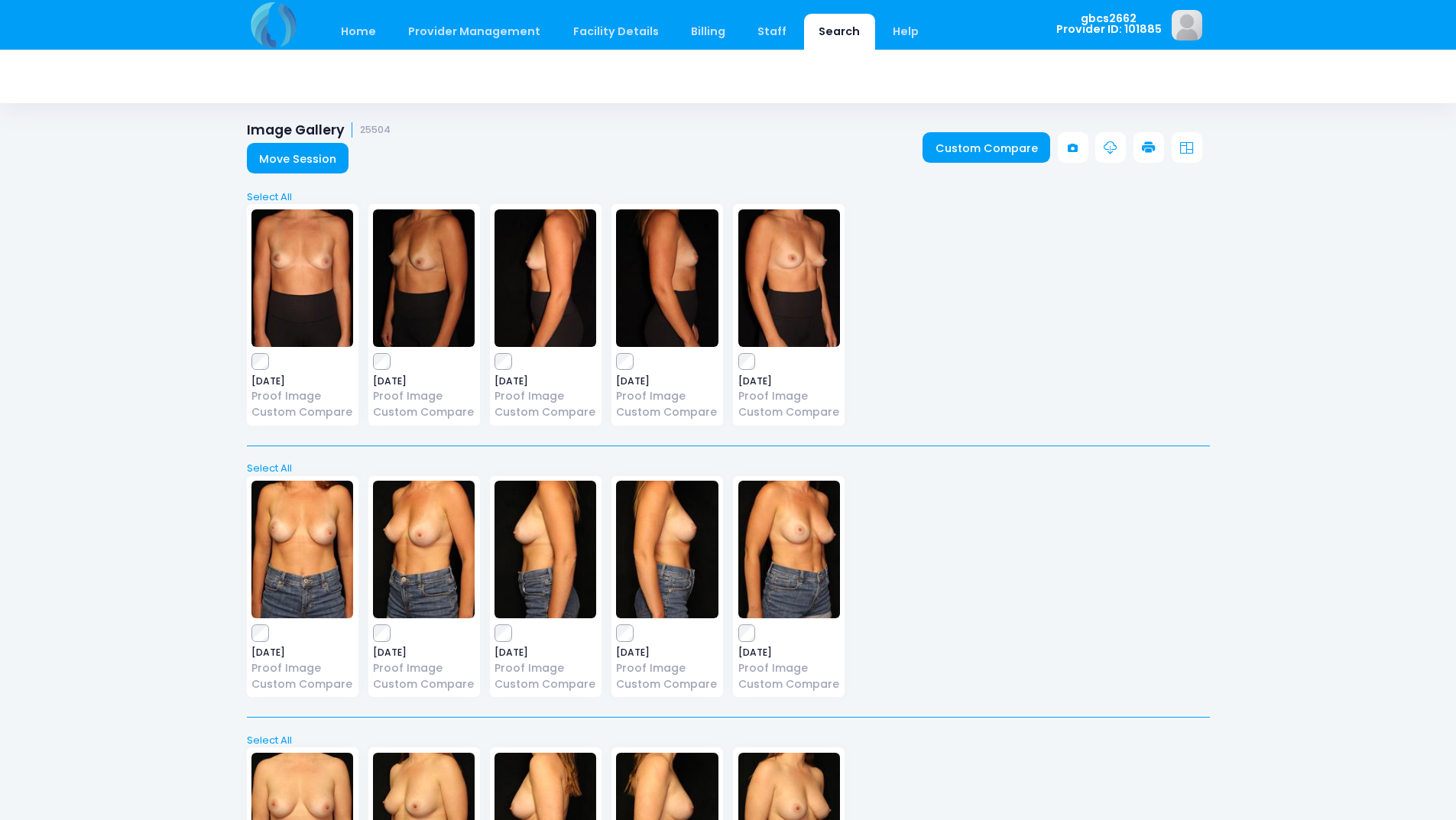
click at [1146, 143] on icon at bounding box center [1149, 149] width 14 height 14
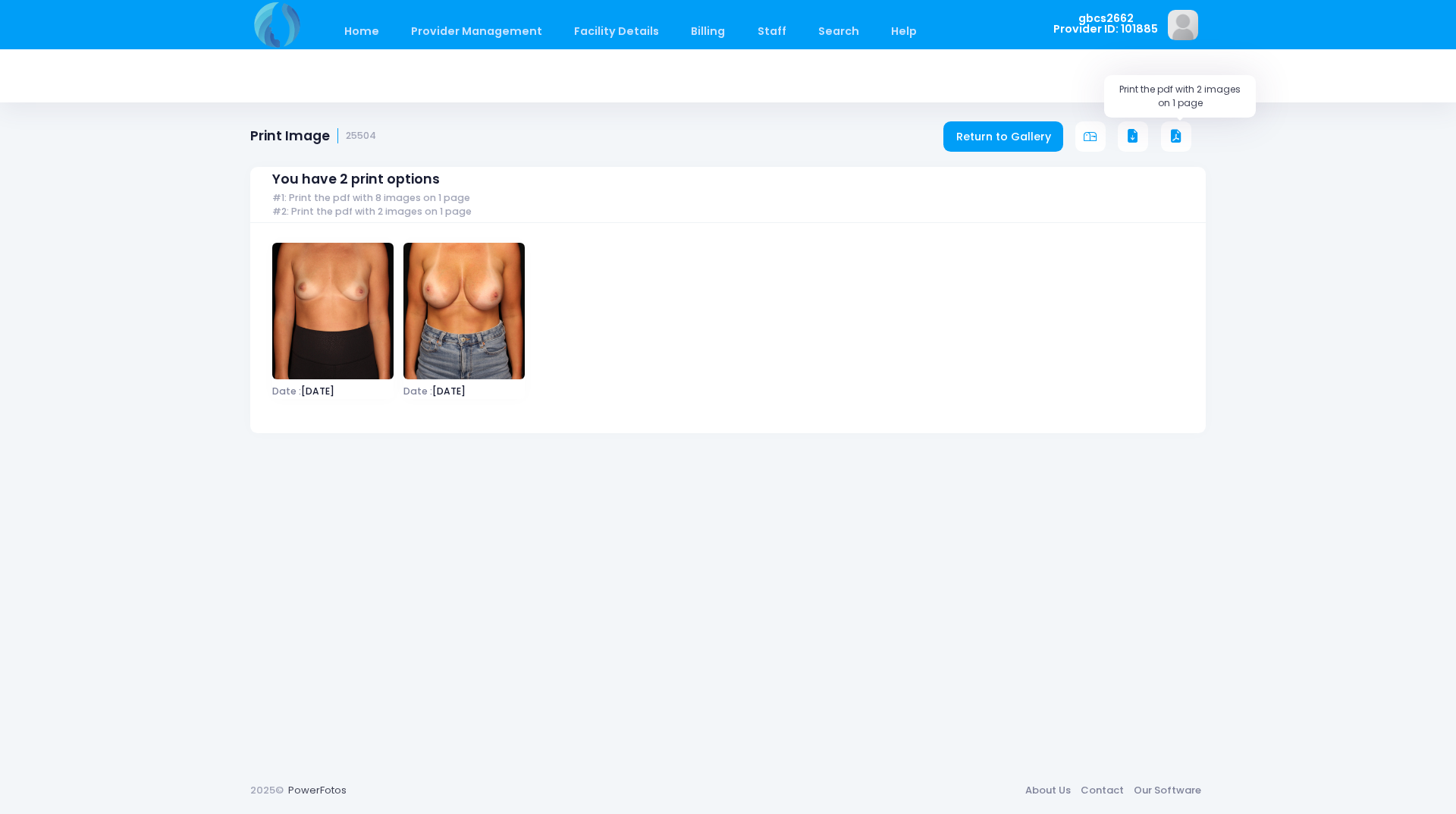
click at [1183, 135] on button at bounding box center [1176, 136] width 31 height 31
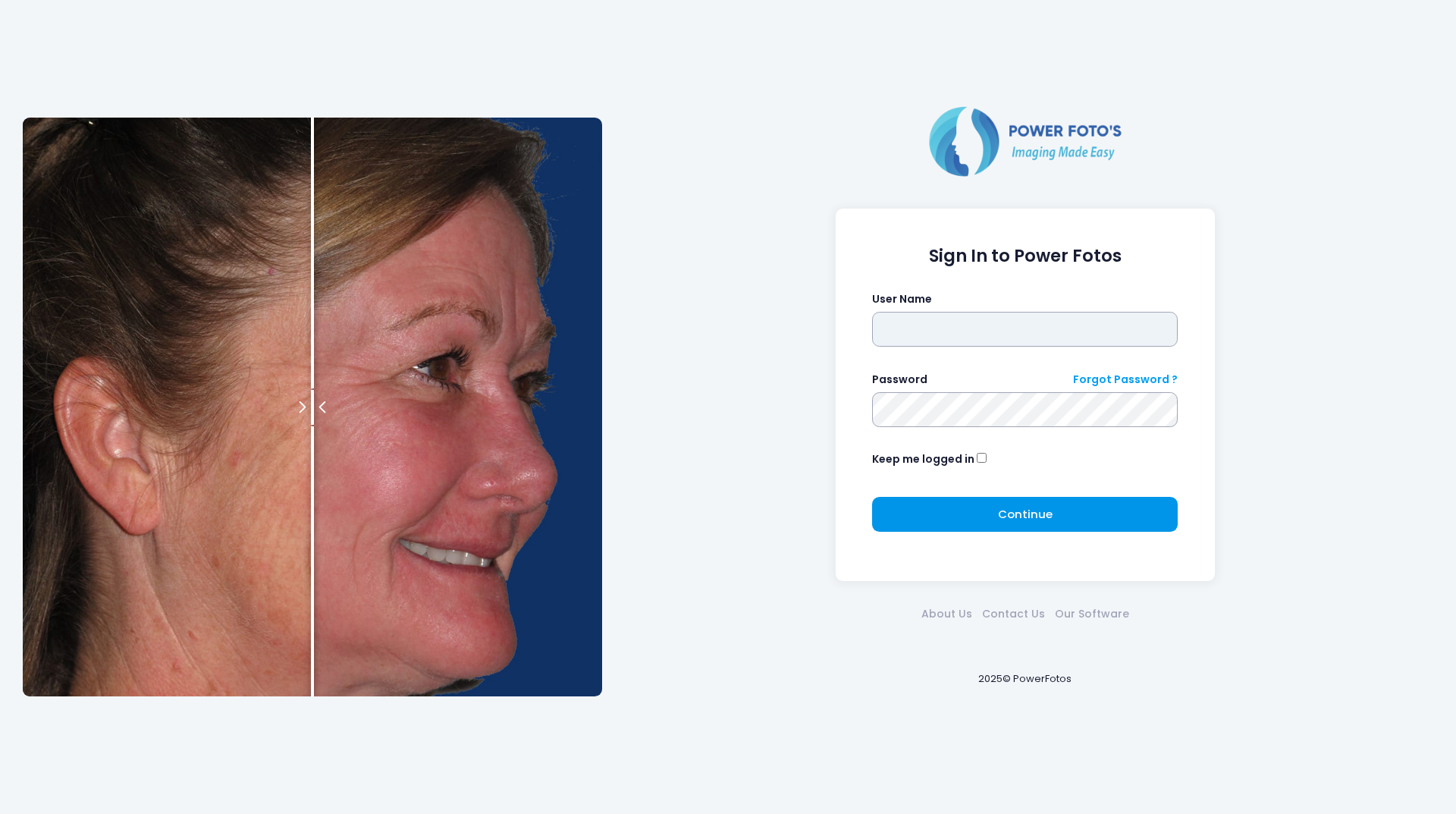
type input "********"
click at [917, 500] on button "Continue Please wait..." at bounding box center [1025, 514] width 306 height 35
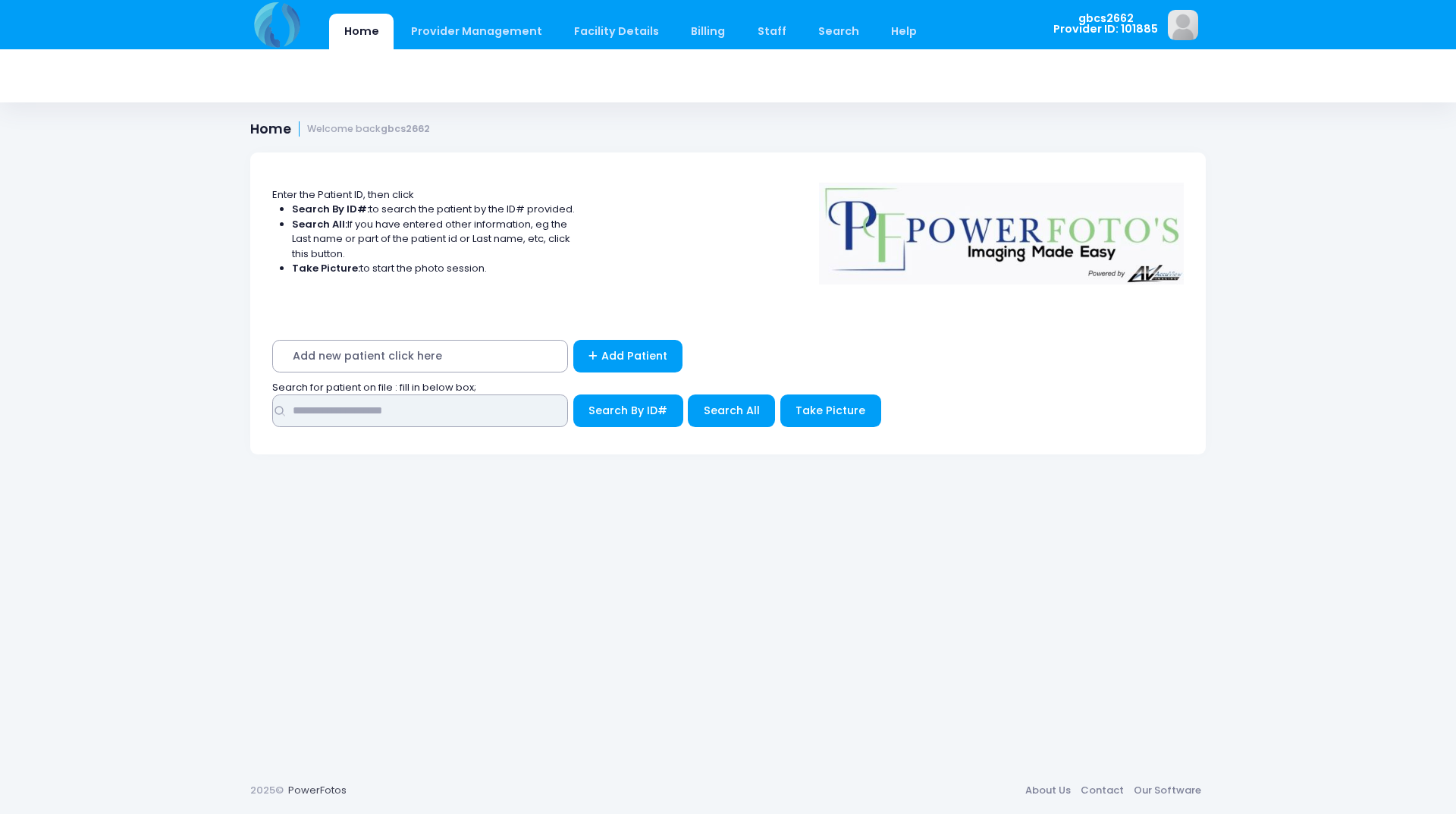
click at [381, 404] on input "text" at bounding box center [420, 410] width 296 height 32
type input "*****"
click at [573, 395] on button "Search By ID#" at bounding box center [628, 410] width 110 height 32
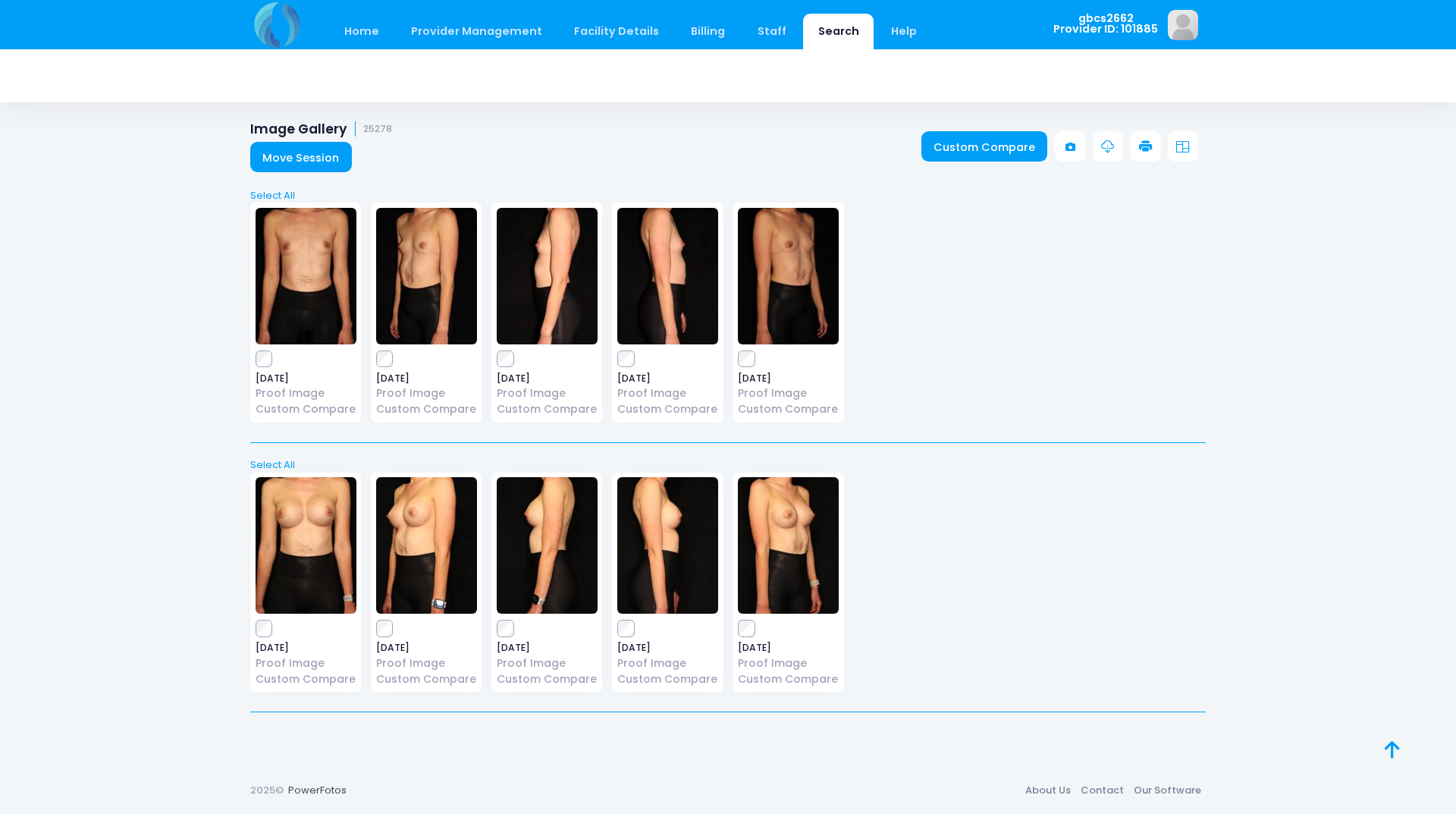
click at [1150, 146] on icon at bounding box center [1146, 148] width 14 height 14
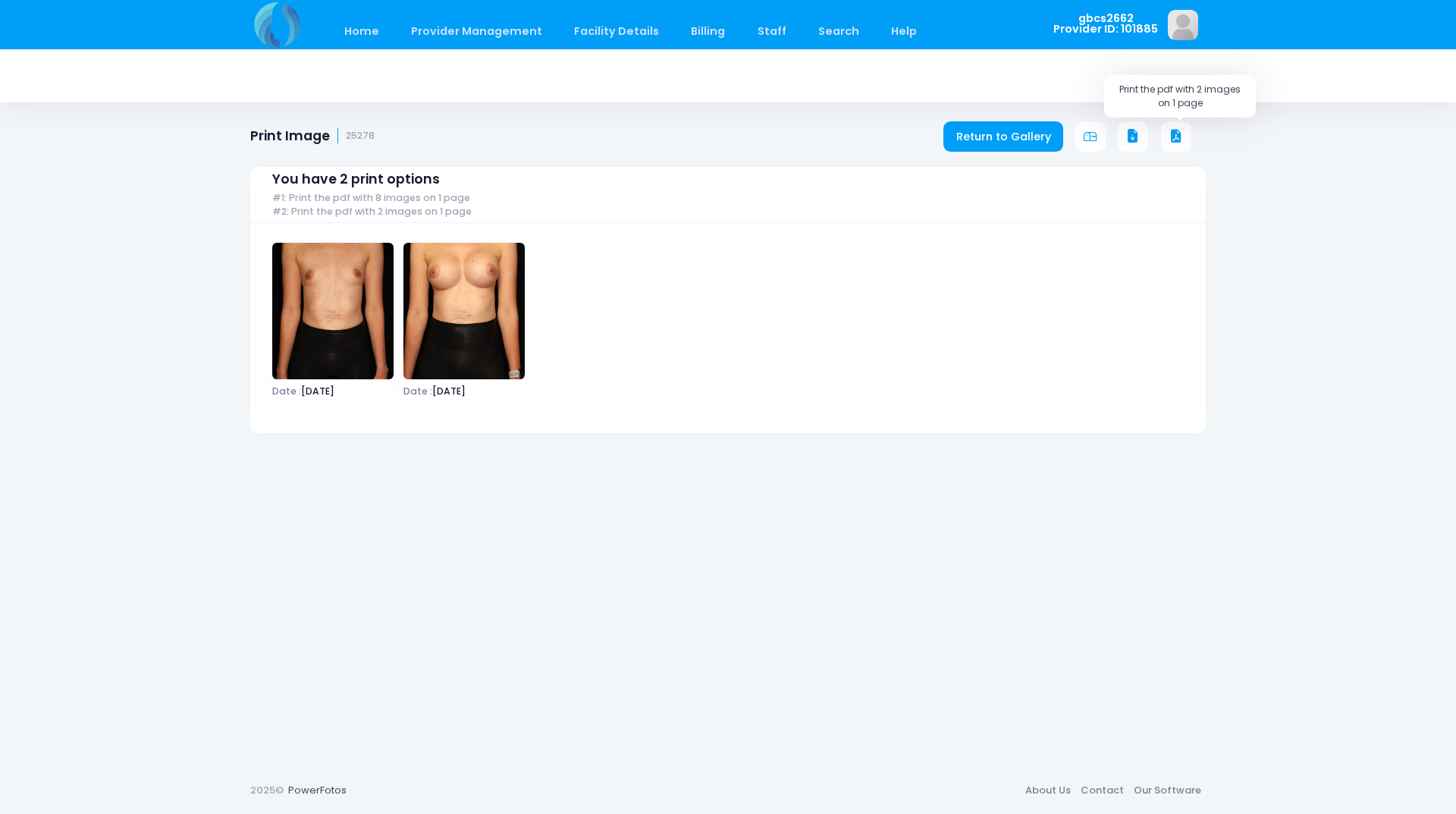
click at [1173, 135] on icon at bounding box center [1176, 137] width 14 height 14
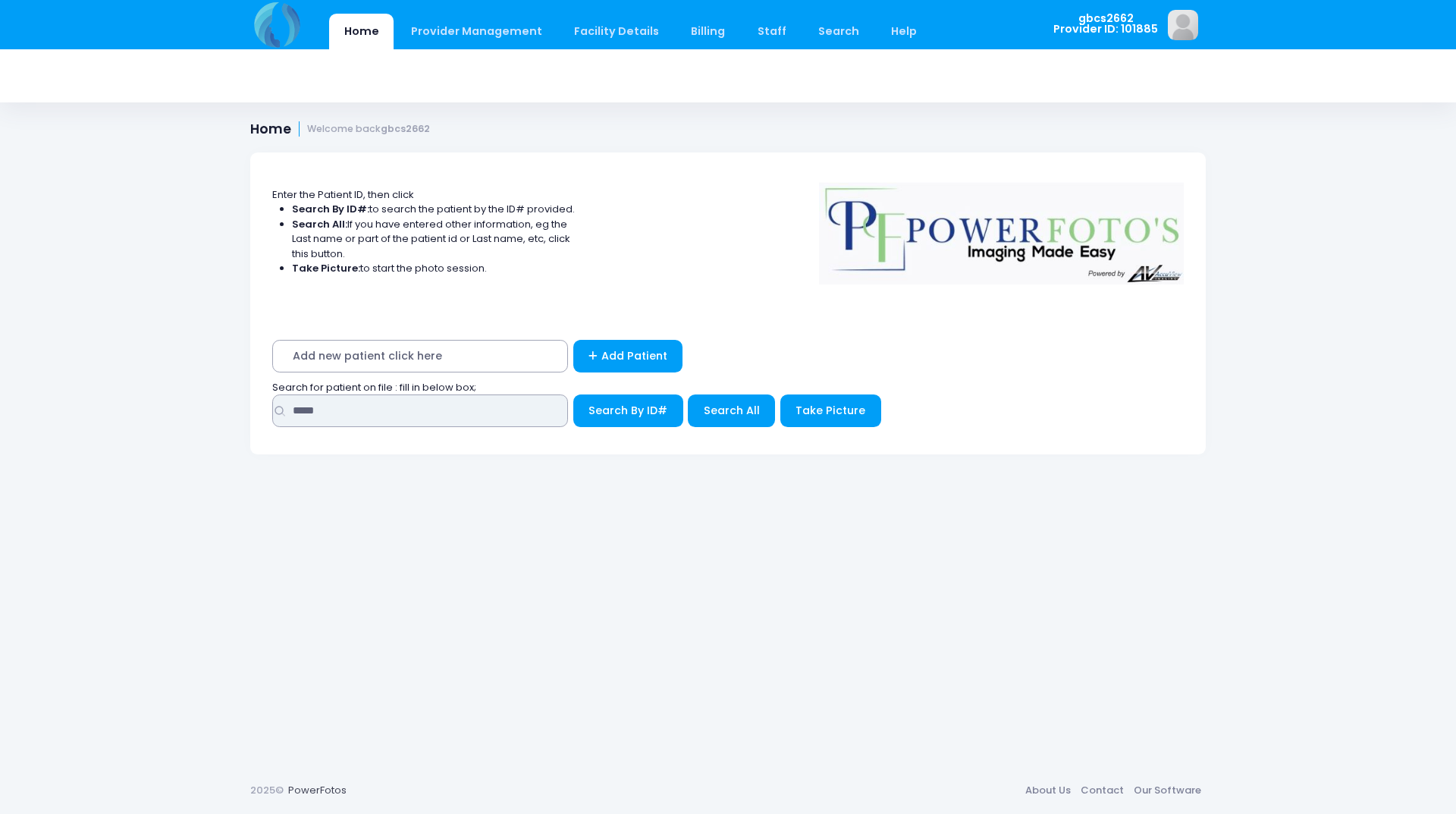
drag, startPoint x: 222, startPoint y: 392, endPoint x: 175, endPoint y: 384, distance: 47.7
click at [175, 384] on div "Home Provider Management Provider Management Add User View Users Billing" at bounding box center [728, 407] width 1456 height 814
type input "*****"
click at [573, 395] on button "Search By ID#" at bounding box center [628, 410] width 110 height 32
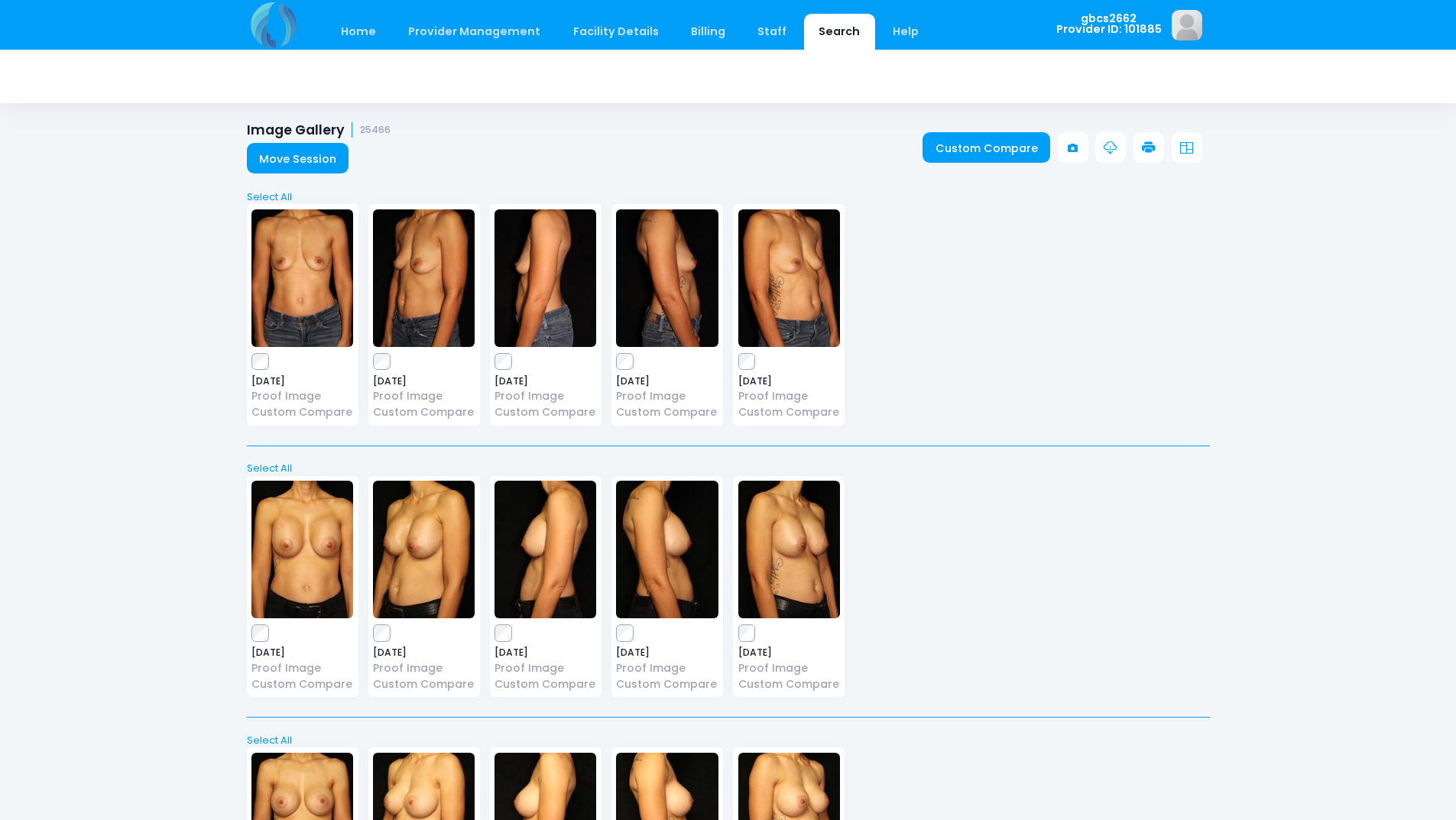
click at [1153, 147] on icon at bounding box center [1149, 149] width 14 height 14
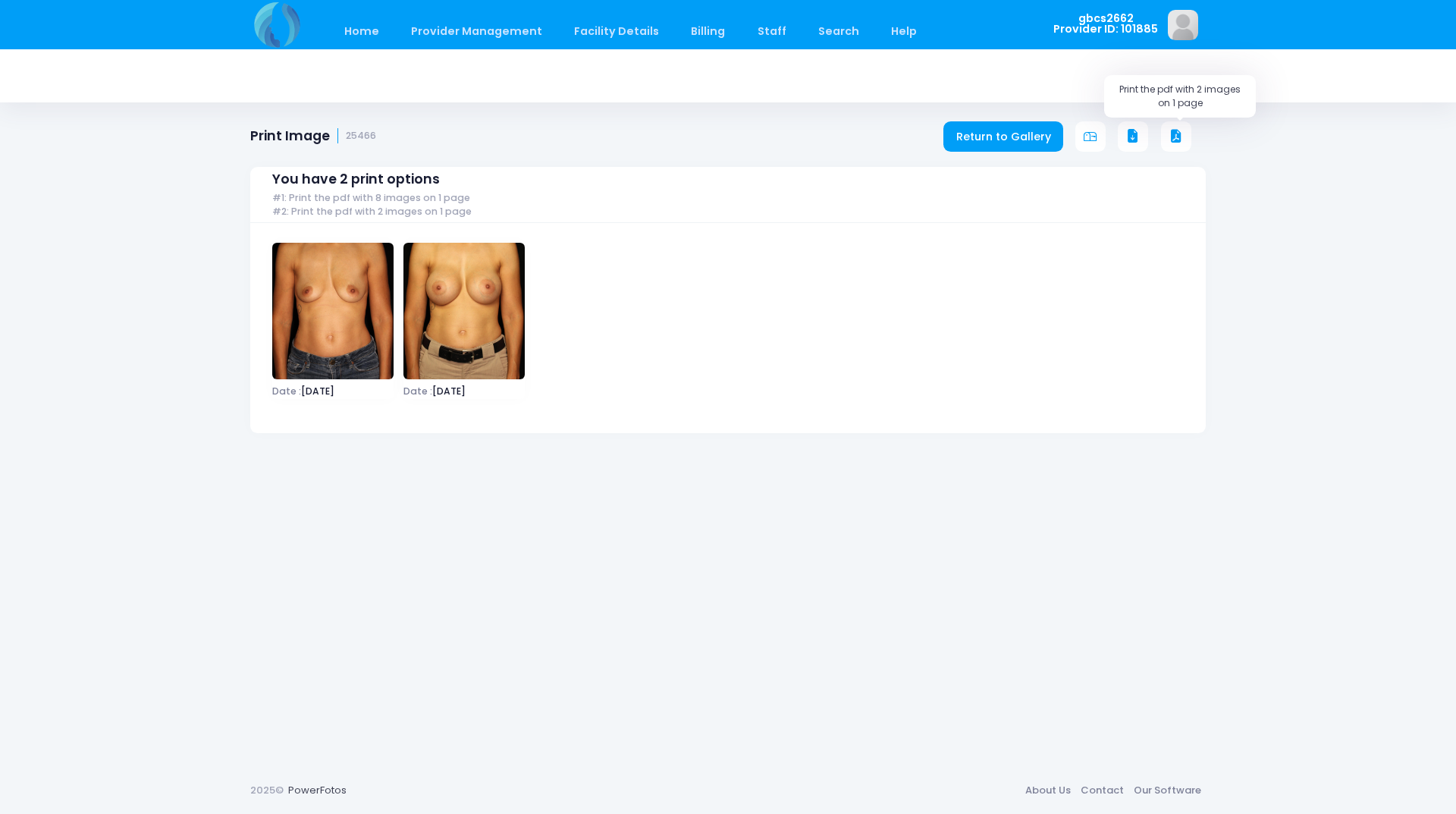
click at [1169, 135] on icon at bounding box center [1176, 137] width 14 height 14
click at [1183, 141] on button at bounding box center [1176, 136] width 31 height 31
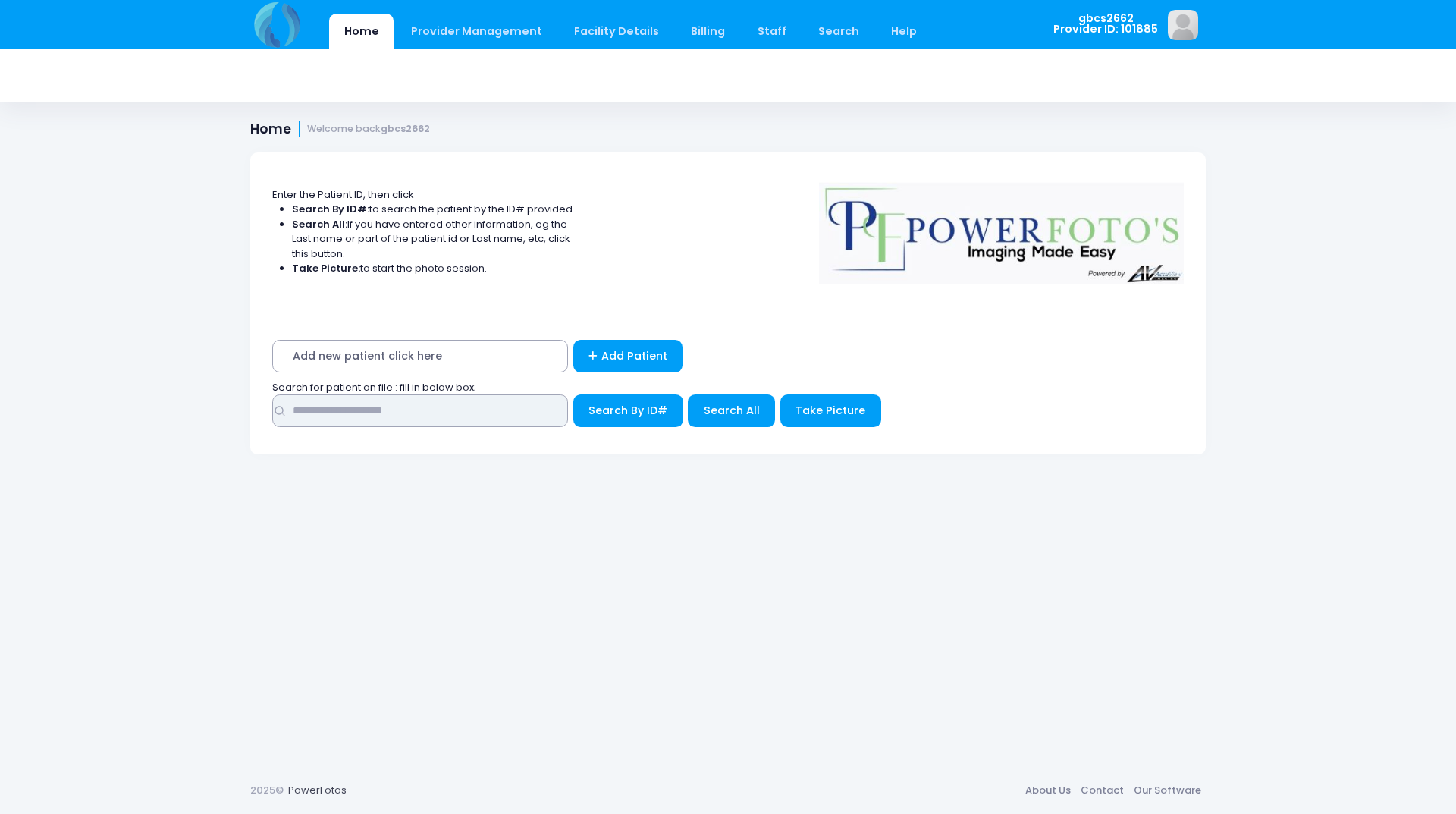
drag, startPoint x: 360, startPoint y: 417, endPoint x: 375, endPoint y: 414, distance: 15.3
click at [360, 417] on input "text" at bounding box center [420, 410] width 296 height 32
type input "*****"
click at [573, 395] on button "Search By ID#" at bounding box center [628, 410] width 110 height 32
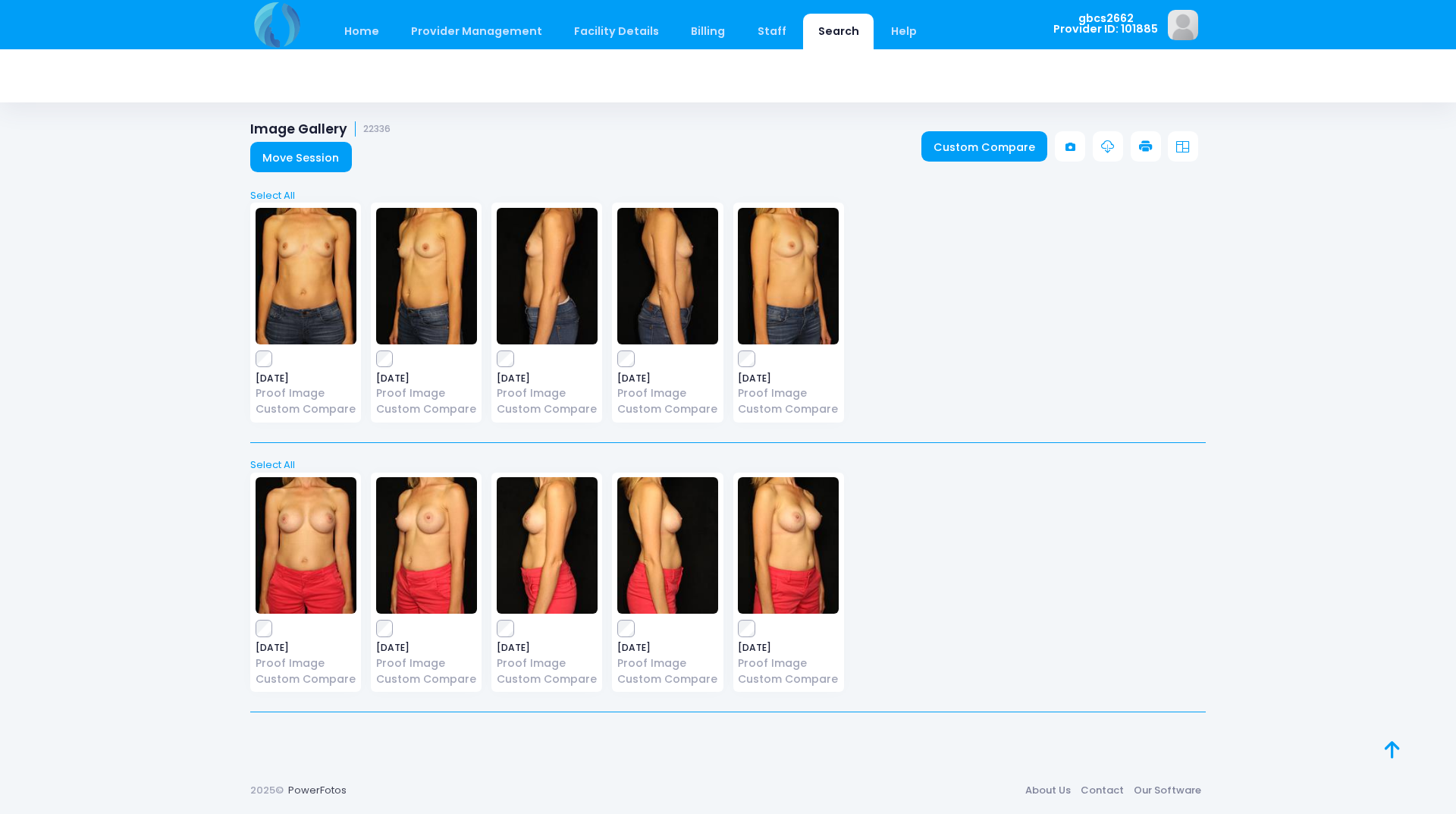
click at [1145, 141] on icon at bounding box center [1146, 148] width 14 height 14
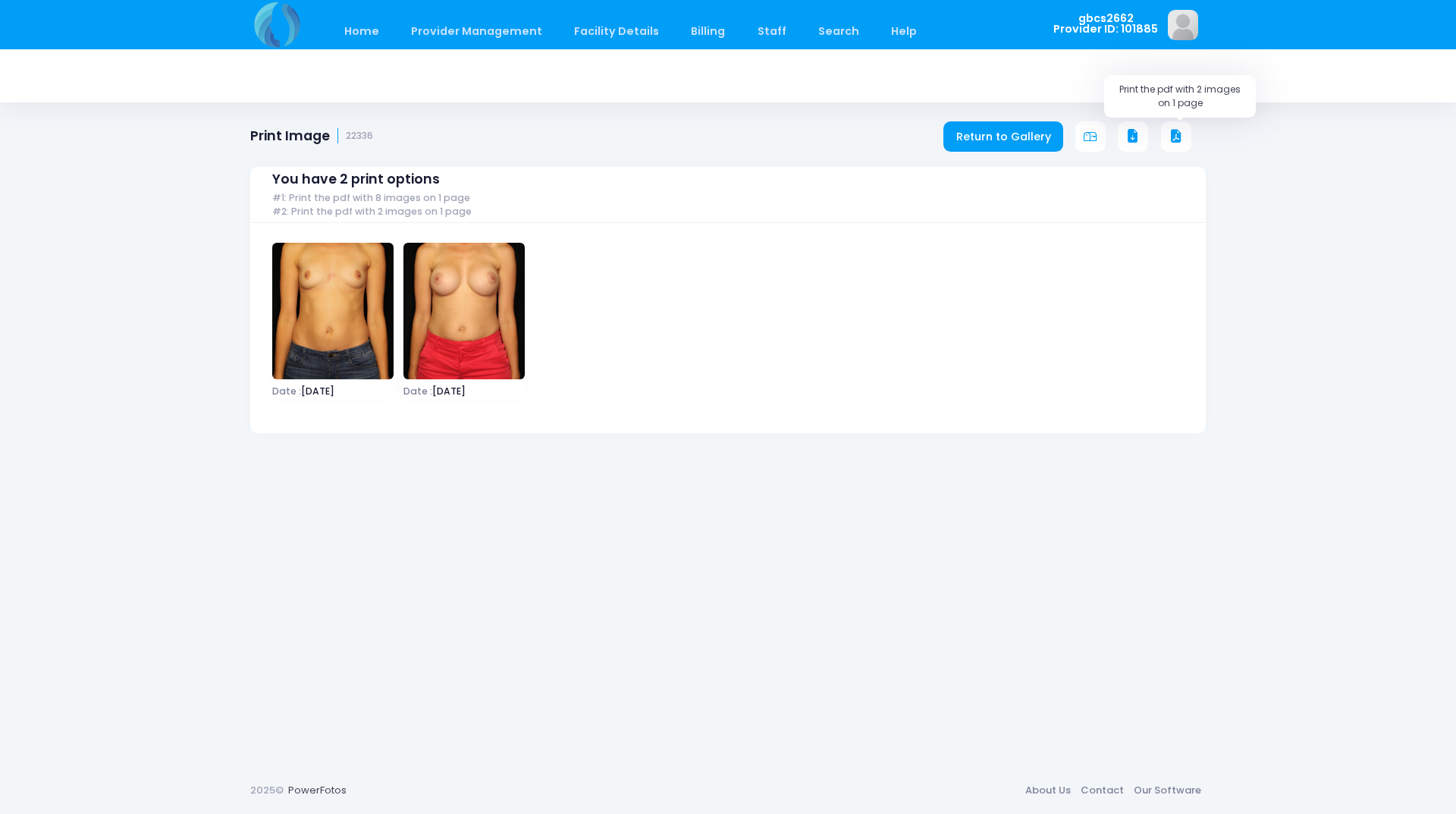
click at [1178, 132] on icon at bounding box center [1176, 137] width 14 height 14
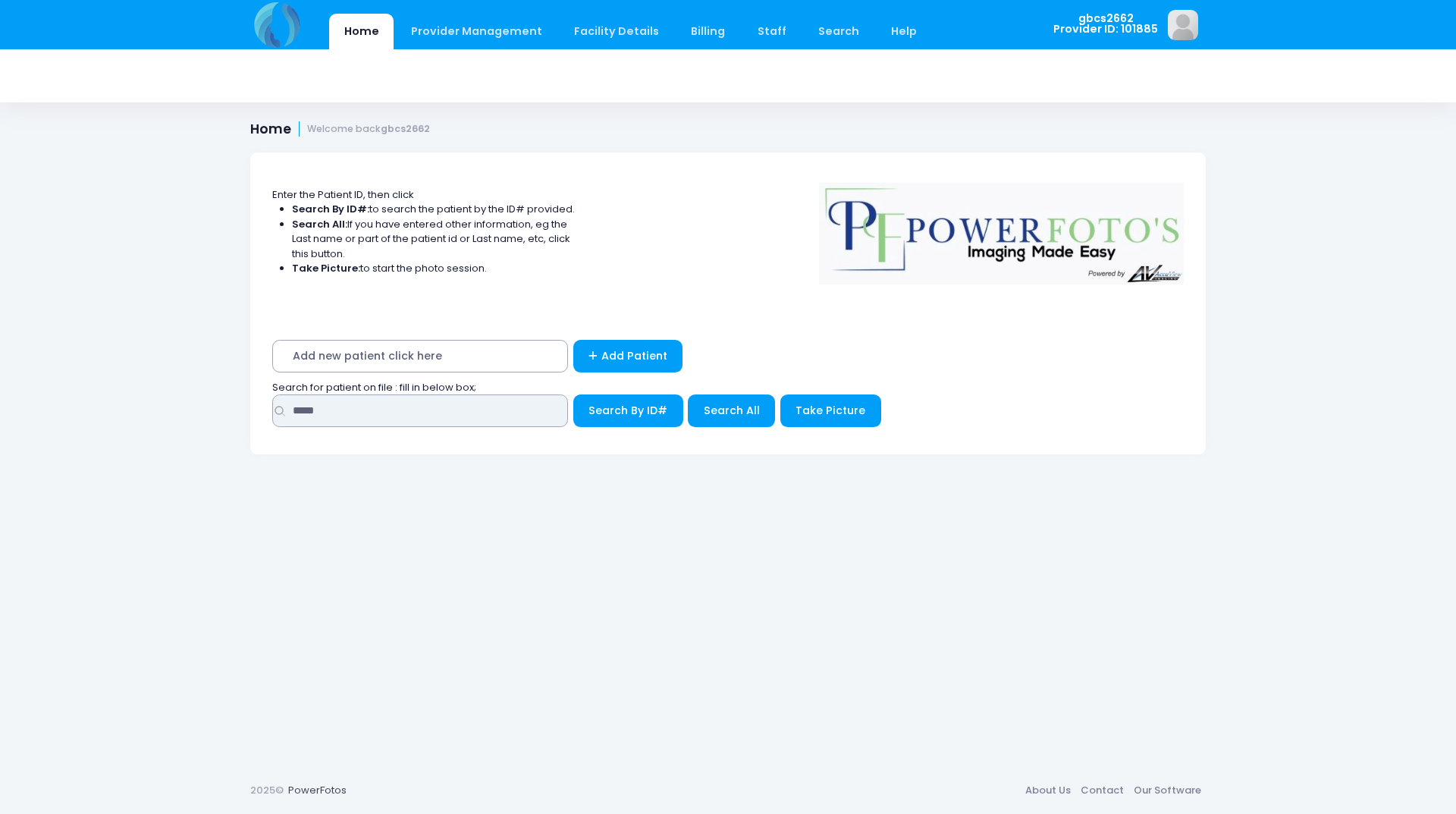
drag, startPoint x: 373, startPoint y: 411, endPoint x: 30, endPoint y: 411, distance: 343.0
click at [32, 411] on div "Home Provider Management Provider Management Add User View Users Billing" at bounding box center [728, 407] width 1456 height 814
type input "*****"
click at [573, 395] on button "Search By ID#" at bounding box center [628, 410] width 110 height 32
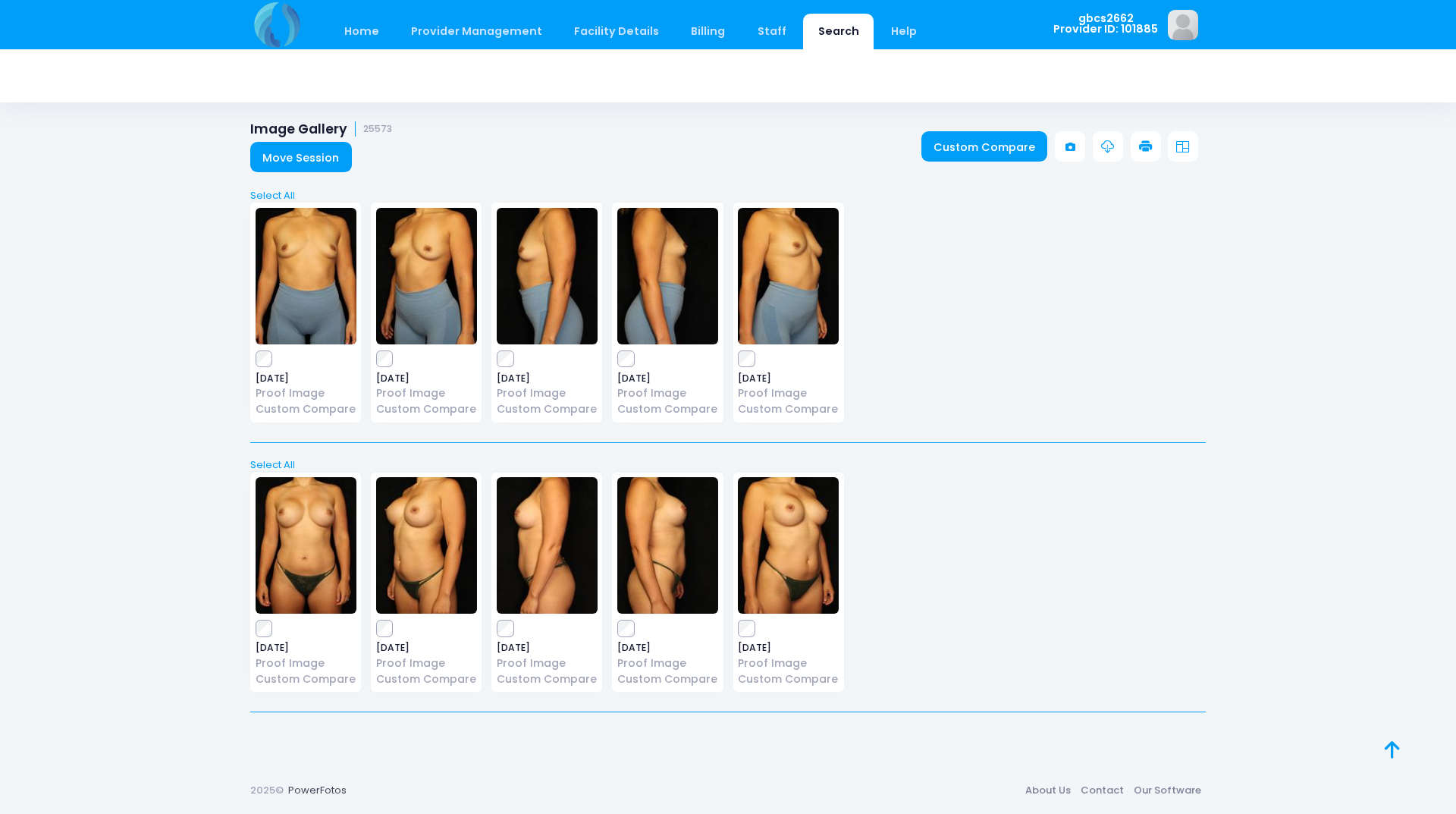
click at [259, 367] on div "2020-11-17 Proof Image Custom Compare" at bounding box center [306, 313] width 111 height 220
click at [1150, 142] on icon at bounding box center [1146, 148] width 14 height 14
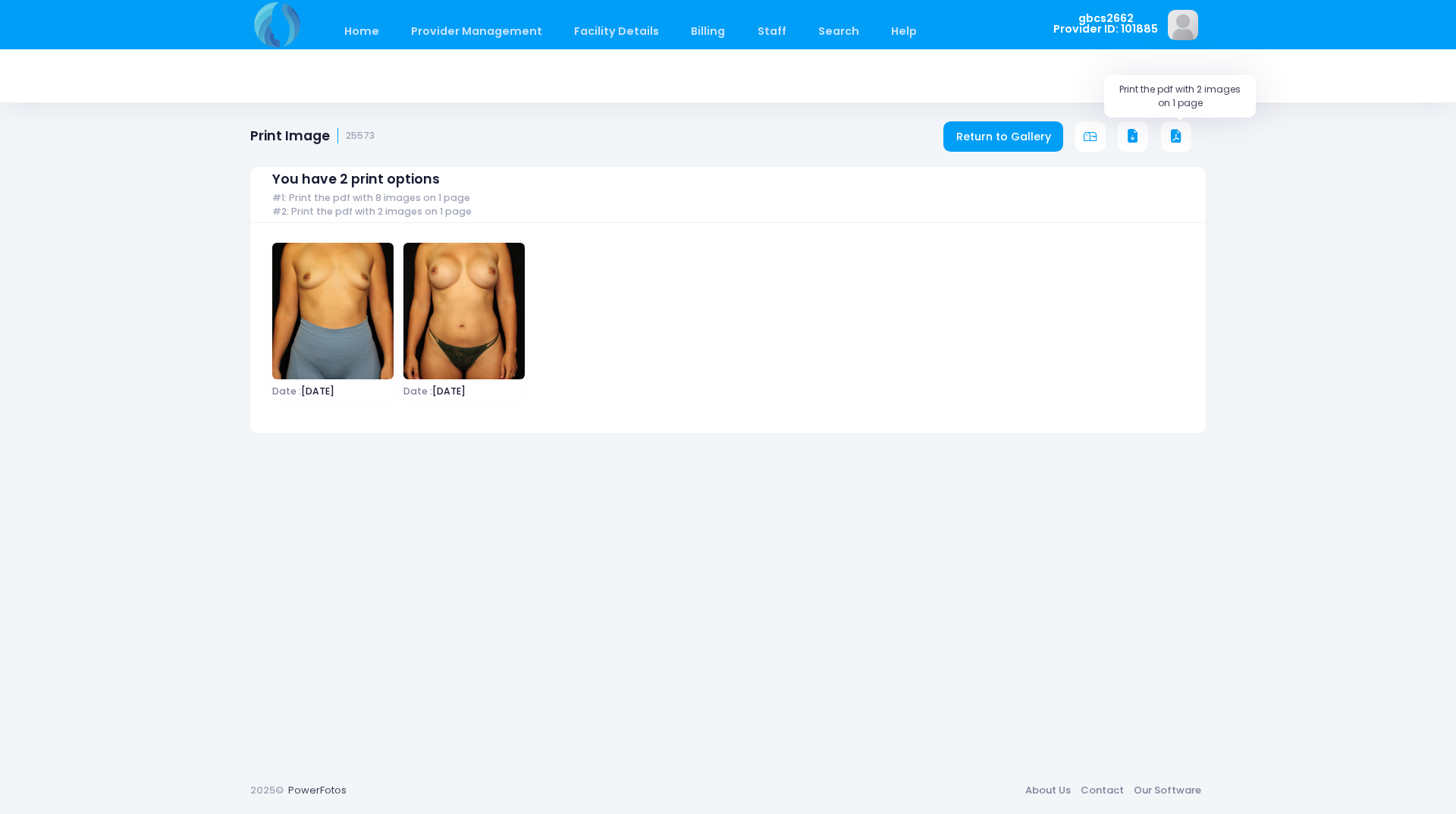
click at [1183, 134] on button at bounding box center [1176, 136] width 31 height 31
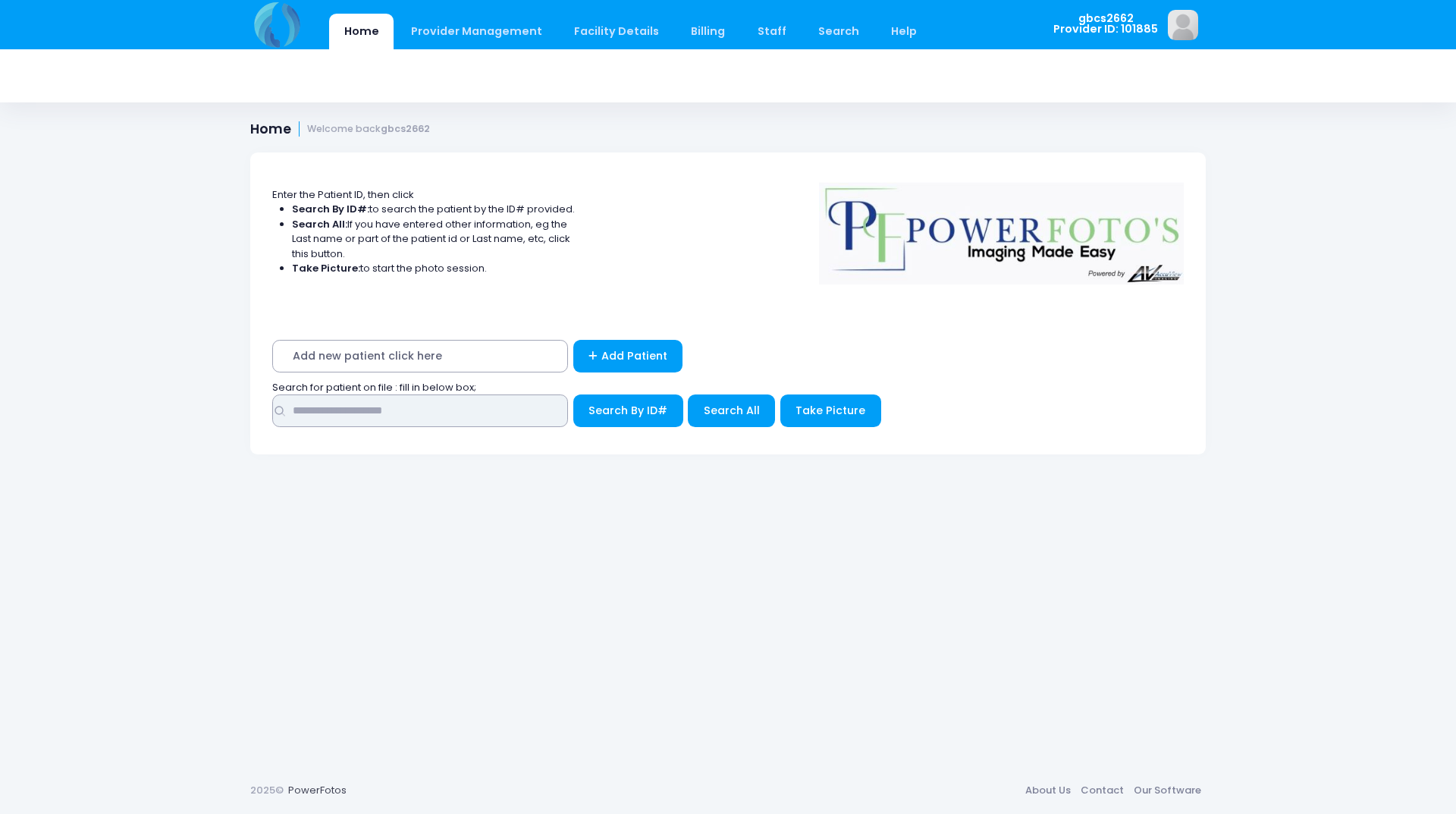
click at [338, 414] on input "text" at bounding box center [420, 410] width 296 height 32
type input "*****"
click at [573, 395] on button "Search By ID#" at bounding box center [628, 410] width 110 height 32
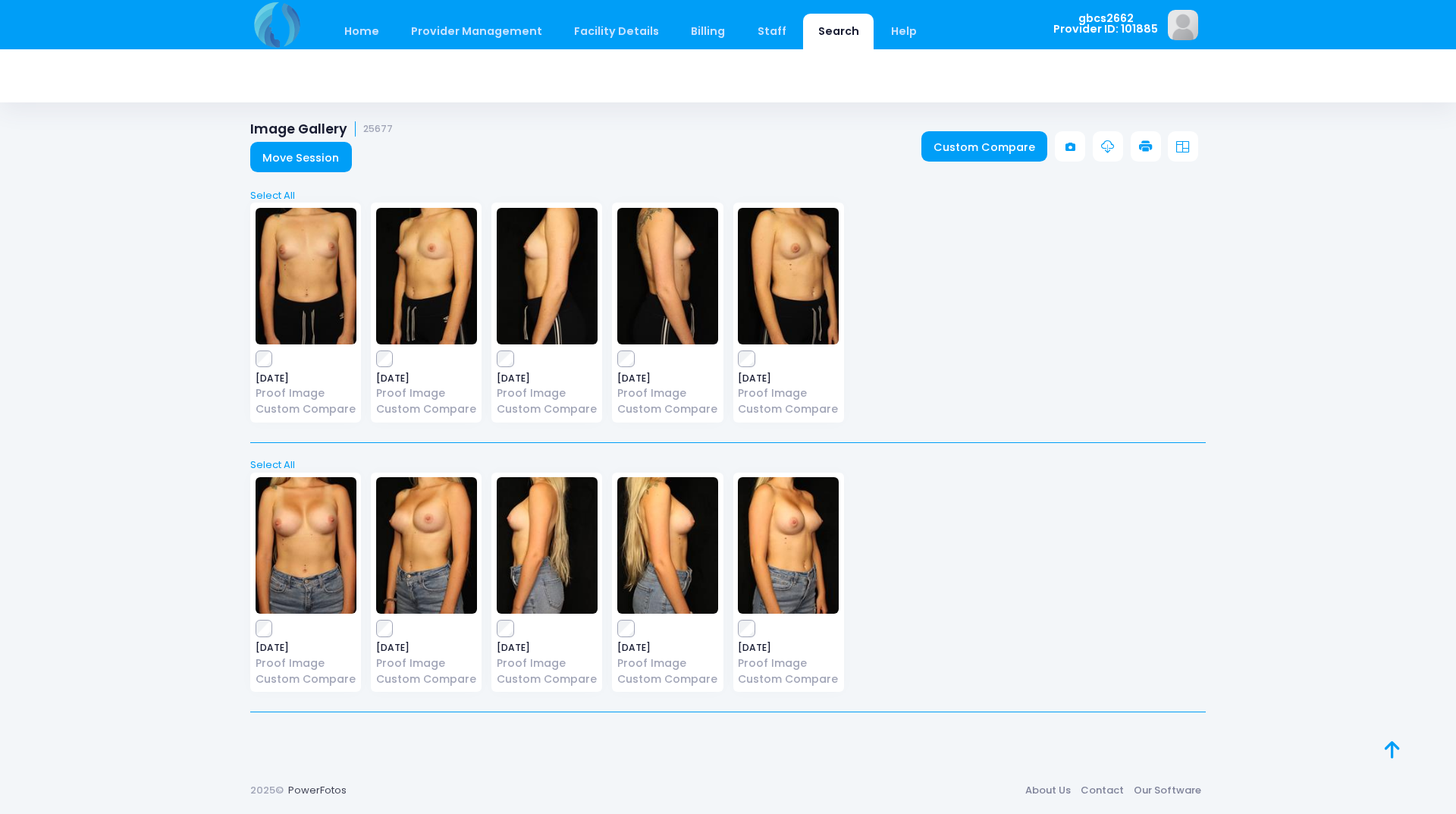
click at [1135, 147] on link at bounding box center [1145, 146] width 31 height 31
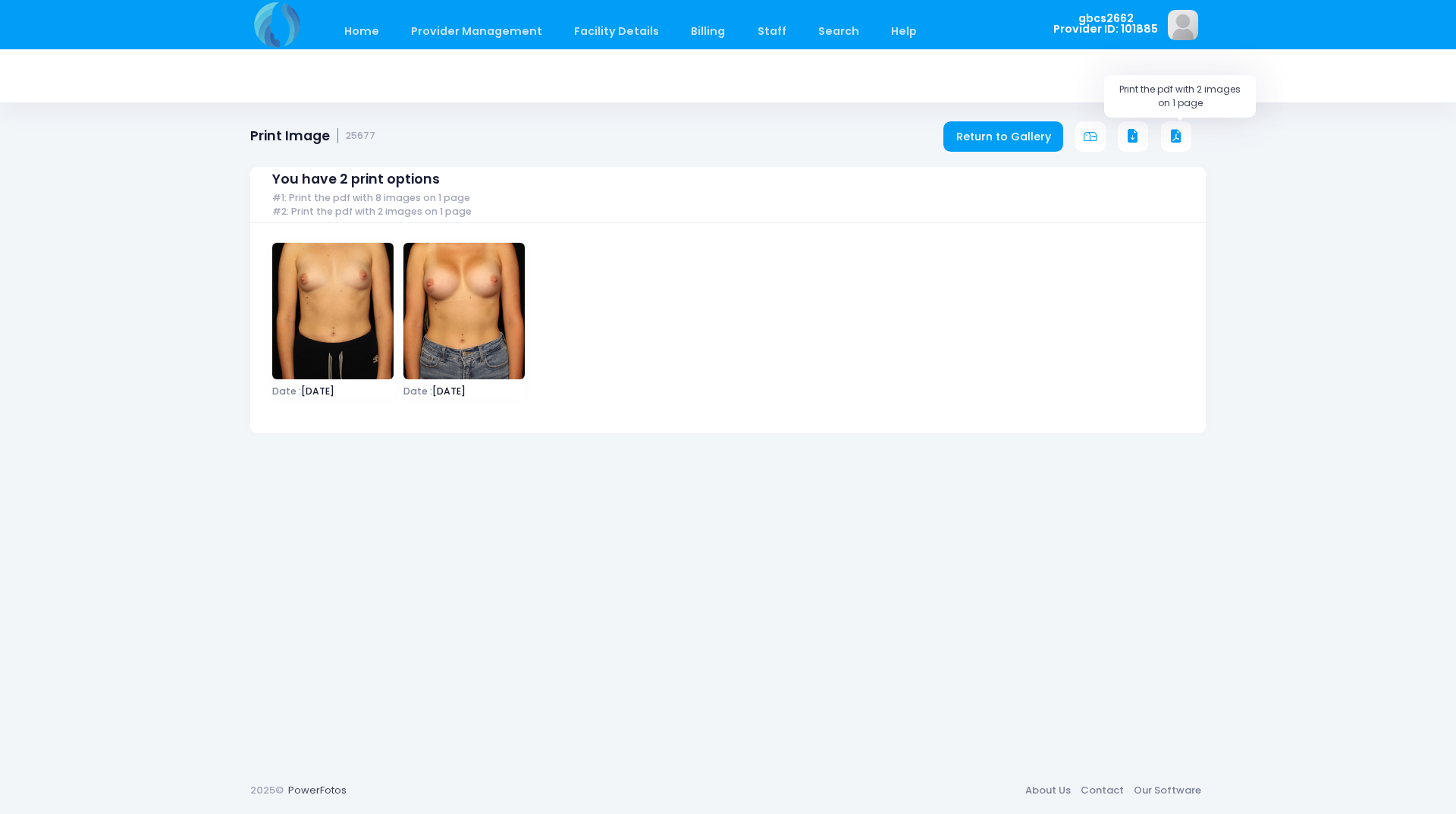
click at [1174, 139] on icon at bounding box center [1176, 137] width 14 height 14
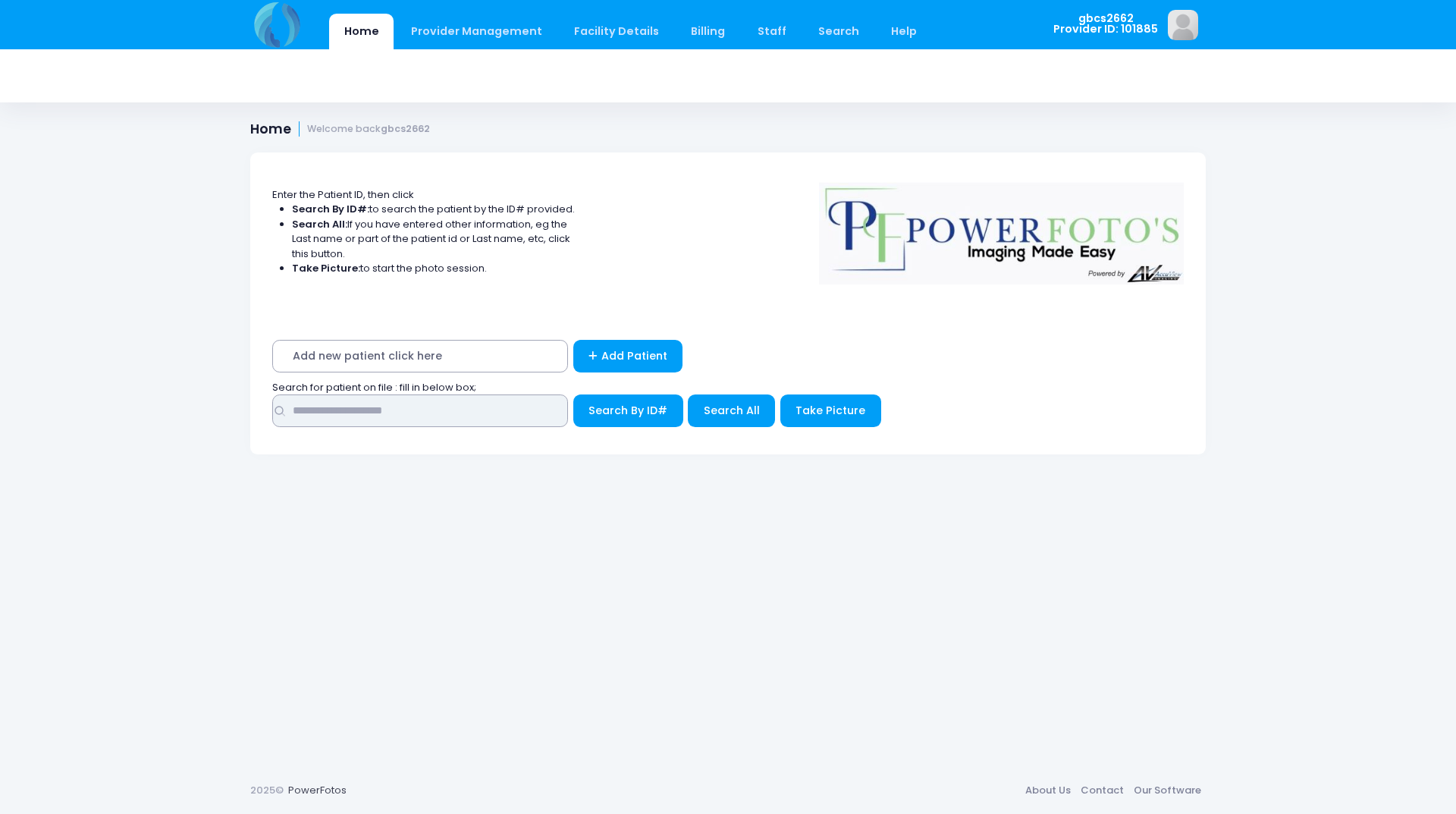
drag, startPoint x: 335, startPoint y: 418, endPoint x: 346, endPoint y: 427, distance: 14.2
click at [336, 418] on input "text" at bounding box center [420, 410] width 296 height 32
type input "*****"
click at [573, 395] on button "Search By ID#" at bounding box center [628, 410] width 110 height 32
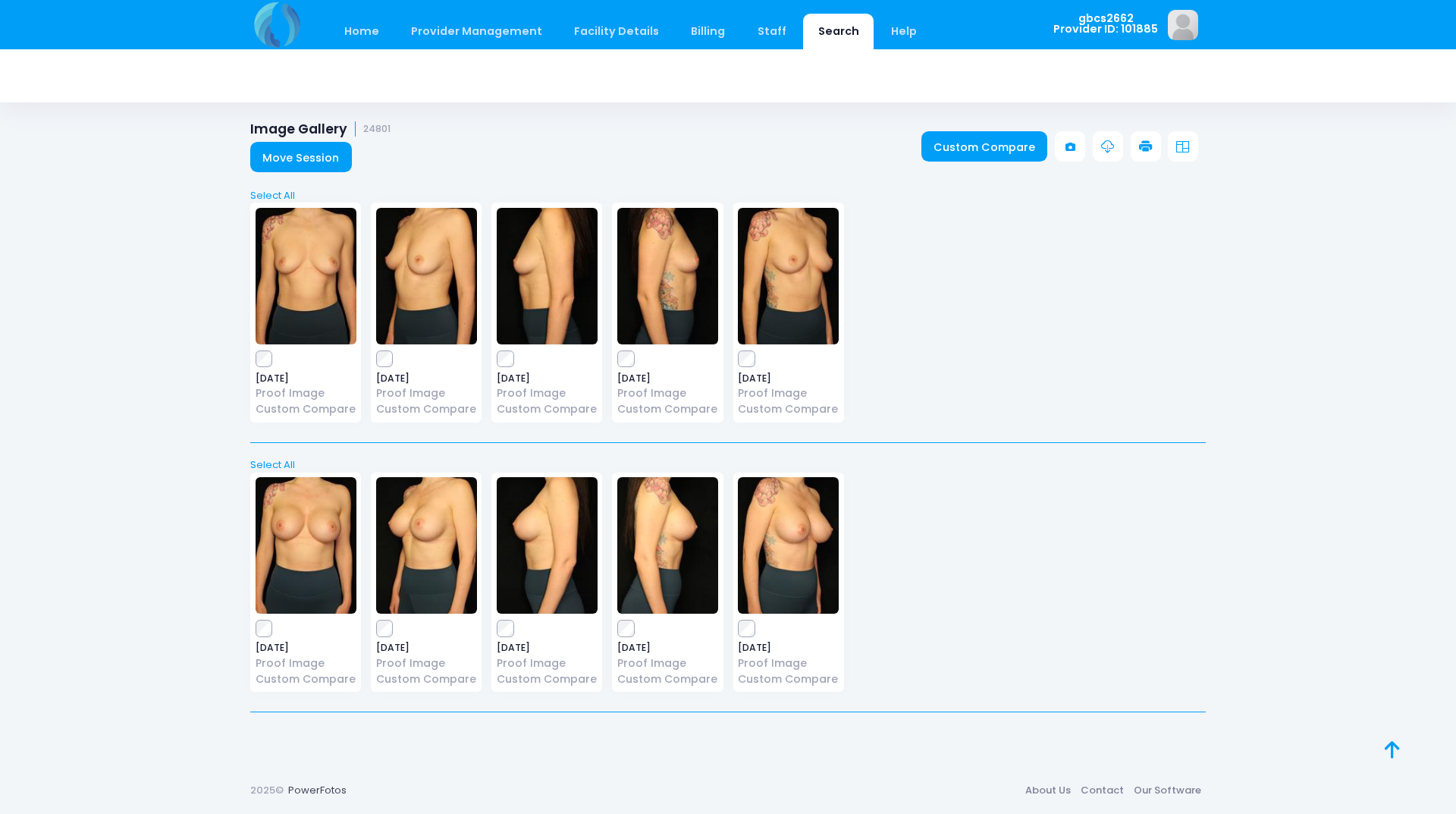
click at [1143, 146] on icon at bounding box center [1146, 148] width 14 height 14
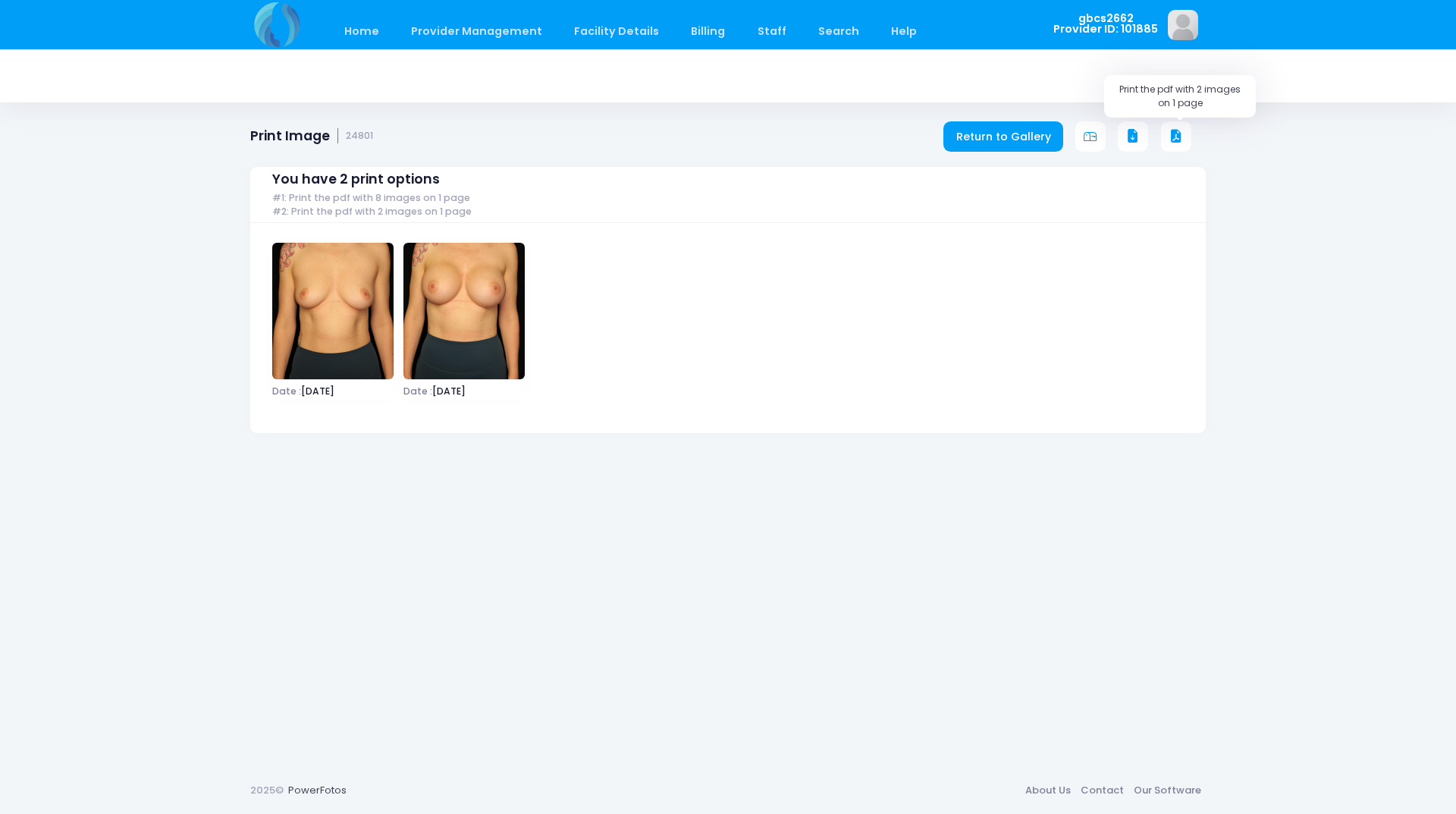
click at [1174, 135] on icon at bounding box center [1176, 137] width 14 height 14
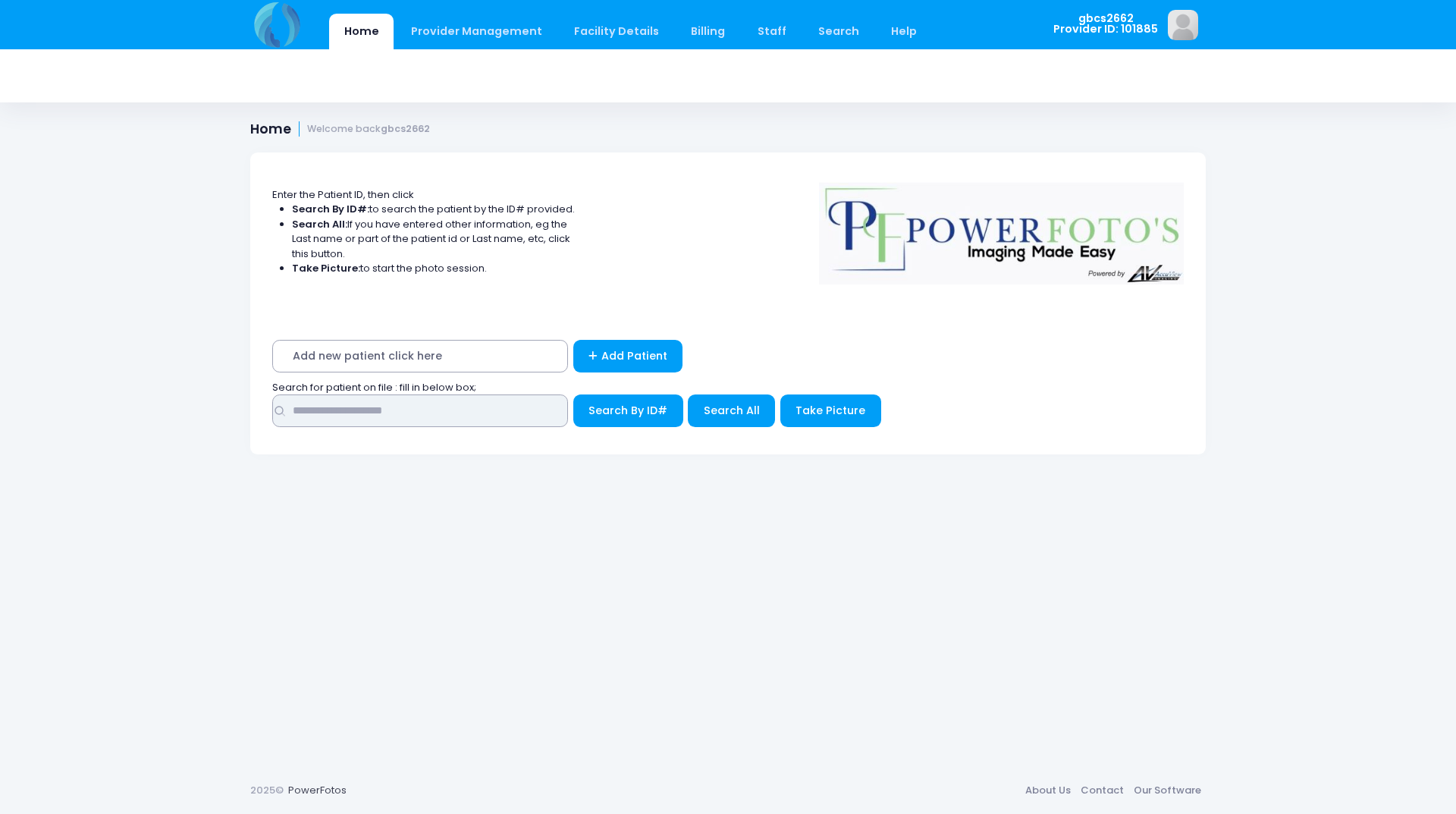
click at [464, 413] on input "text" at bounding box center [420, 410] width 296 height 32
type input "*****"
click at [573, 395] on button "Search By ID#" at bounding box center [628, 410] width 110 height 32
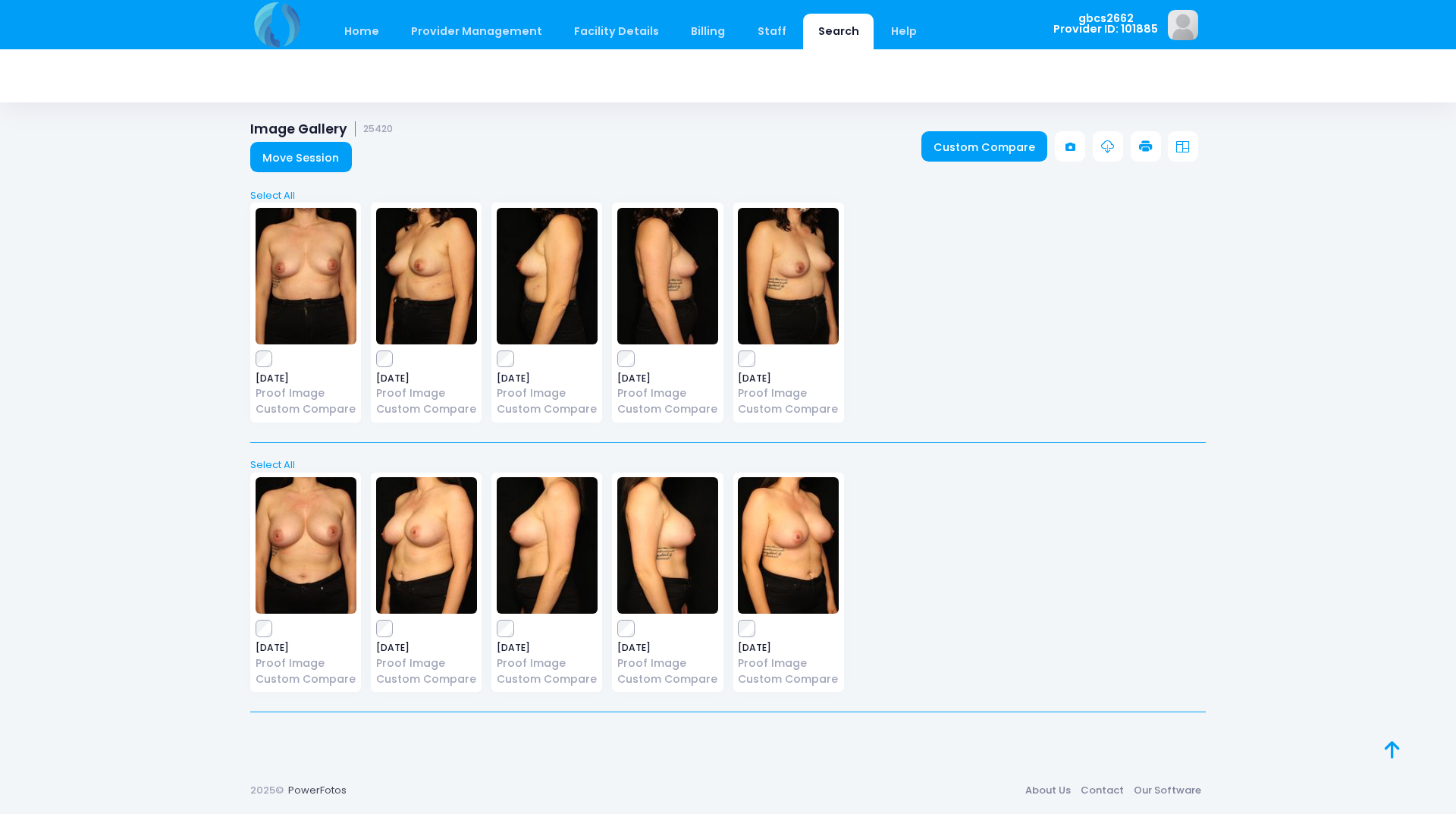
click at [1142, 147] on icon at bounding box center [1146, 148] width 14 height 14
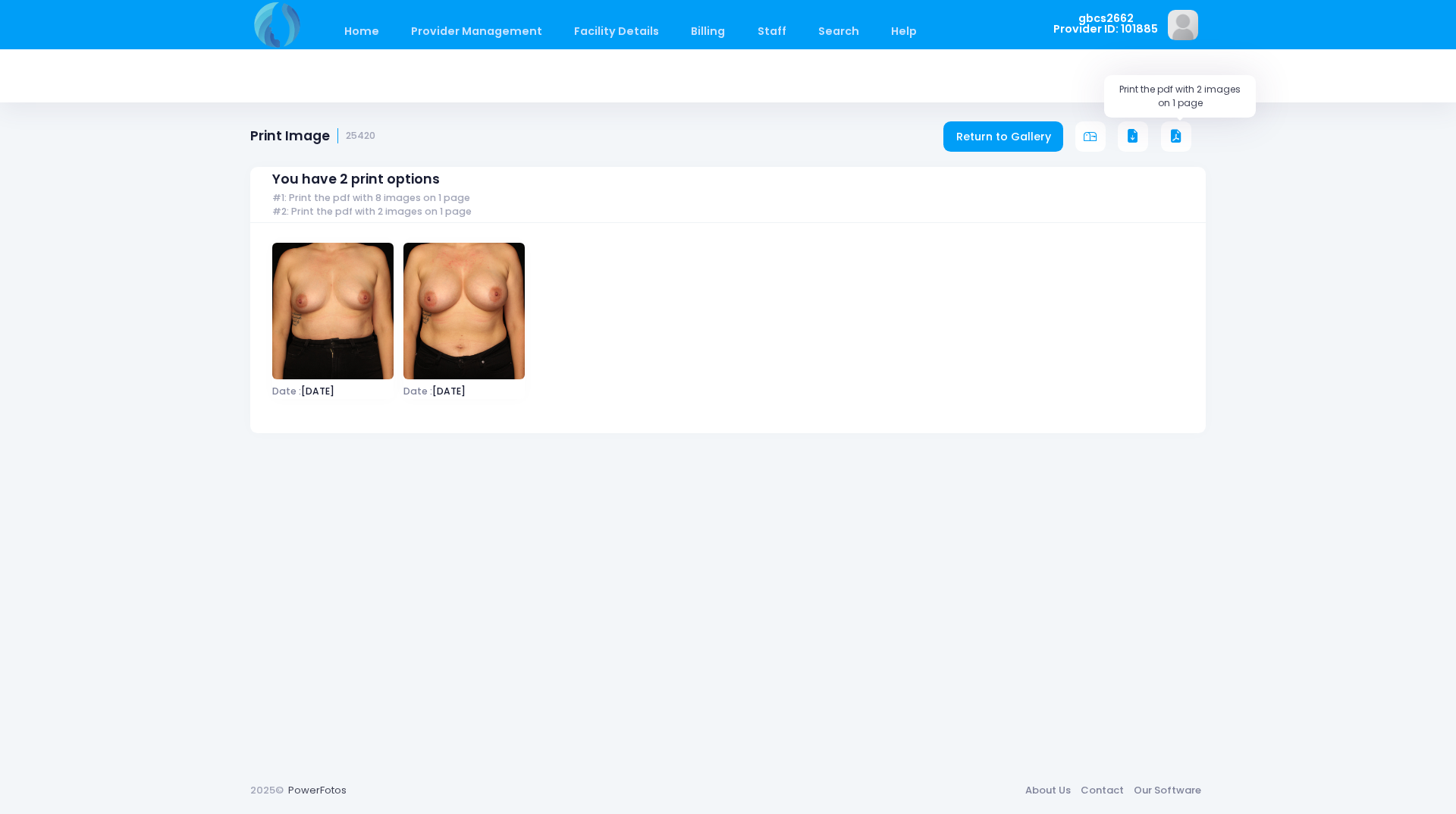
click at [1175, 135] on icon at bounding box center [1176, 137] width 14 height 14
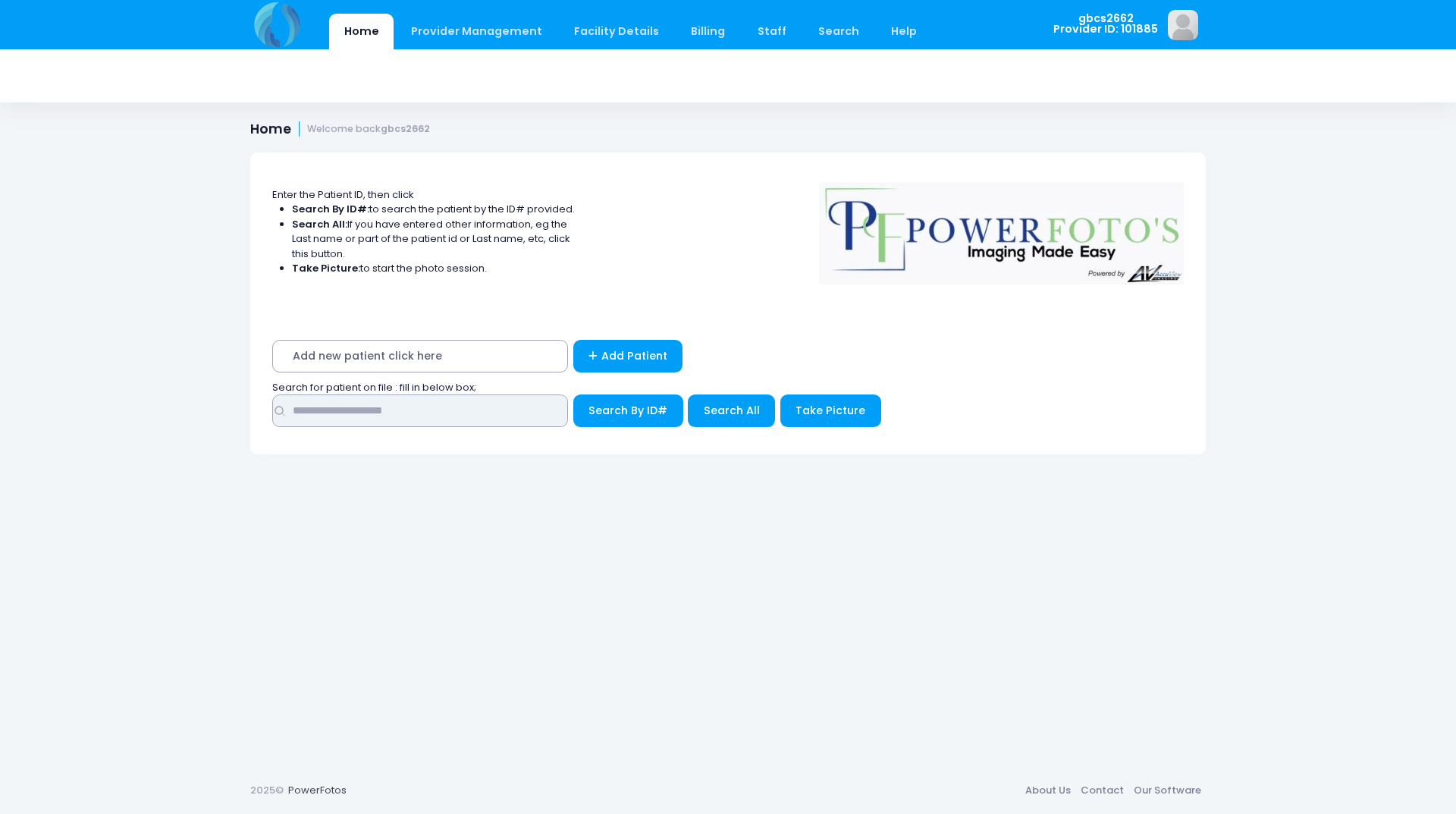
click at [519, 416] on input "text" at bounding box center [420, 410] width 296 height 32
type input "*****"
click at [573, 395] on button "Search By ID#" at bounding box center [628, 410] width 110 height 32
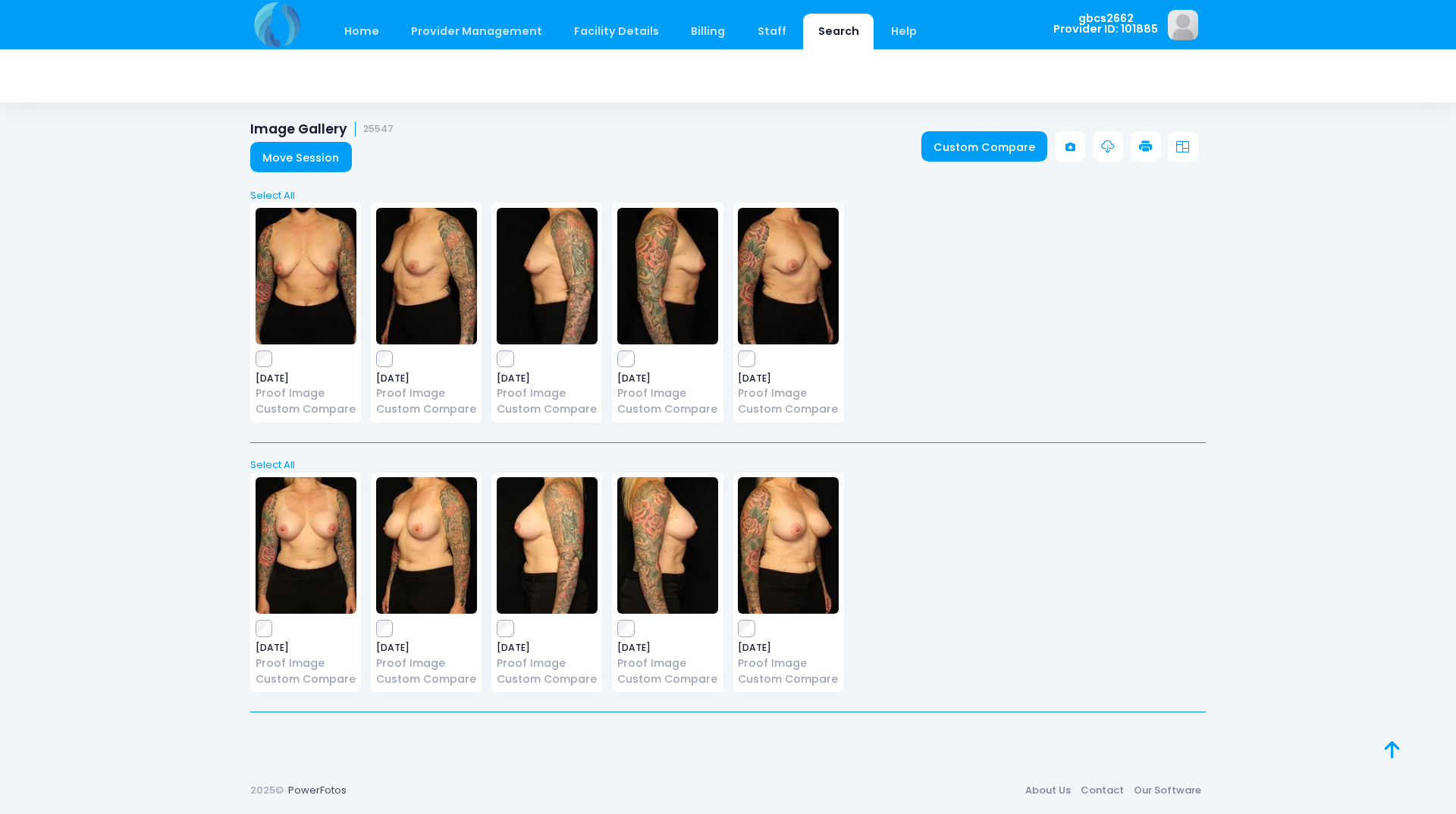
click at [1145, 141] on icon at bounding box center [1146, 148] width 14 height 14
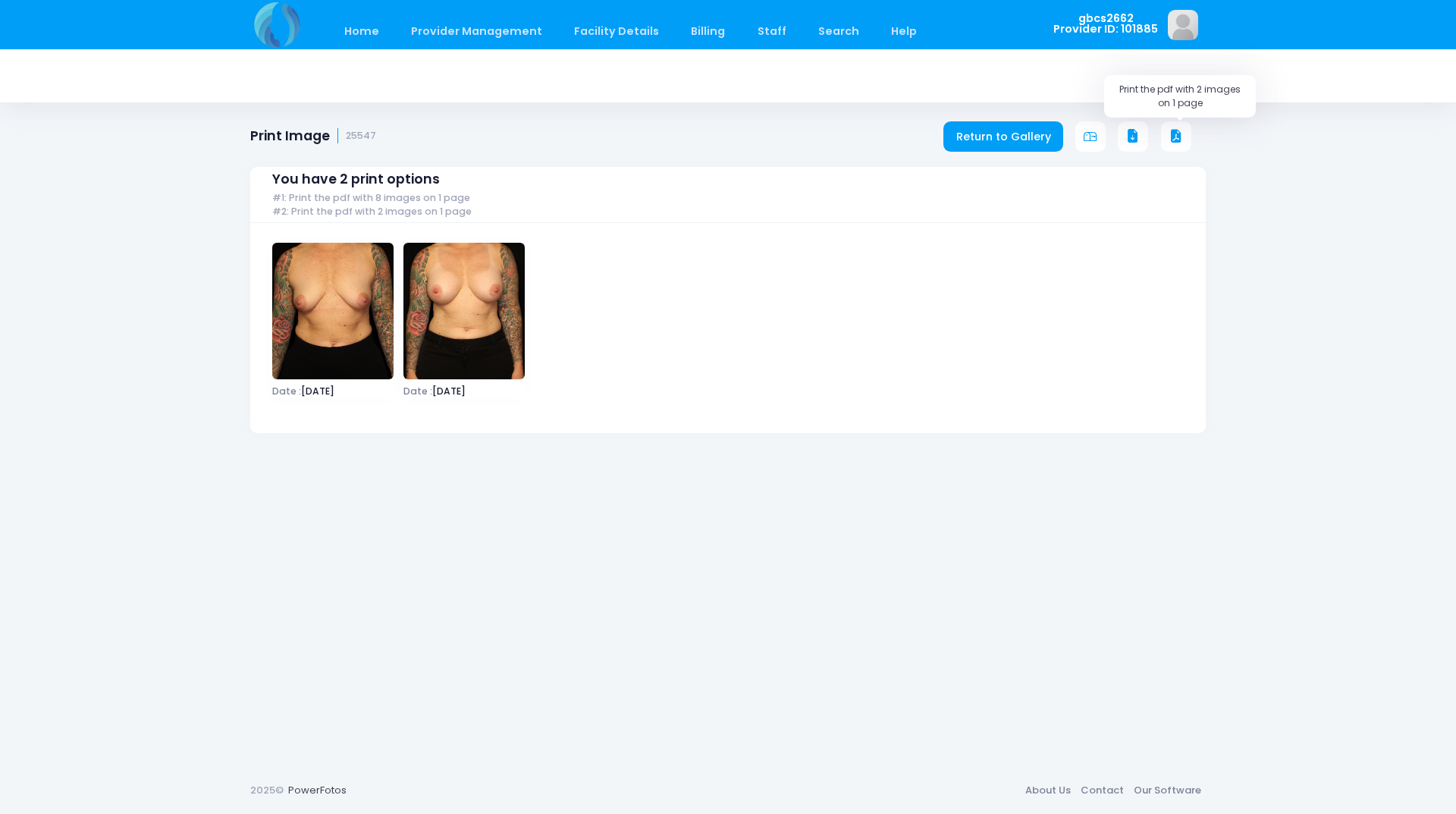
click at [1171, 132] on icon at bounding box center [1176, 137] width 14 height 14
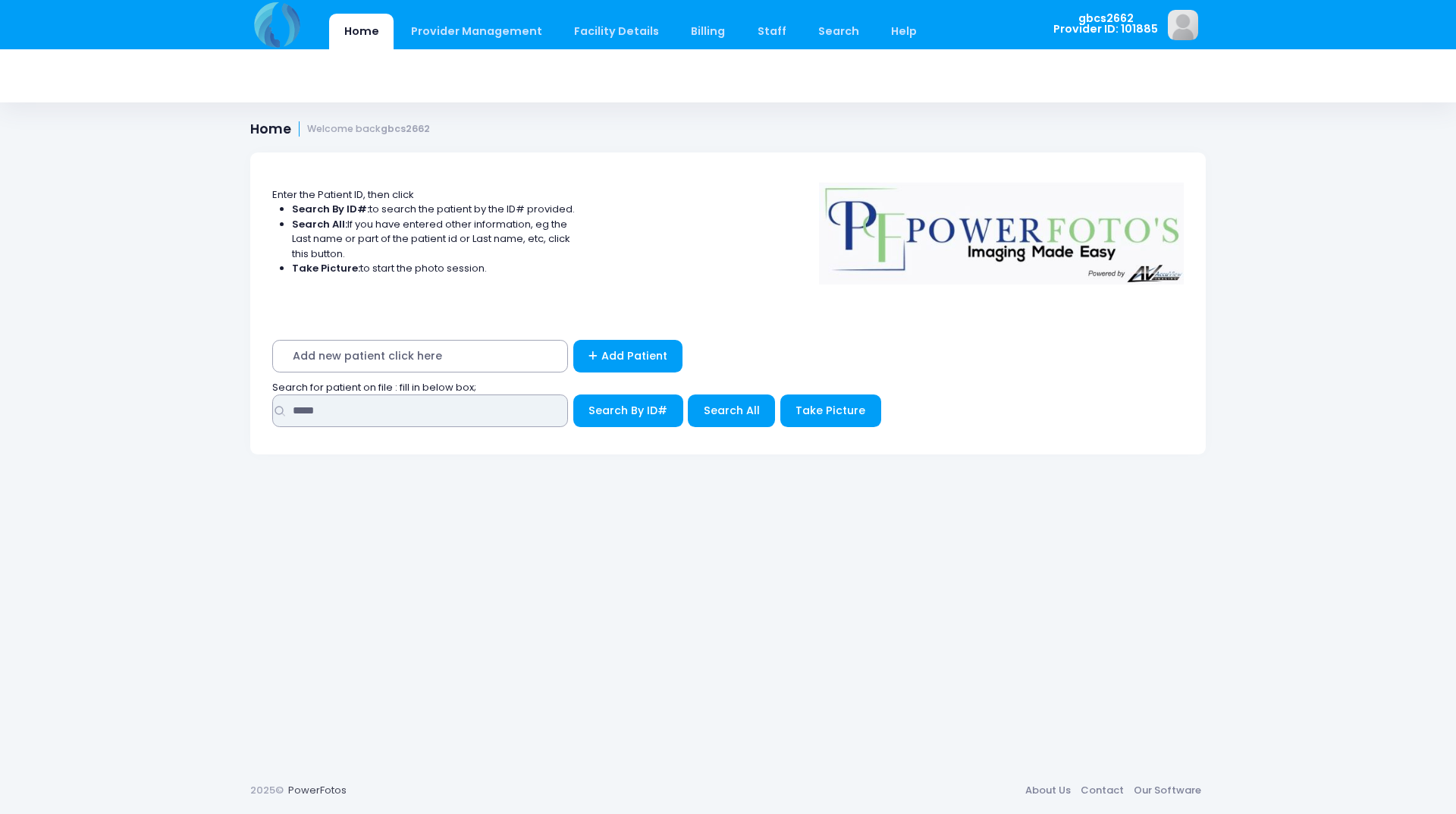
drag, startPoint x: 303, startPoint y: 409, endPoint x: 109, endPoint y: 388, distance: 195.1
click at [86, 397] on div "Home Provider Management Provider Management Add User View Users Billing" at bounding box center [728, 407] width 1456 height 814
type input "*****"
click at [573, 395] on button "Search By ID#" at bounding box center [628, 410] width 110 height 32
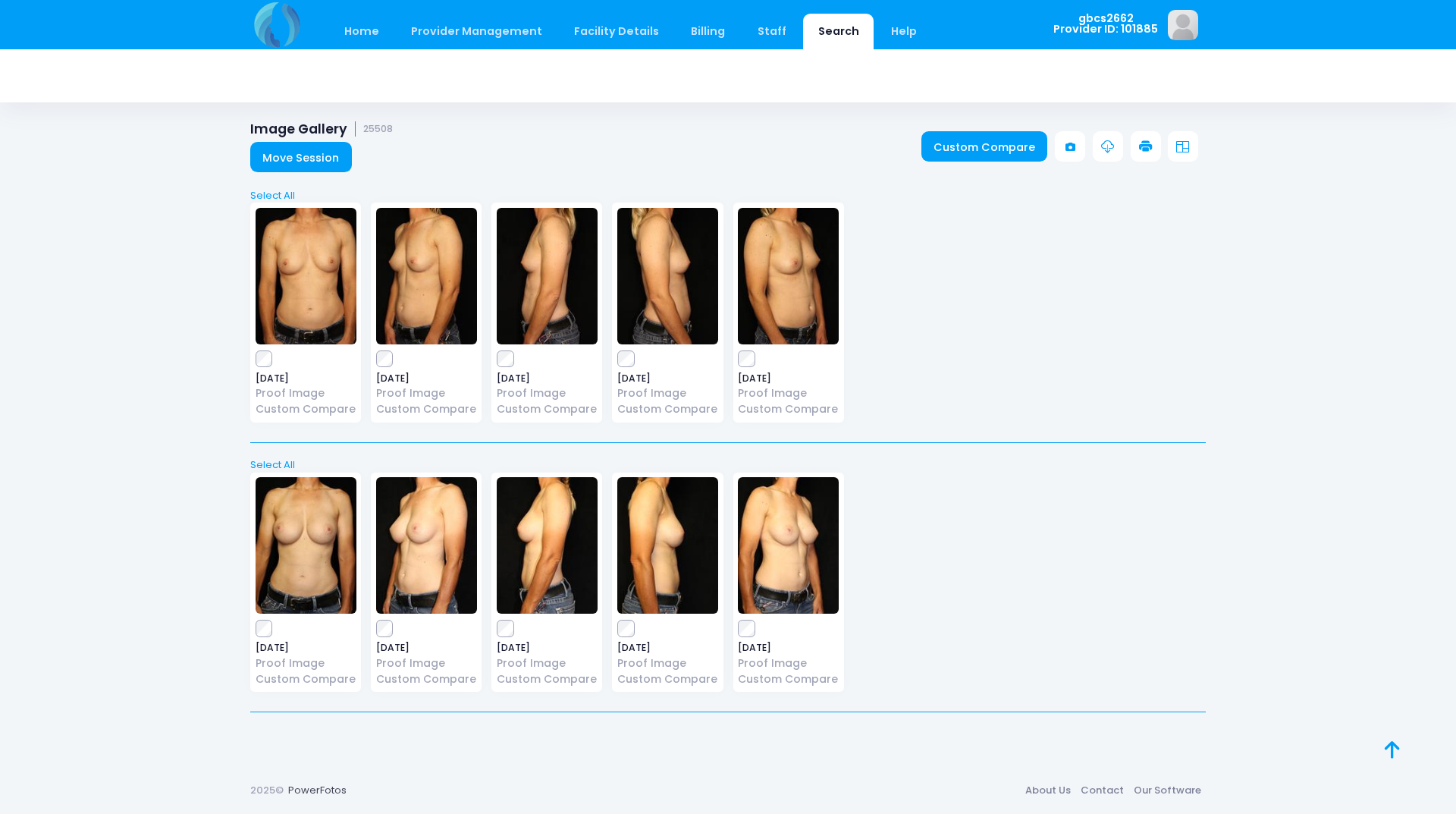
click at [1149, 143] on icon at bounding box center [1146, 148] width 14 height 14
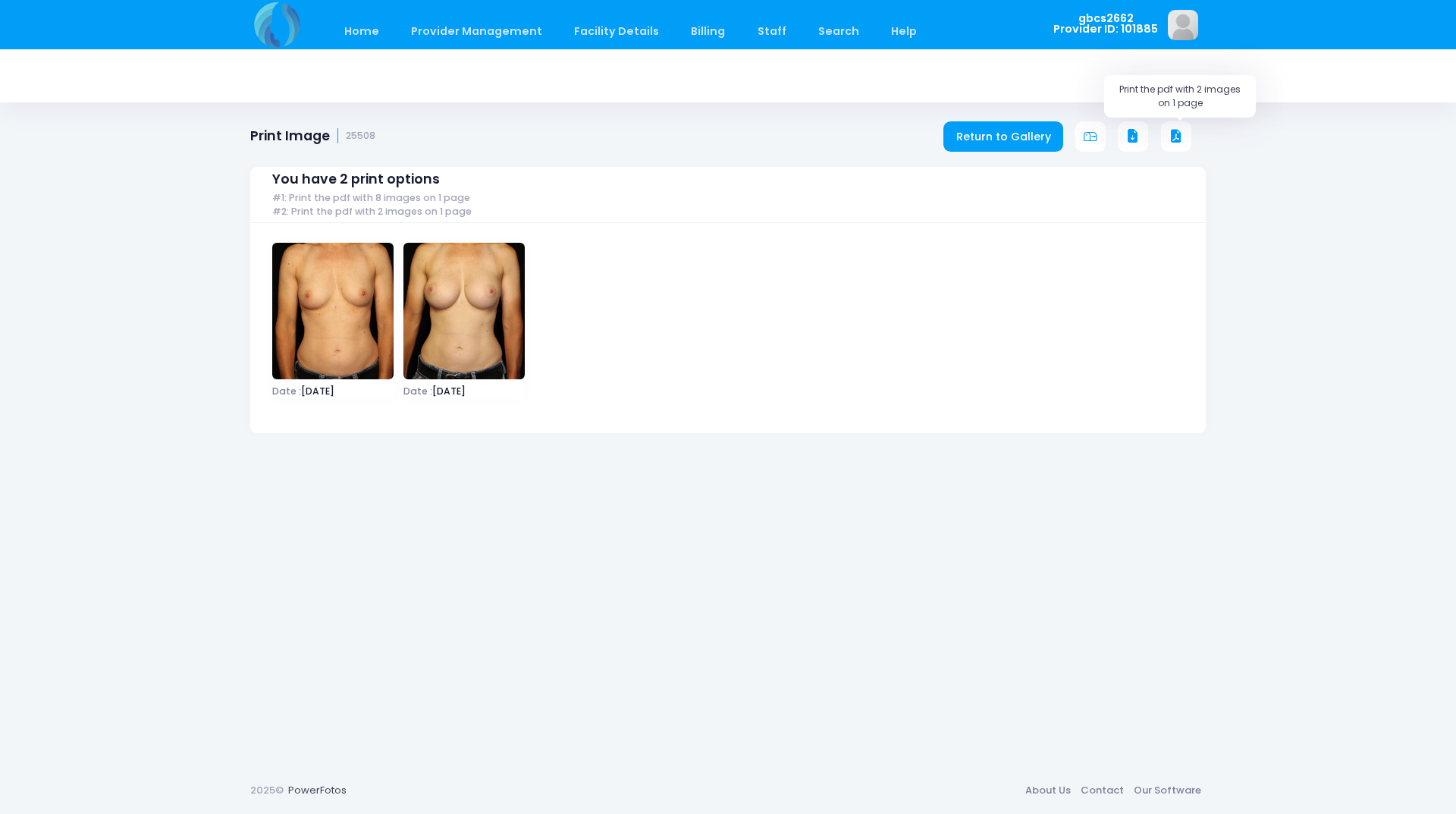
click at [1176, 139] on icon at bounding box center [1176, 137] width 14 height 14
click at [1180, 134] on icon at bounding box center [1176, 137] width 14 height 14
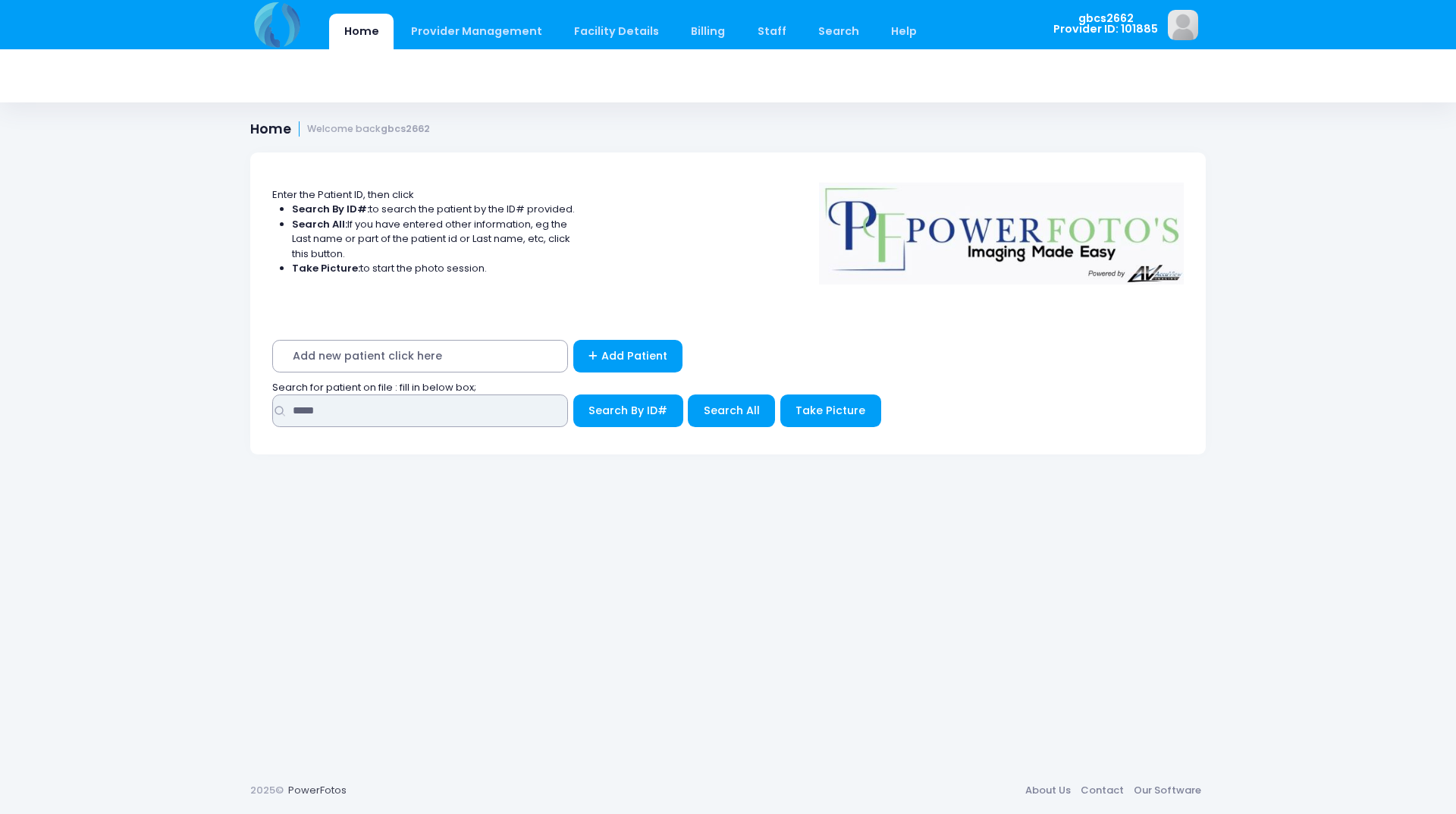
drag, startPoint x: 354, startPoint y: 417, endPoint x: 193, endPoint y: 395, distance: 162.5
click at [193, 395] on div "Home Provider Management Provider Management Add User View Users Billing" at bounding box center [728, 407] width 1456 height 814
type input "*****"
click at [573, 395] on button "Search By ID#" at bounding box center [628, 410] width 110 height 32
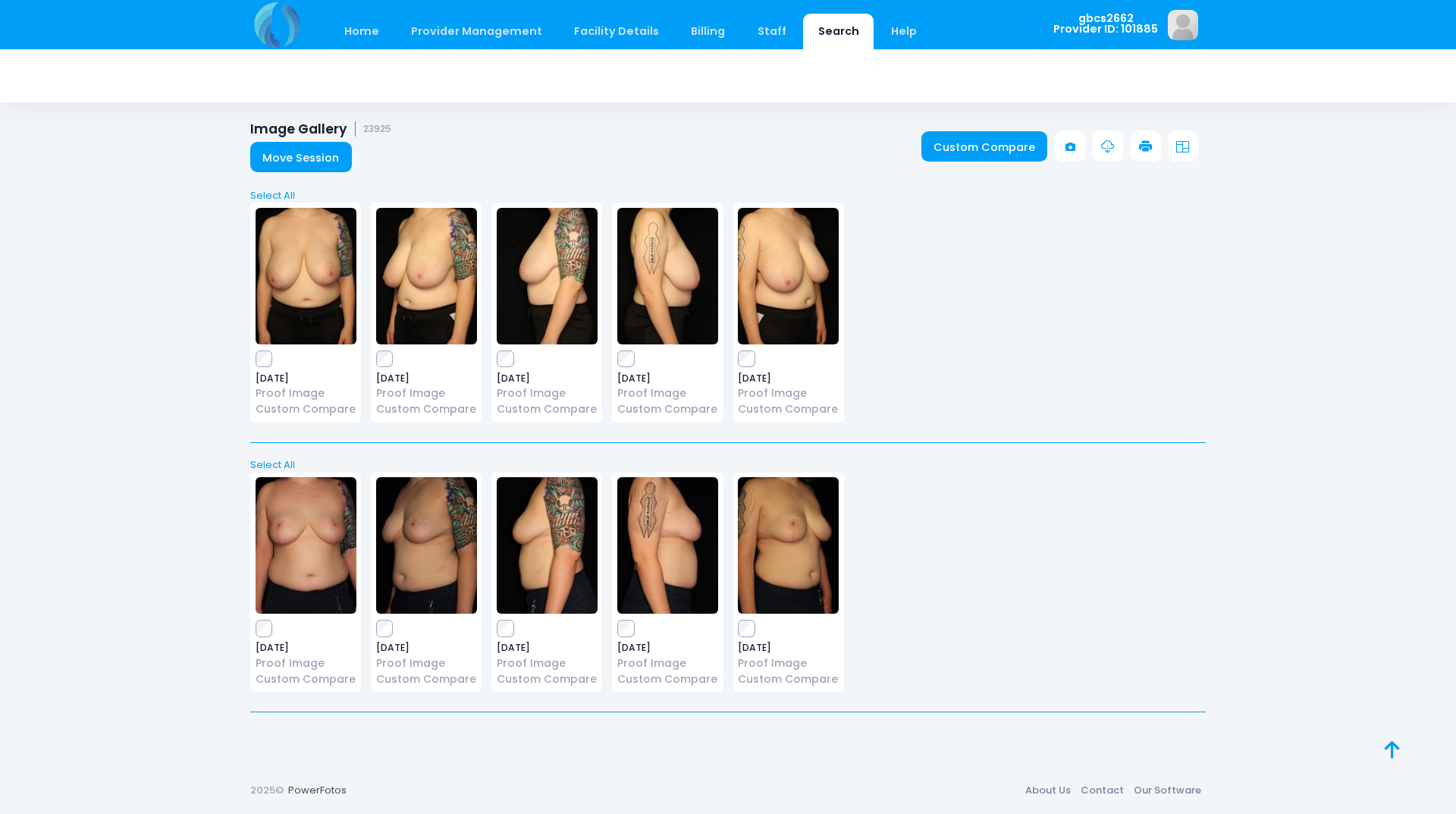
click at [1148, 141] on icon at bounding box center [1146, 148] width 14 height 14
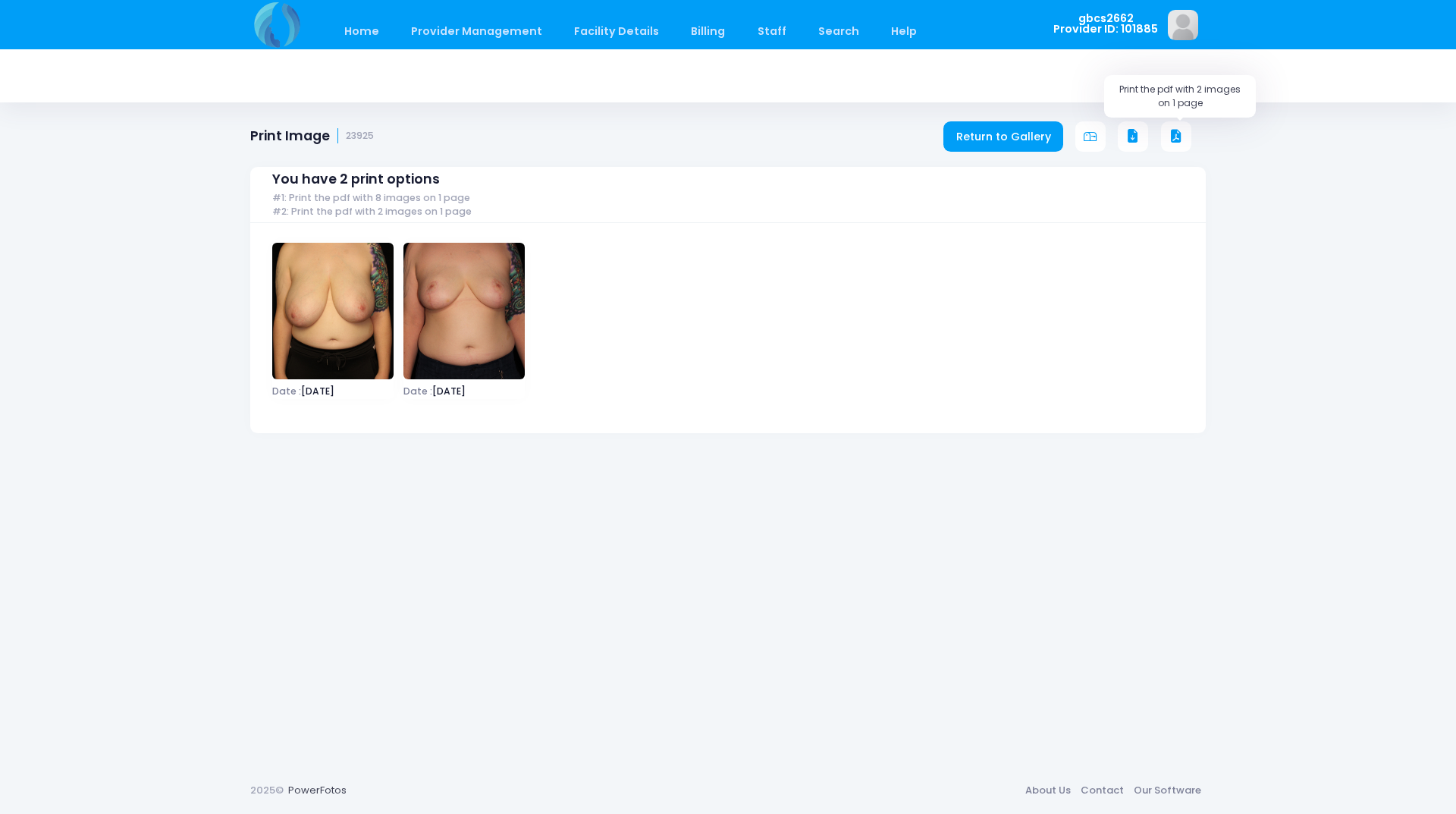
click at [1173, 135] on icon at bounding box center [1176, 137] width 14 height 14
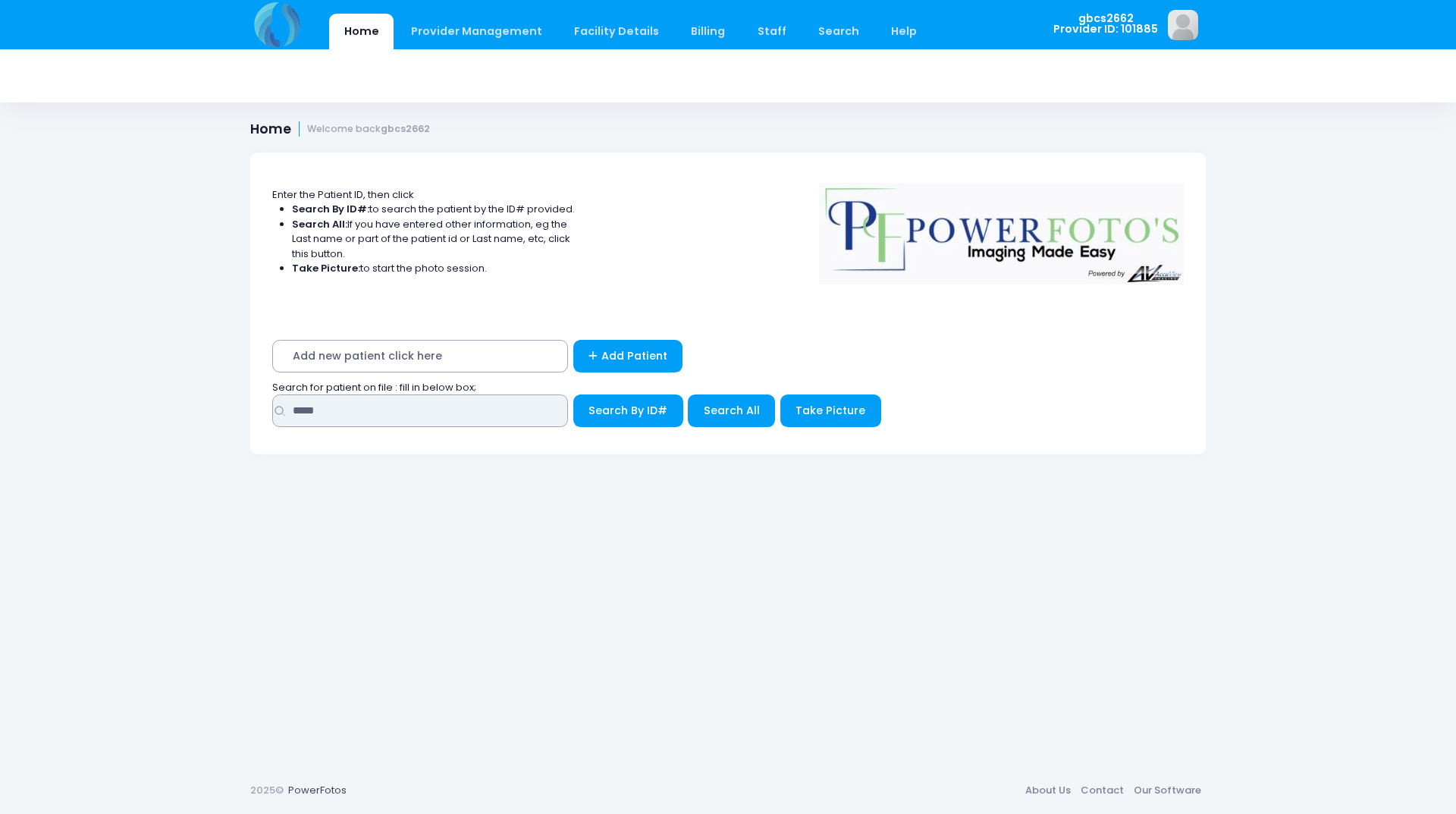
drag, startPoint x: 337, startPoint y: 412, endPoint x: 226, endPoint y: 411, distance: 111.0
click at [226, 411] on div "Home Provider Management Provider Management Add User View Users Billing" at bounding box center [728, 407] width 1456 height 814
type input "*****"
click at [573, 395] on button "Search By ID#" at bounding box center [628, 410] width 110 height 32
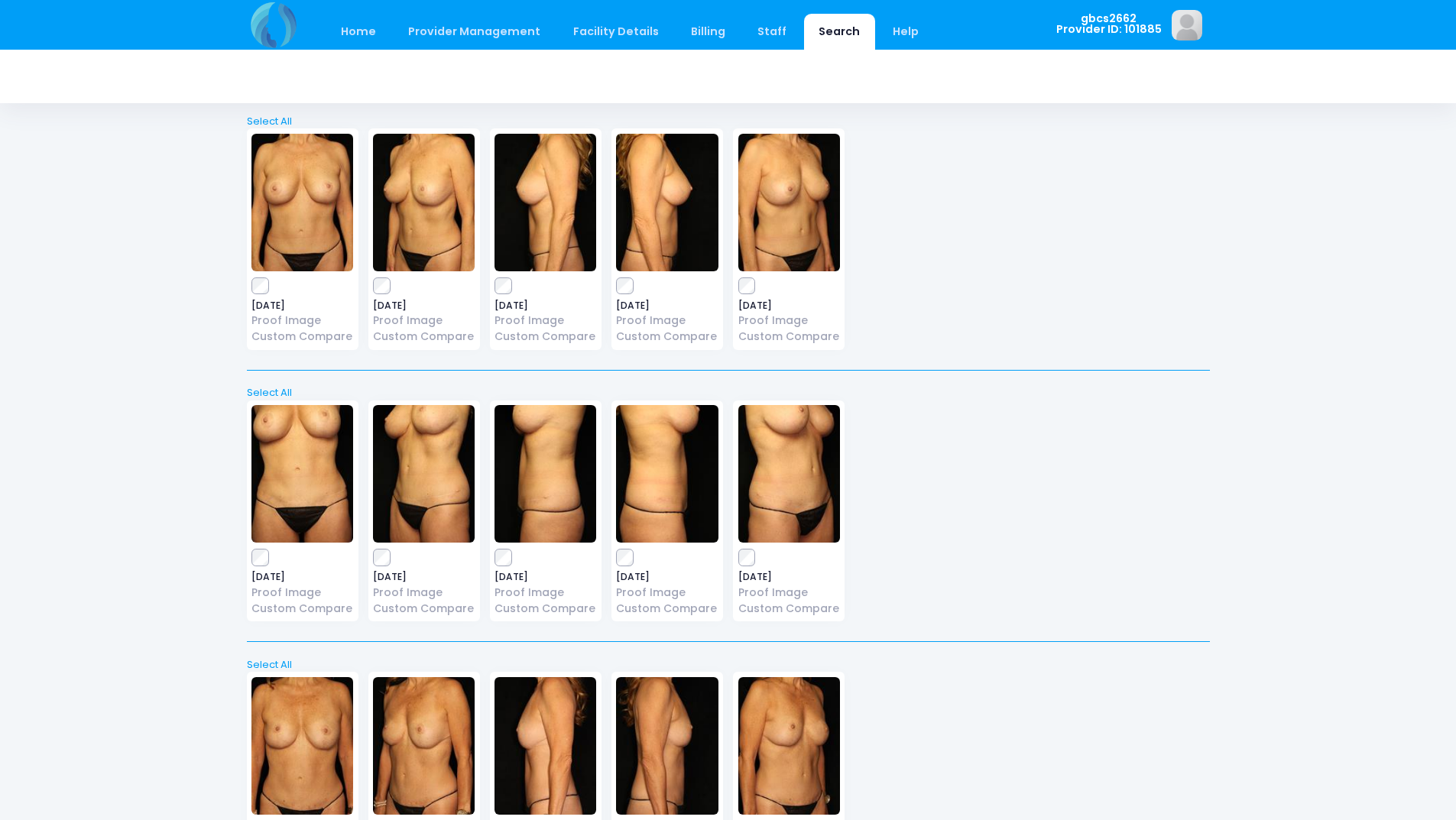
scroll to position [77, 0]
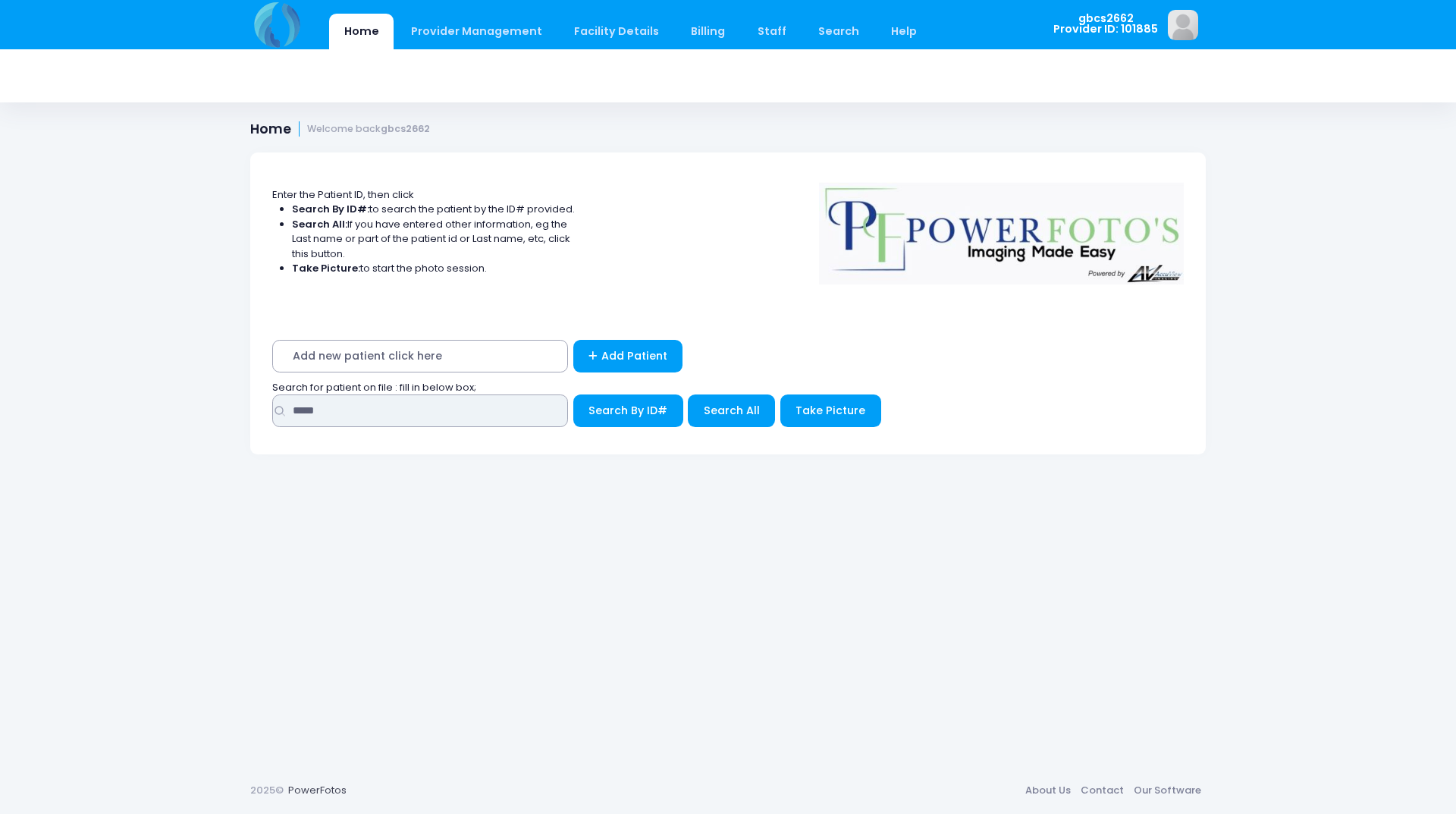
drag, startPoint x: 326, startPoint y: 420, endPoint x: 163, endPoint y: 424, distance: 163.0
click at [164, 424] on div "Home Provider Management Provider Management Add User View Users Billing" at bounding box center [728, 407] width 1456 height 814
type input "*****"
click at [573, 395] on button "Search By ID#" at bounding box center [628, 410] width 110 height 32
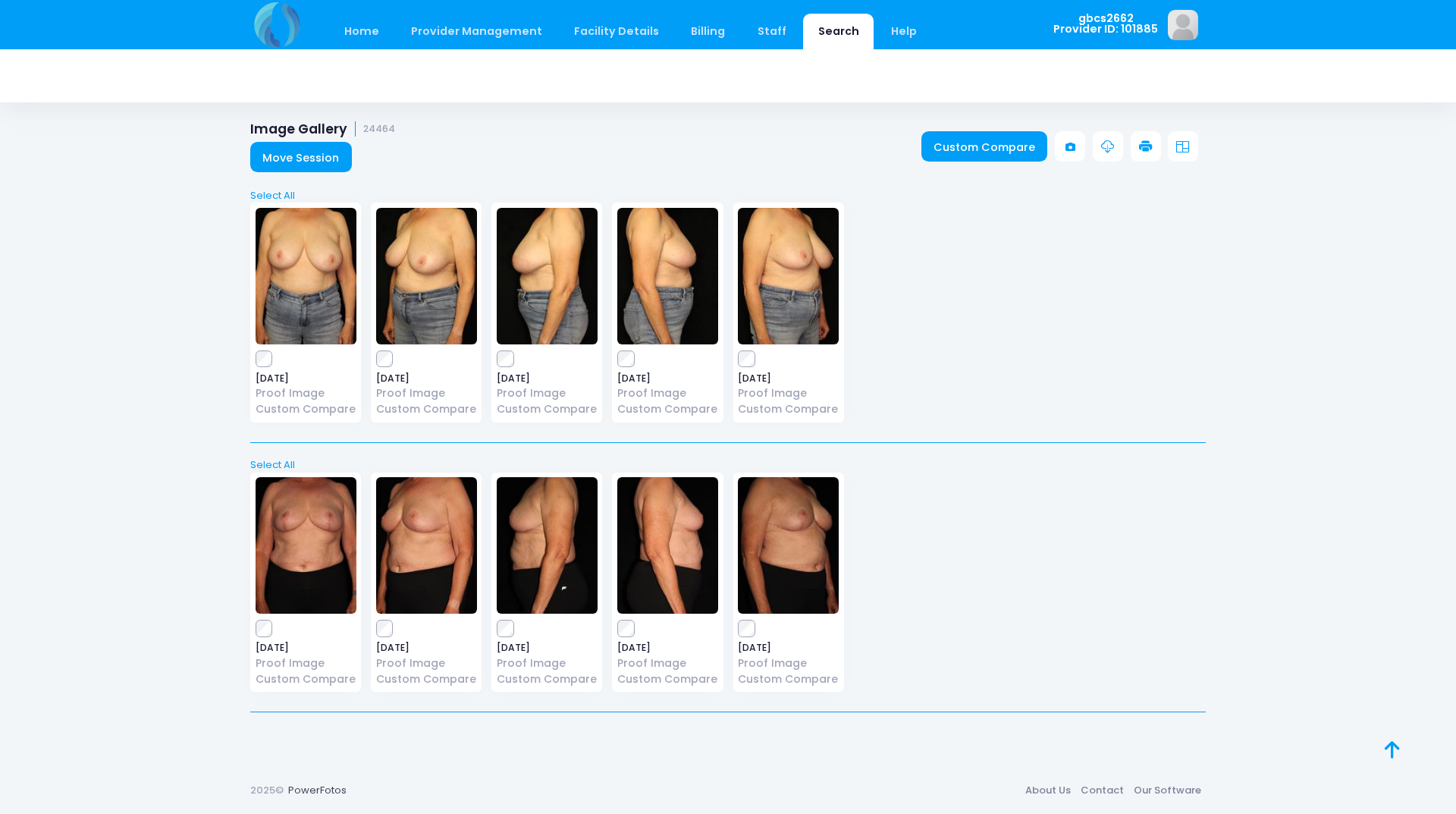
click at [1152, 141] on link at bounding box center [1145, 146] width 31 height 31
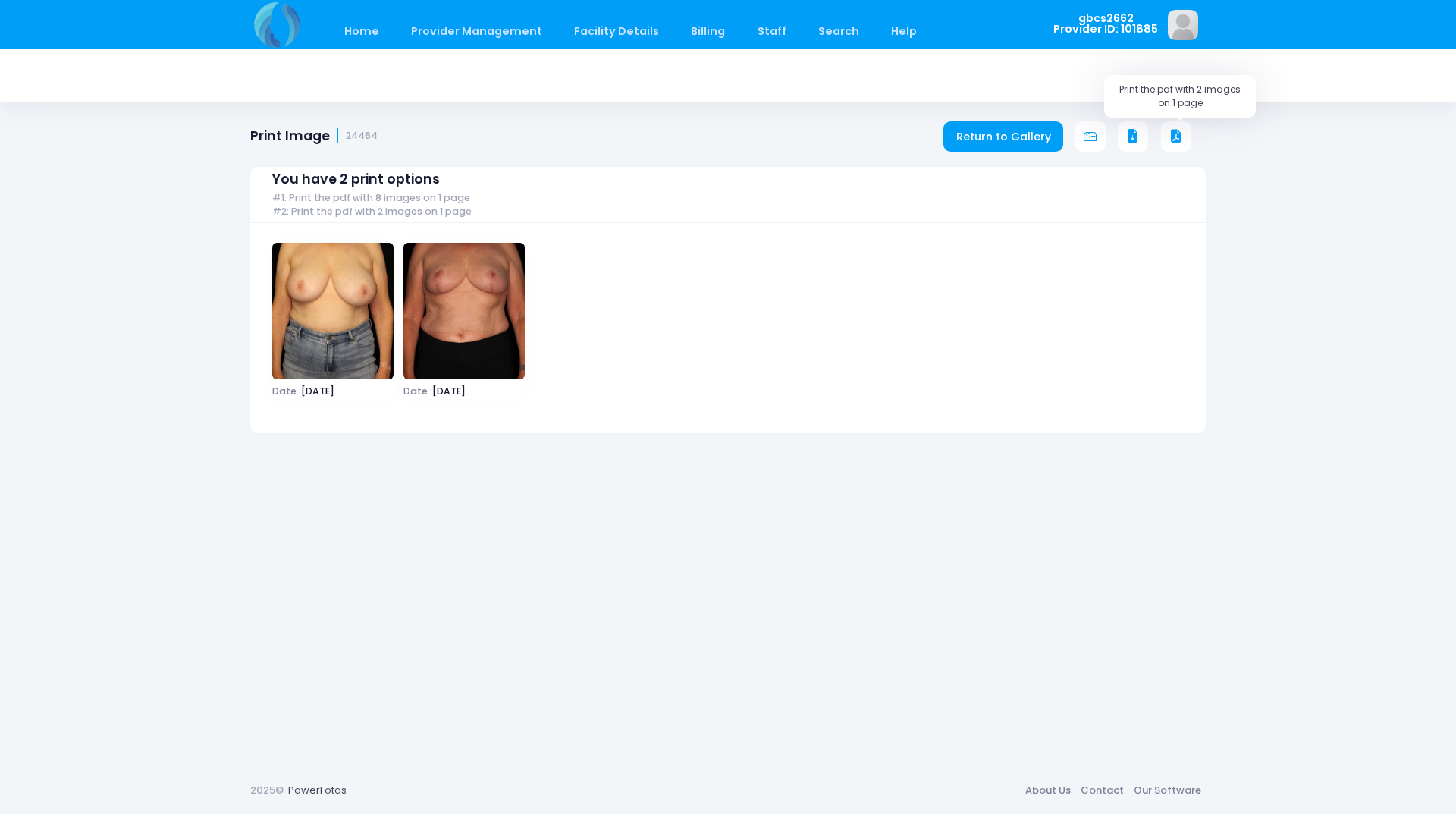
click at [1174, 130] on icon at bounding box center [1176, 137] width 14 height 14
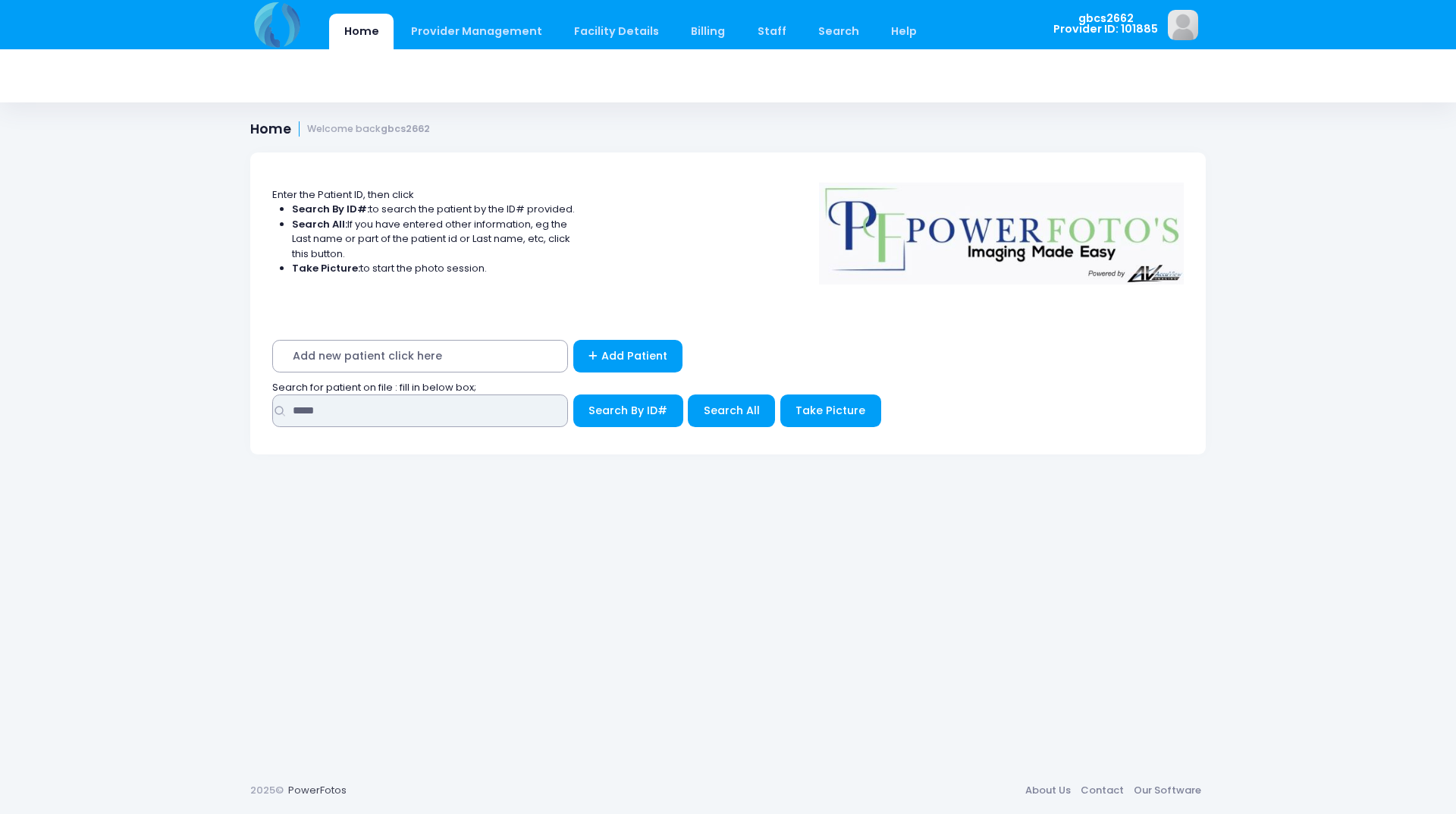
drag, startPoint x: 340, startPoint y: 414, endPoint x: 182, endPoint y: 396, distance: 159.0
click at [182, 396] on div "Home Provider Management Provider Management Add User View Users Billing" at bounding box center [728, 407] width 1456 height 814
type input "*****"
click at [573, 395] on button "Search By ID#" at bounding box center [628, 410] width 110 height 32
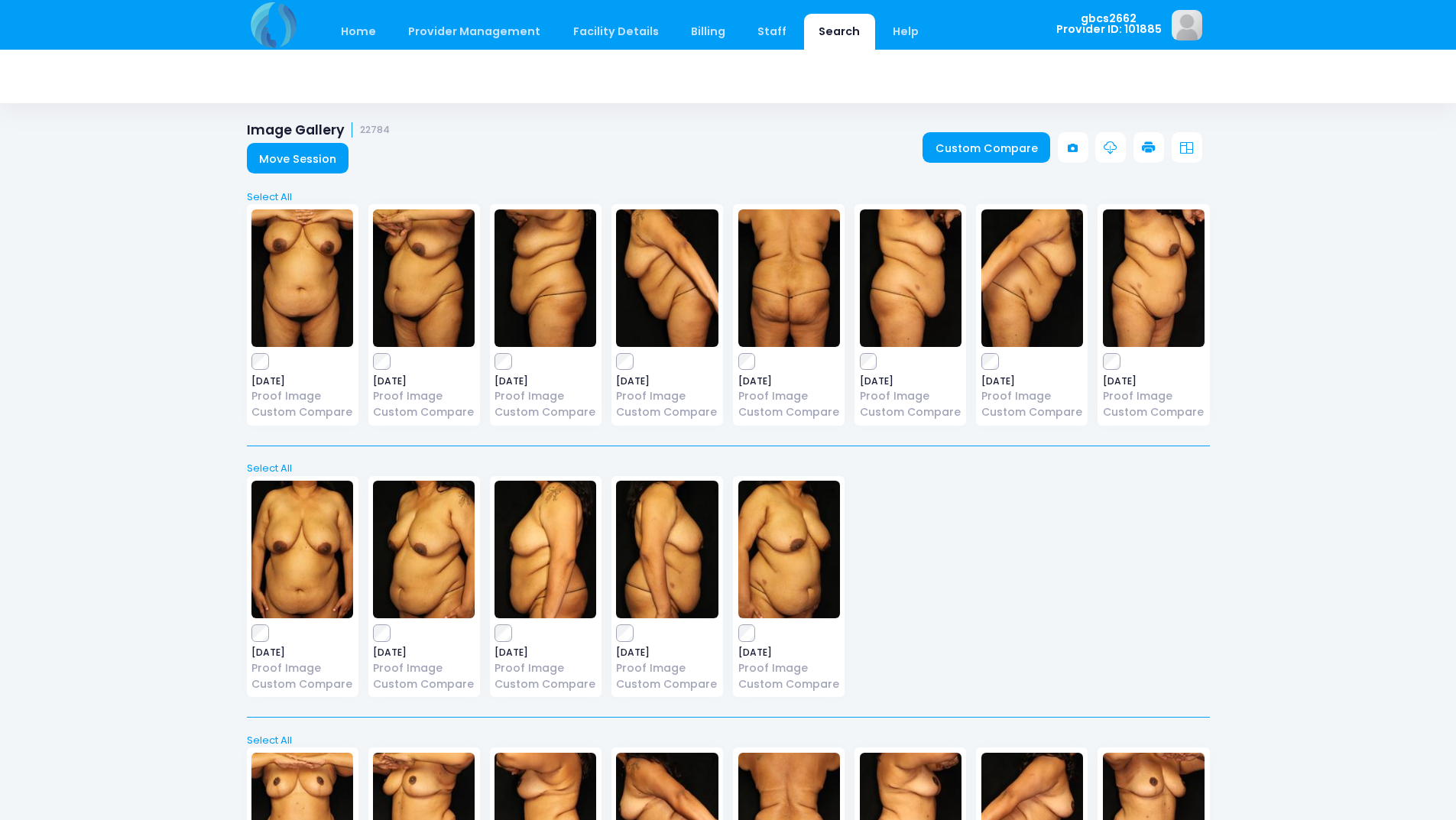
click at [1152, 143] on icon at bounding box center [1149, 149] width 14 height 14
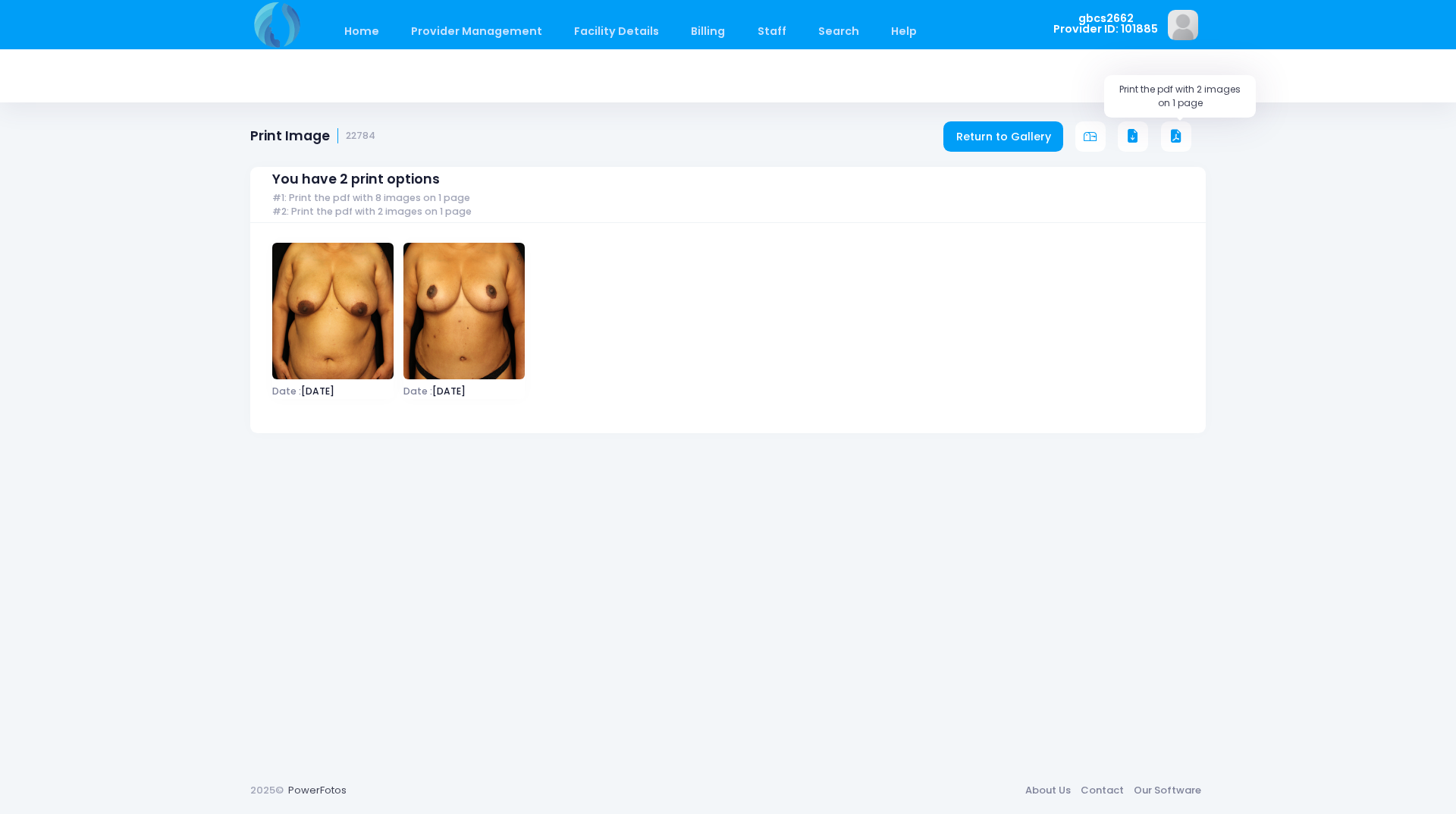
click at [1173, 134] on icon at bounding box center [1176, 137] width 14 height 14
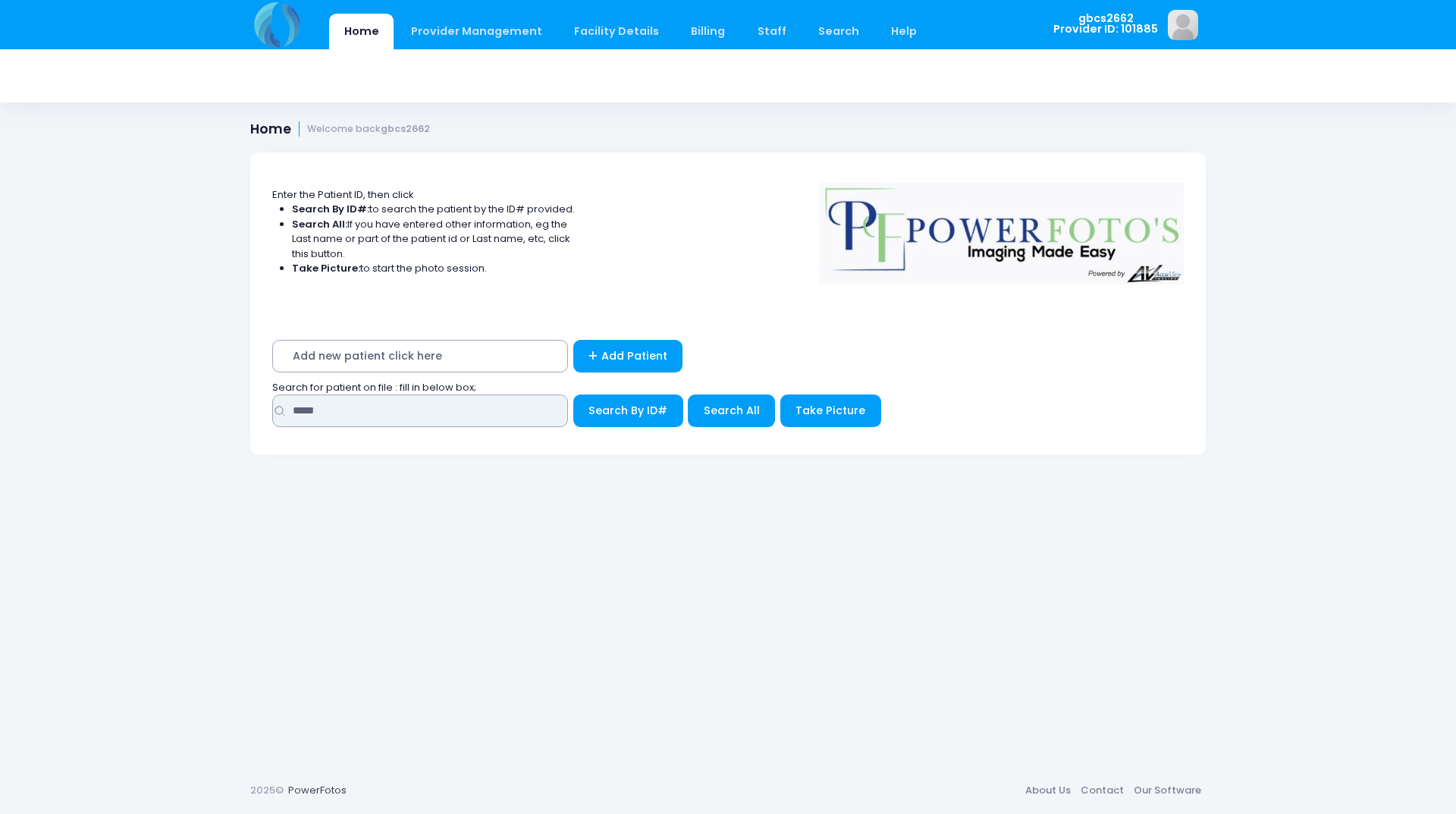
drag, startPoint x: 359, startPoint y: 403, endPoint x: 141, endPoint y: 376, distance: 219.7
click at [141, 376] on div "Home Provider Management Provider Management Add User View Users Billing" at bounding box center [728, 407] width 1456 height 814
type input "*****"
click at [573, 395] on button "Search By ID#" at bounding box center [628, 410] width 110 height 32
drag, startPoint x: 359, startPoint y: 418, endPoint x: 193, endPoint y: 403, distance: 166.7
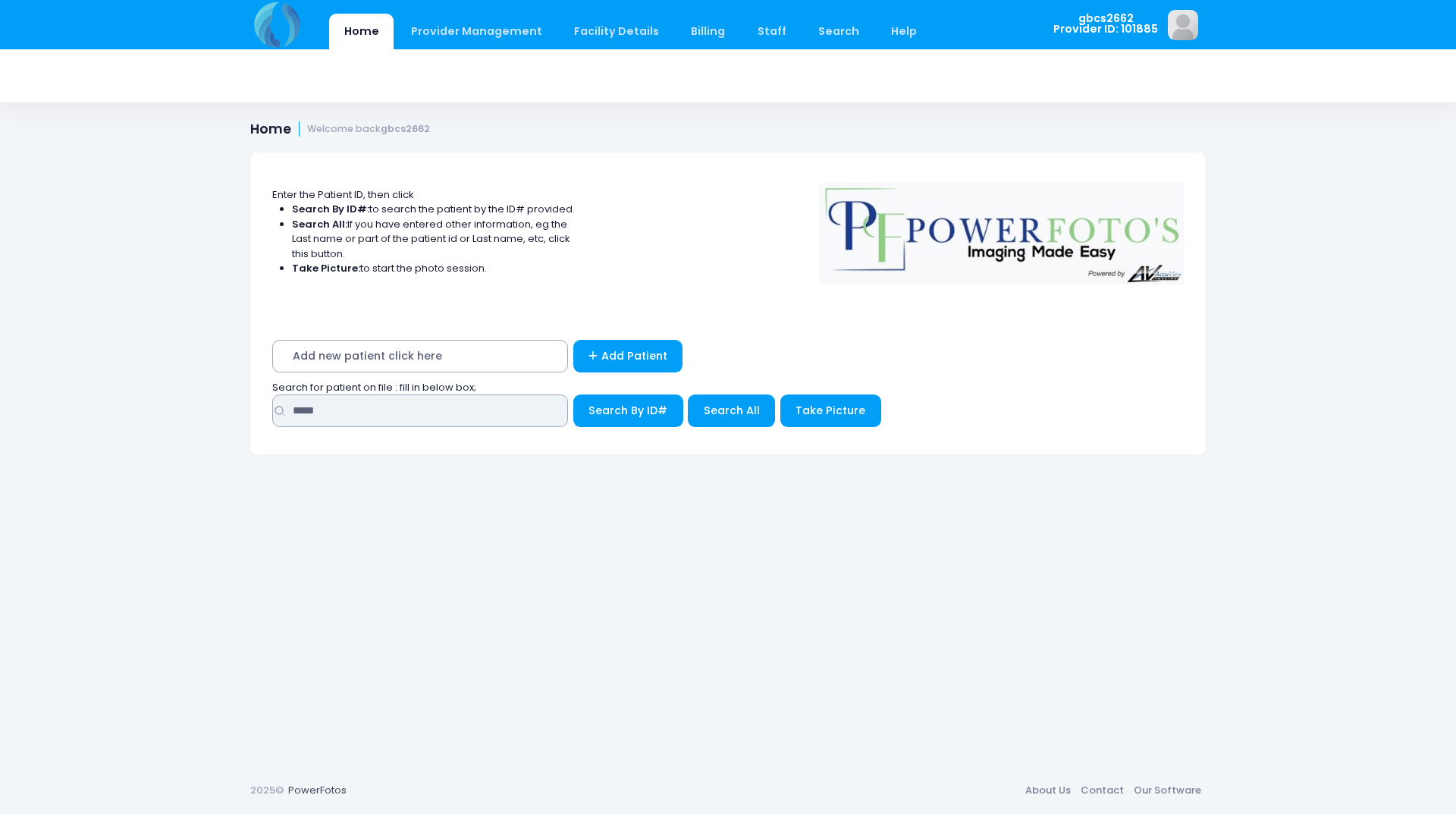
click at [227, 406] on div "Home Provider Management Provider Management Add User View Users Billing" at bounding box center [728, 407] width 1456 height 814
type input "******"
click at [573, 395] on button "Search By ID#" at bounding box center [628, 410] width 110 height 32
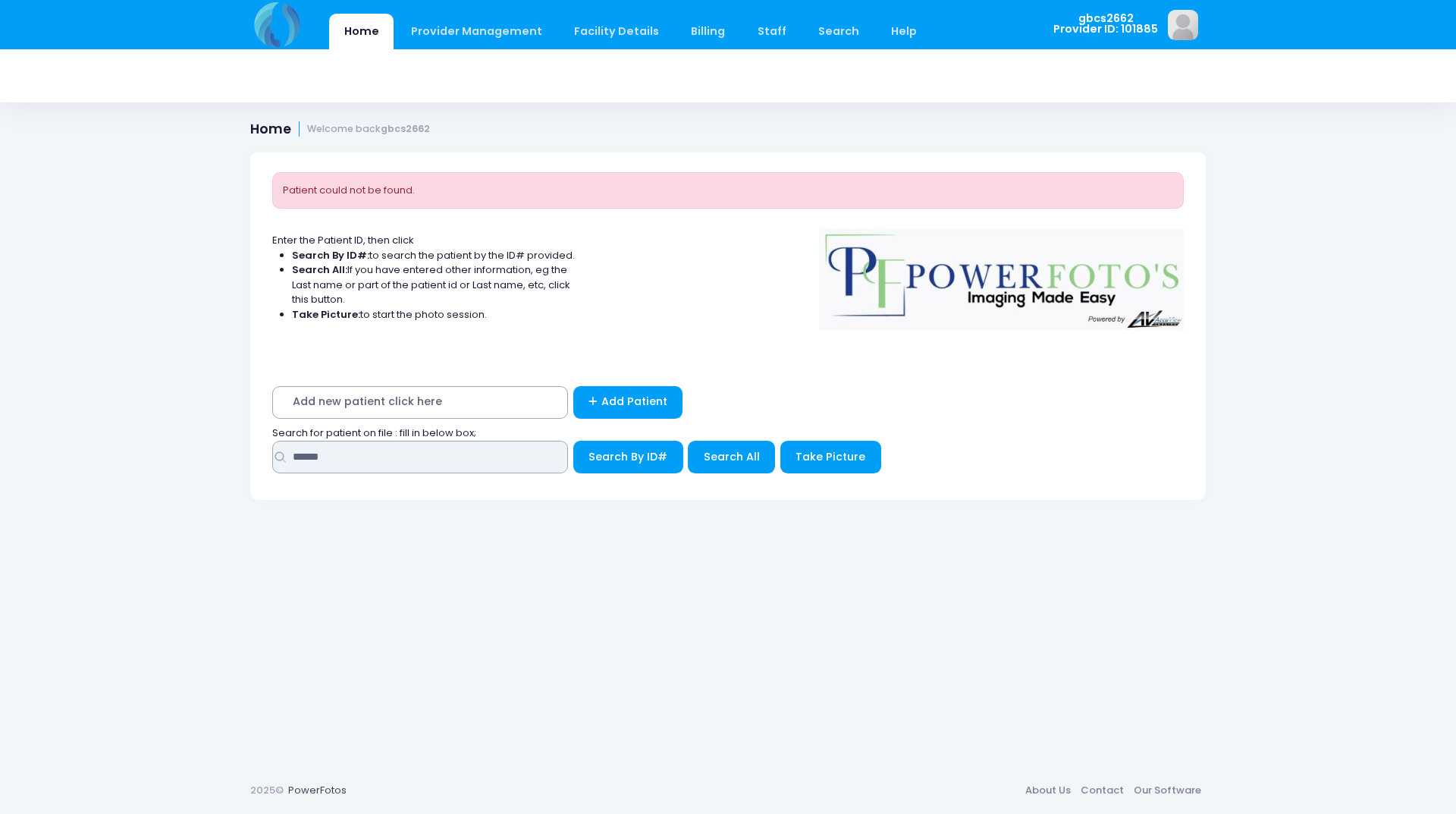
drag, startPoint x: 216, startPoint y: 459, endPoint x: 231, endPoint y: 455, distance: 15.5
click at [215, 459] on div "Home Provider Management Provider Management Add User View Users Billing" at bounding box center [728, 407] width 1456 height 814
type input "*****"
click at [573, 441] on button "Search By ID#" at bounding box center [628, 457] width 110 height 32
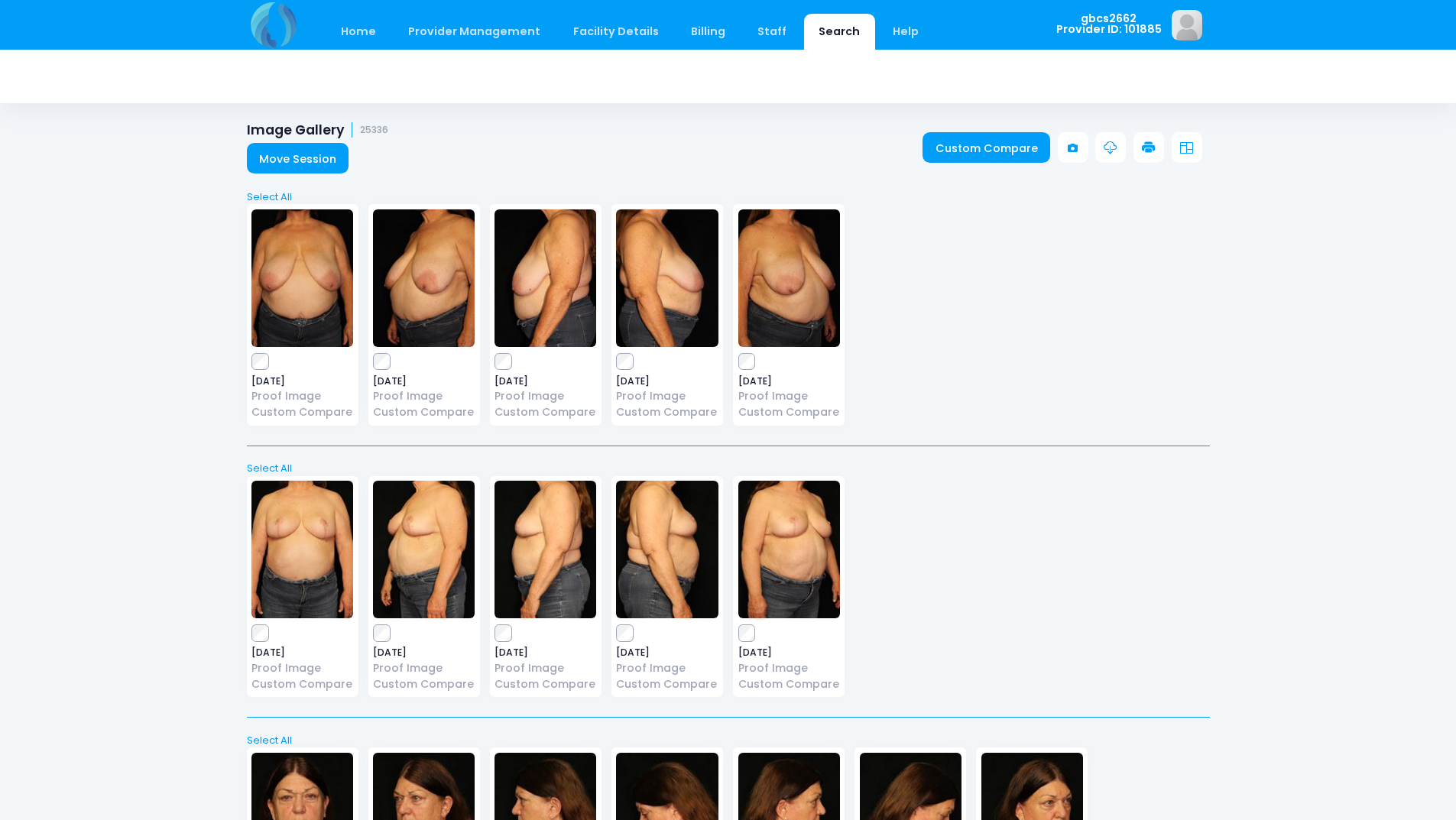
click at [1147, 146] on icon at bounding box center [1149, 149] width 14 height 14
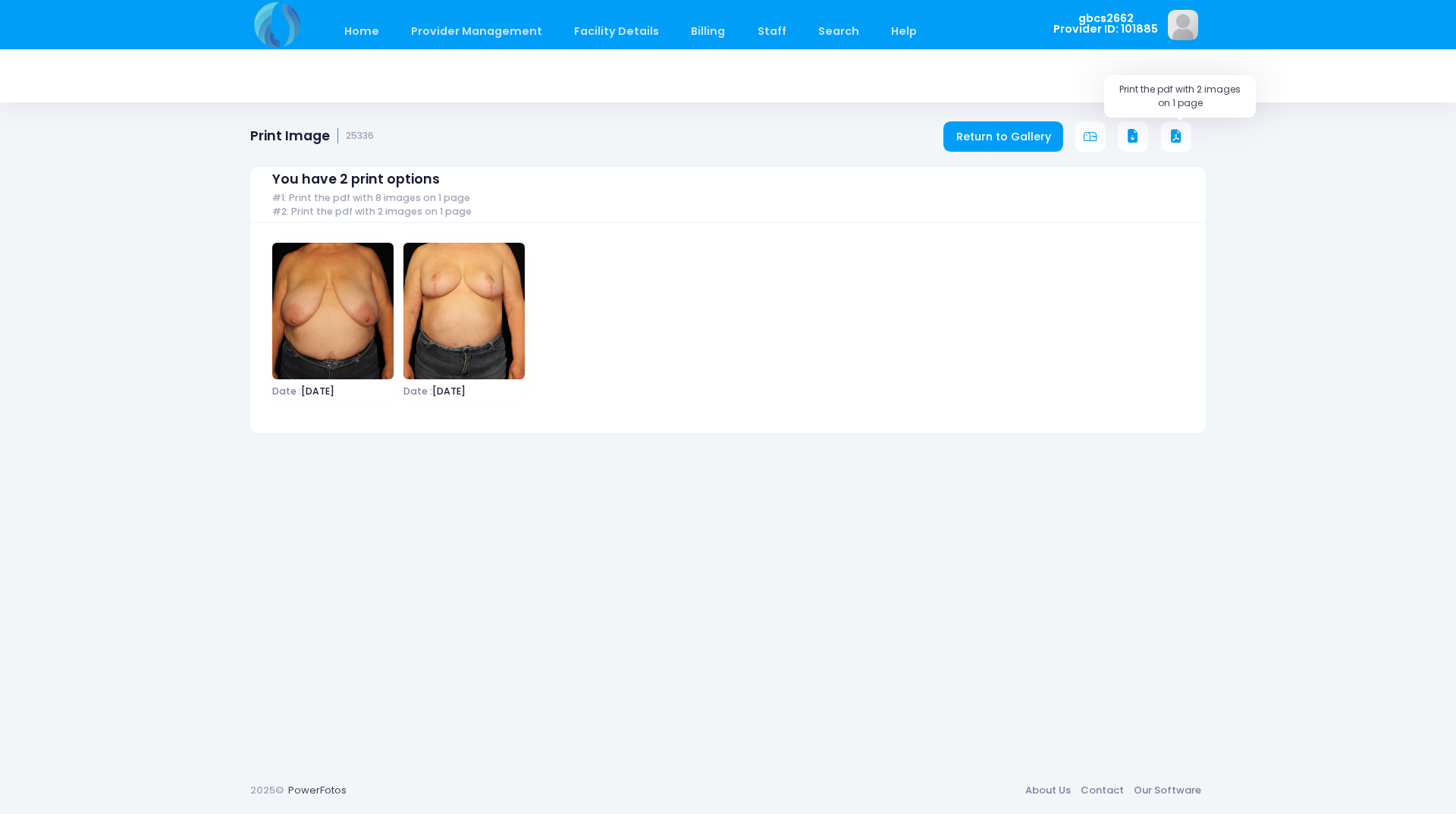
click at [1180, 127] on button at bounding box center [1176, 136] width 31 height 31
